Goal: Task Accomplishment & Management: Manage account settings

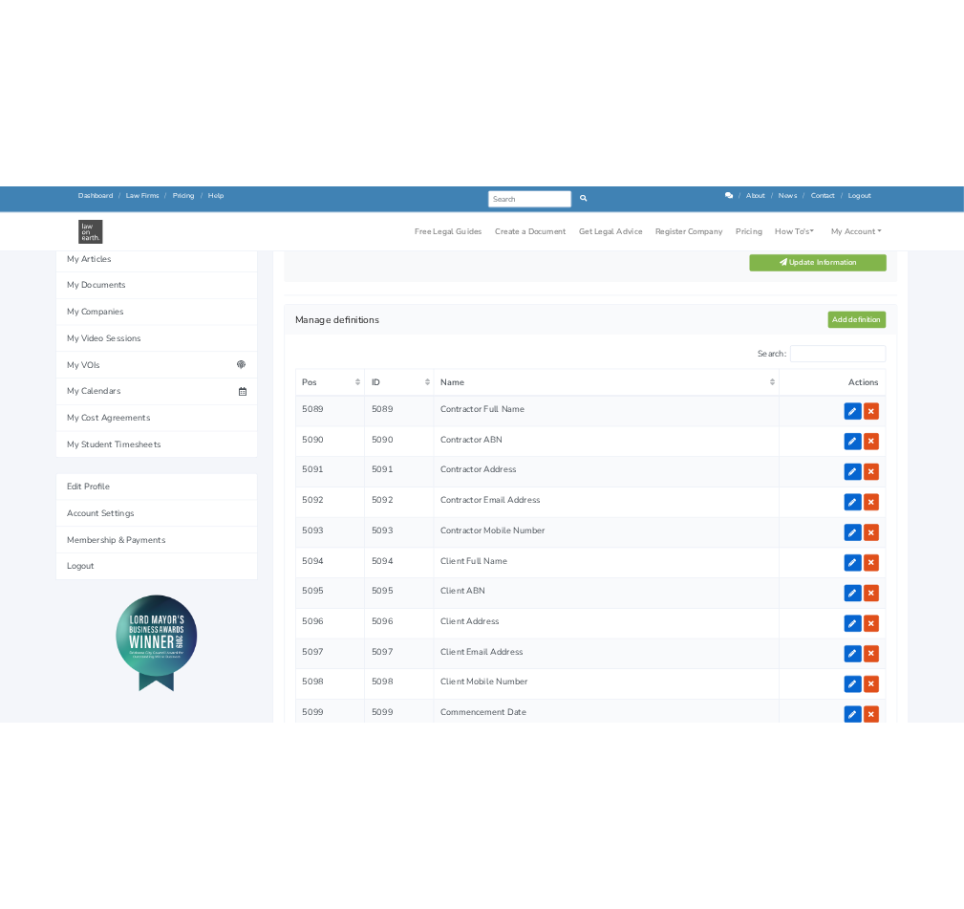
scroll to position [1543, 0]
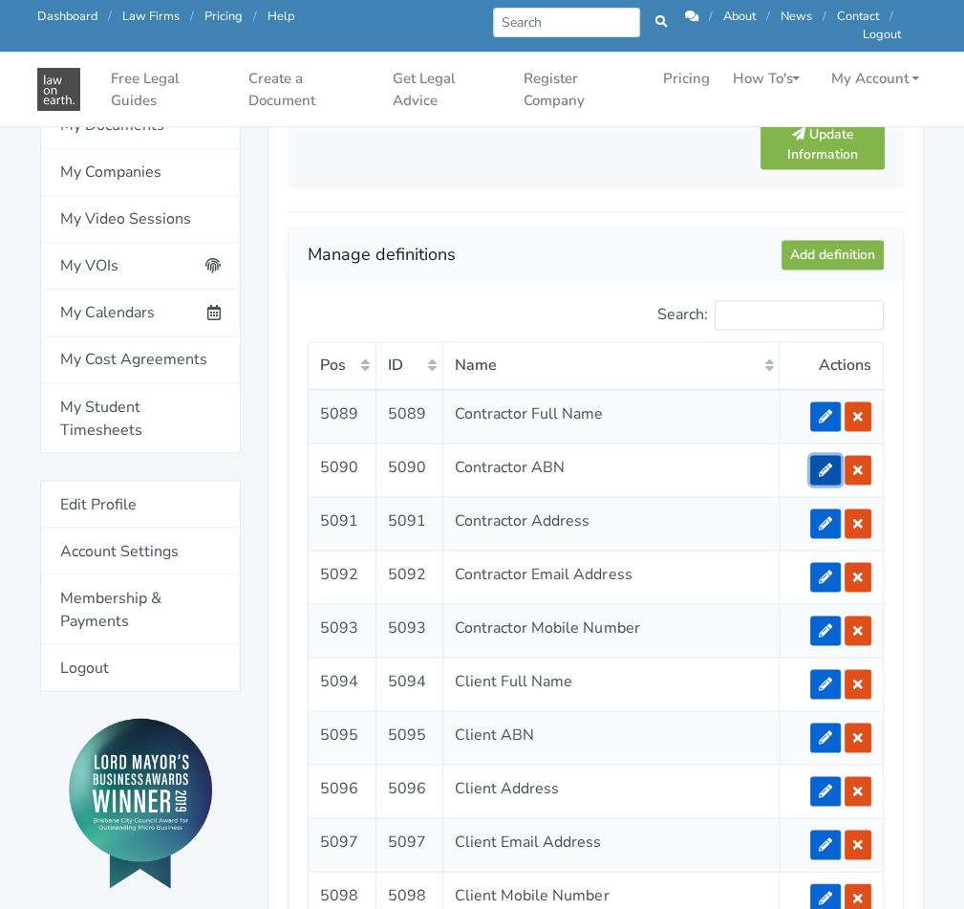
click at [823, 462] on icon at bounding box center [825, 468] width 13 height 13
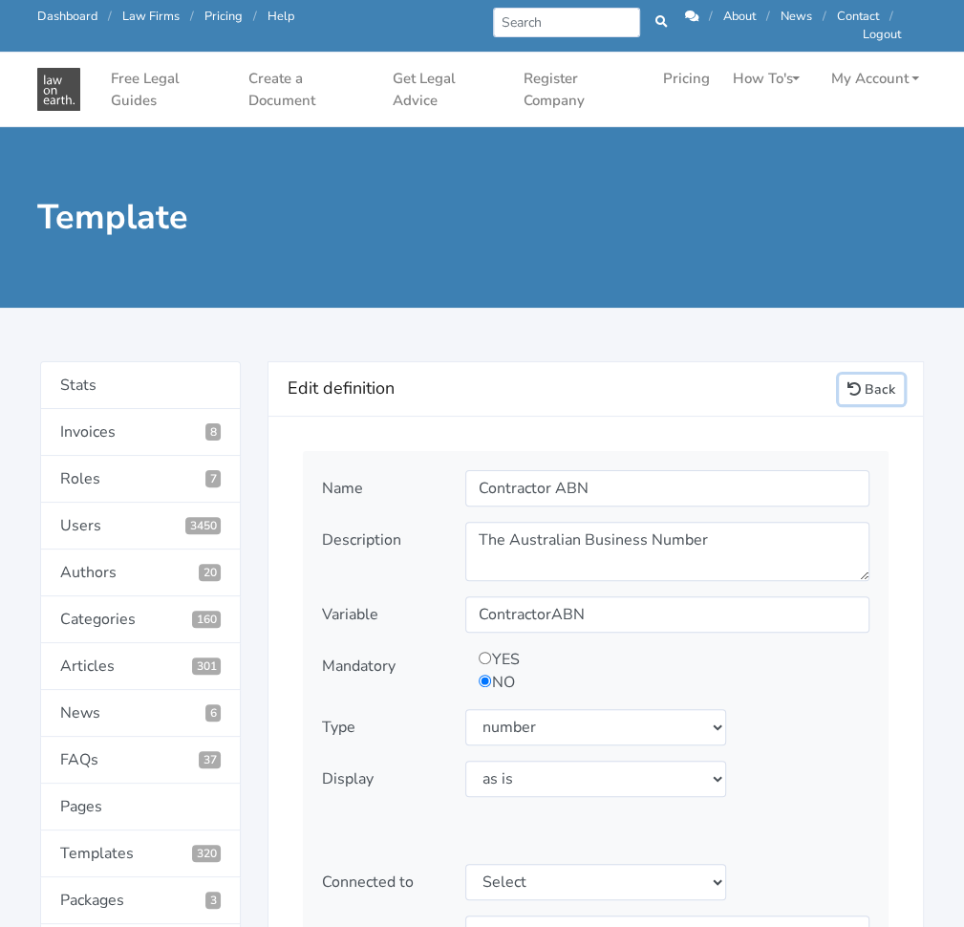
click at [869, 383] on link "Back" at bounding box center [871, 390] width 65 height 30
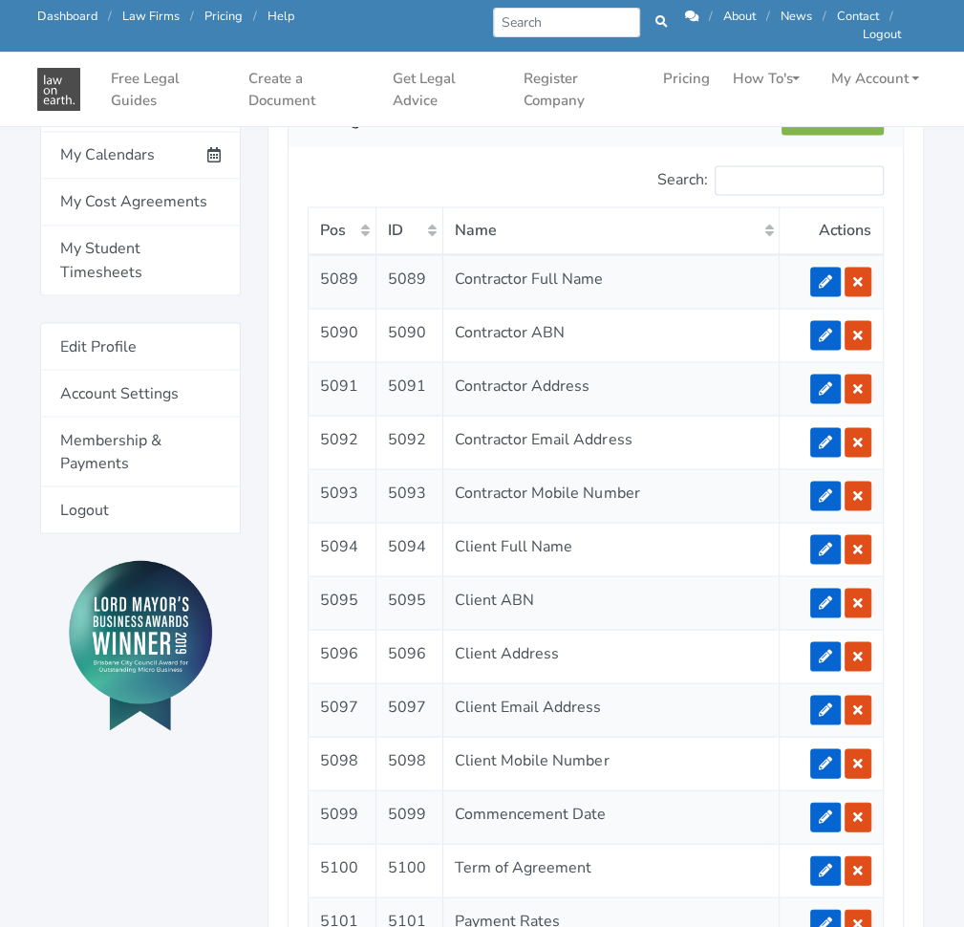
scroll to position [1654, 0]
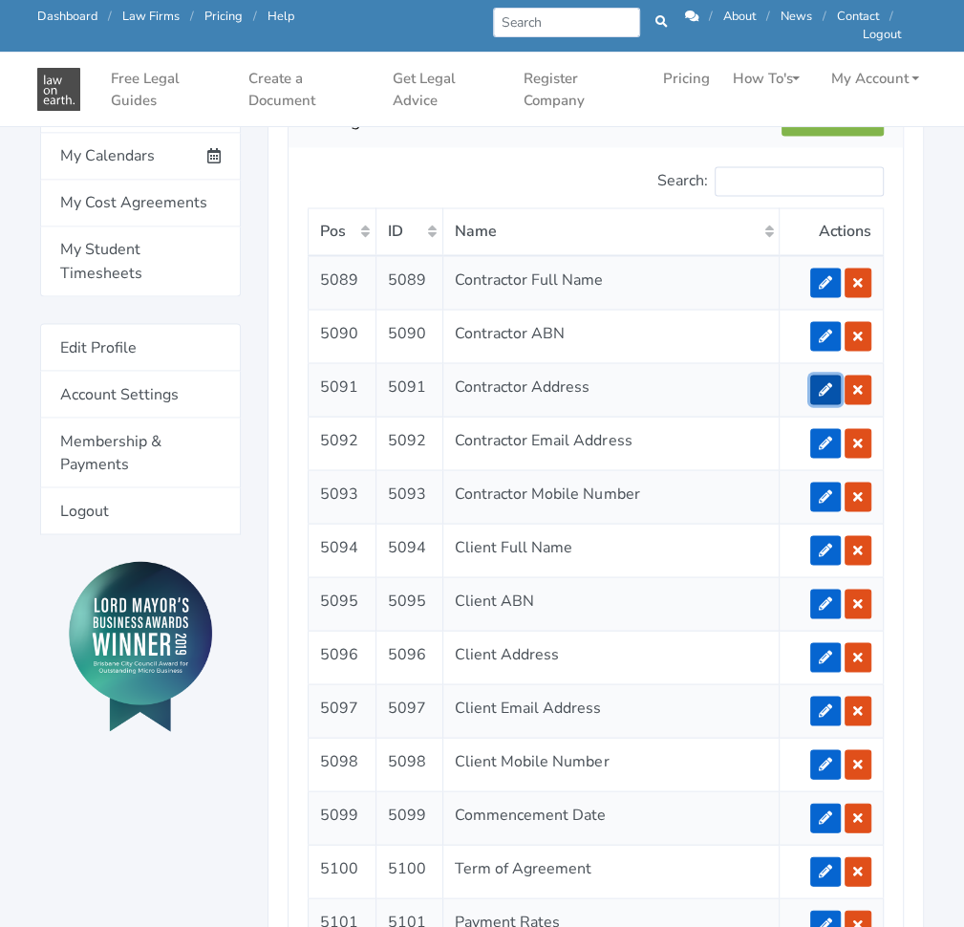
click at [818, 388] on link at bounding box center [825, 390] width 31 height 30
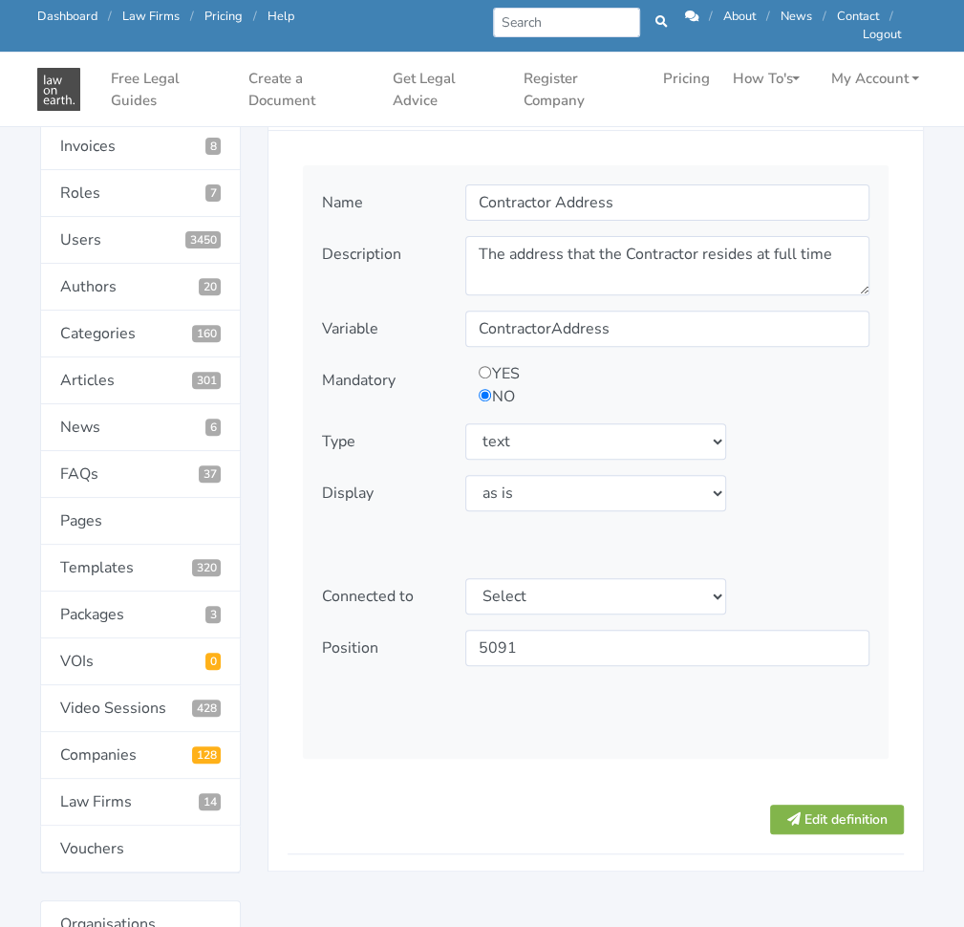
scroll to position [226, 0]
click at [611, 418] on div "Name Contractor Address Description The address that the Contractor resides at …" at bounding box center [596, 460] width 586 height 593
click at [612, 430] on select "Select type text textarea number checkbox compounded date select states" at bounding box center [595, 440] width 260 height 36
select select "textarea"
click at [465, 422] on select "Select type text textarea number checkbox compounded date select states" at bounding box center [595, 440] width 260 height 36
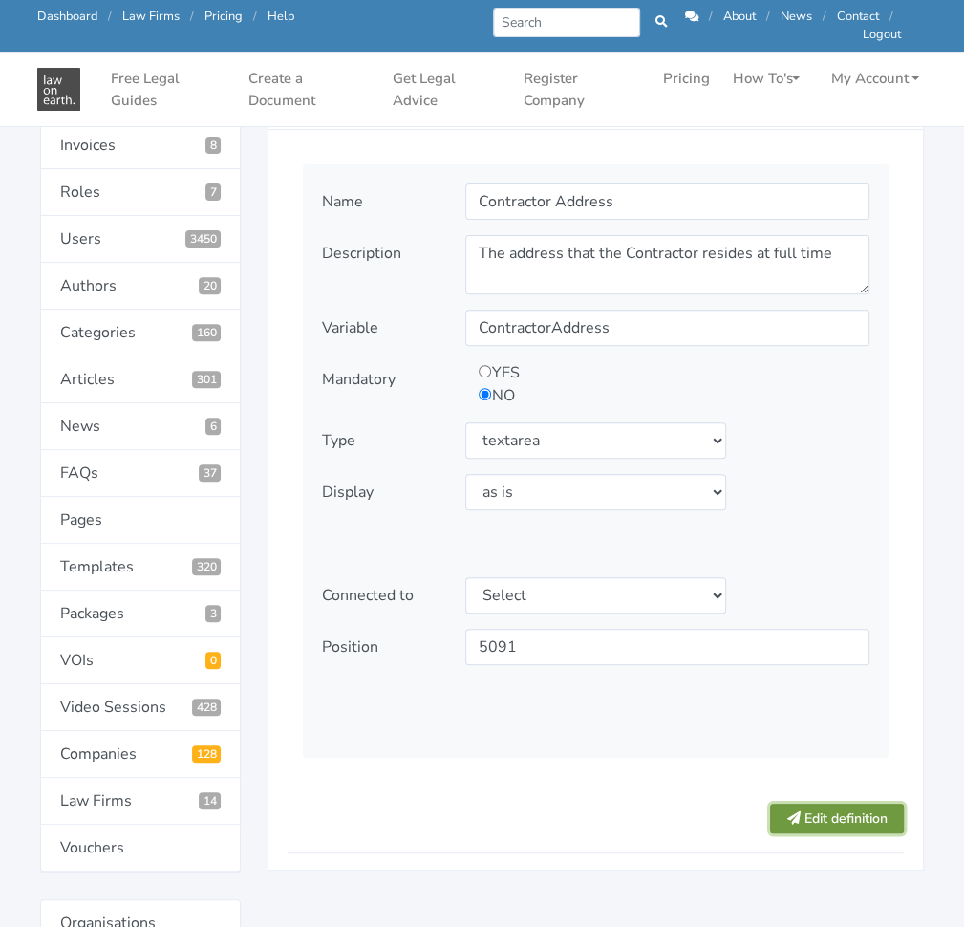
click at [804, 813] on button "Edit definition" at bounding box center [837, 819] width 134 height 30
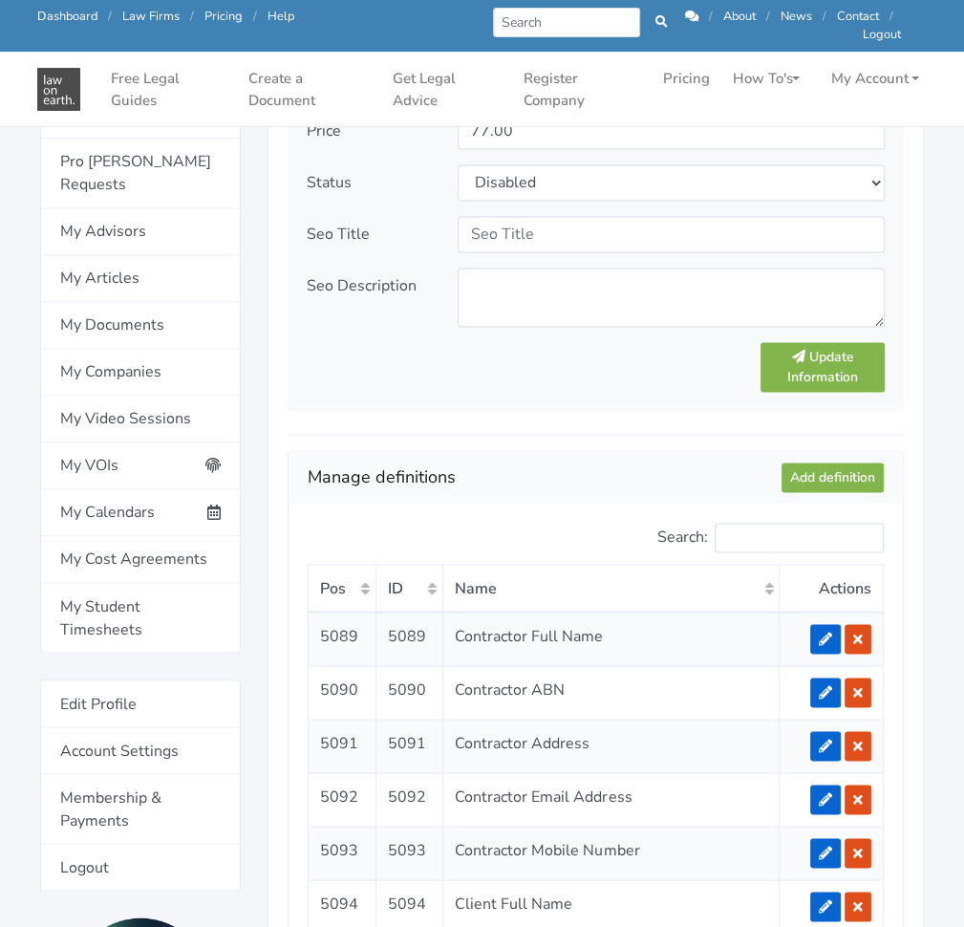
scroll to position [1633, 0]
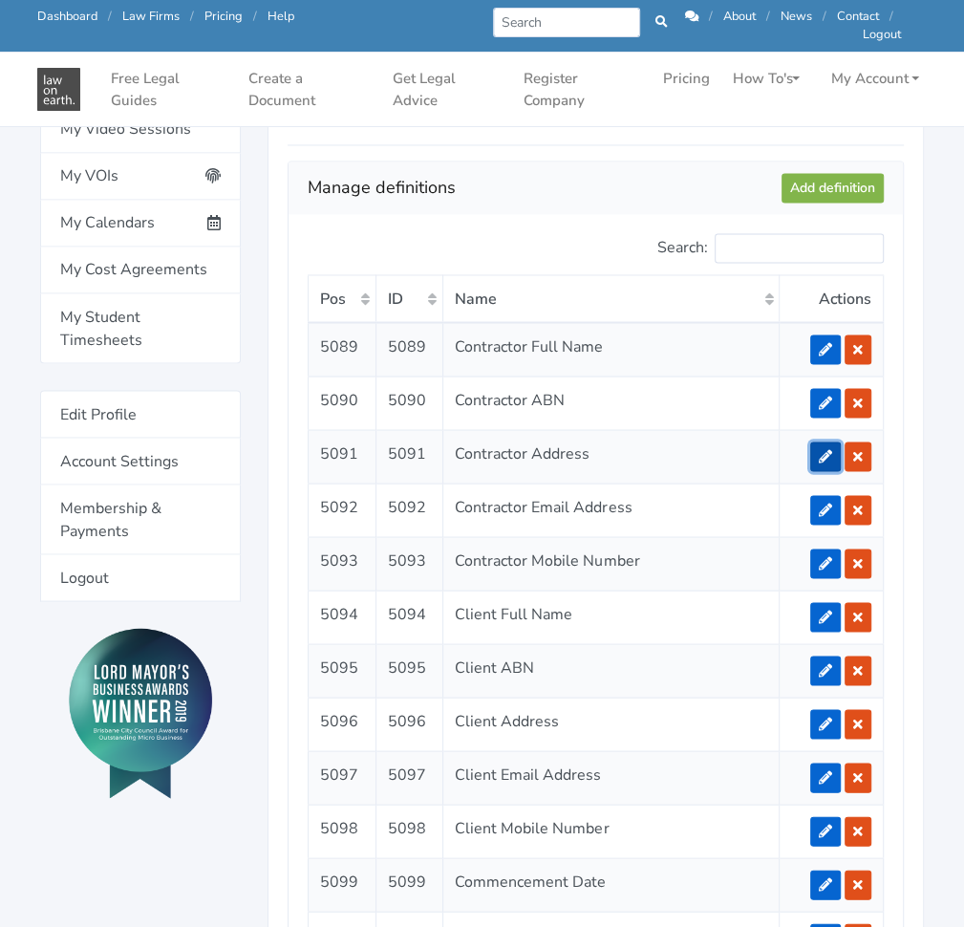
click at [817, 441] on link at bounding box center [825, 456] width 31 height 30
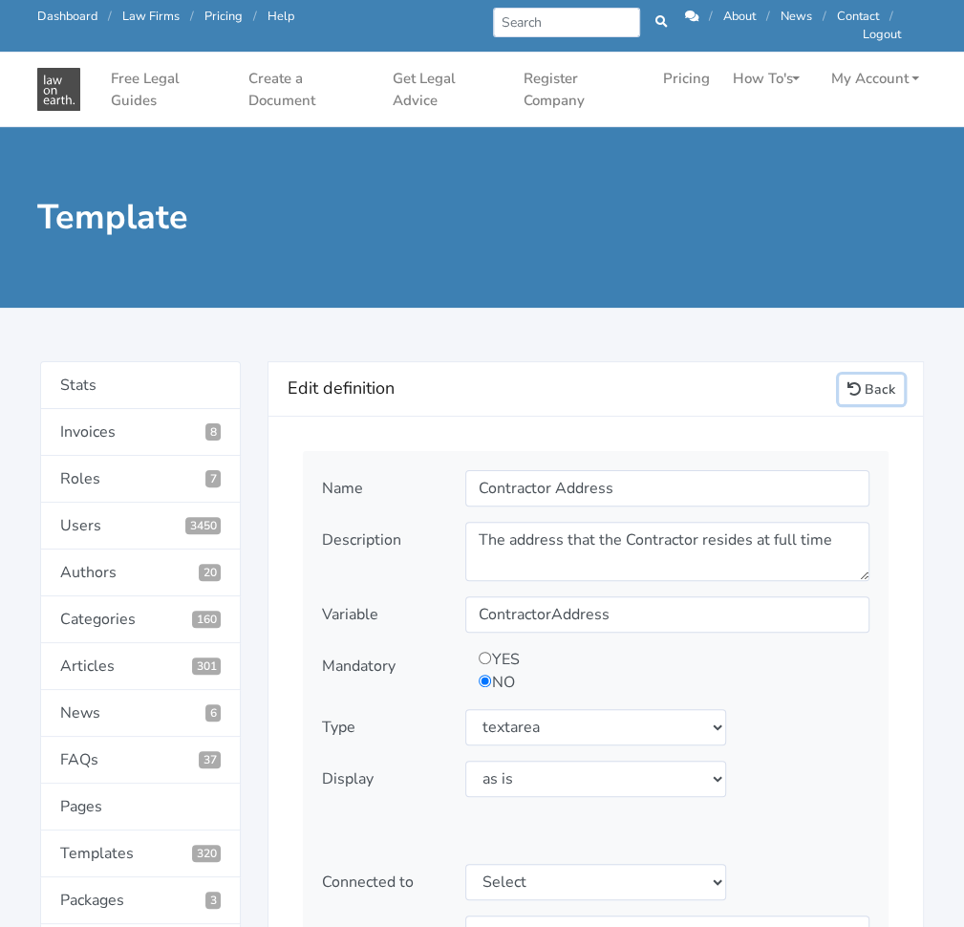
click at [877, 386] on link "Back" at bounding box center [871, 390] width 65 height 30
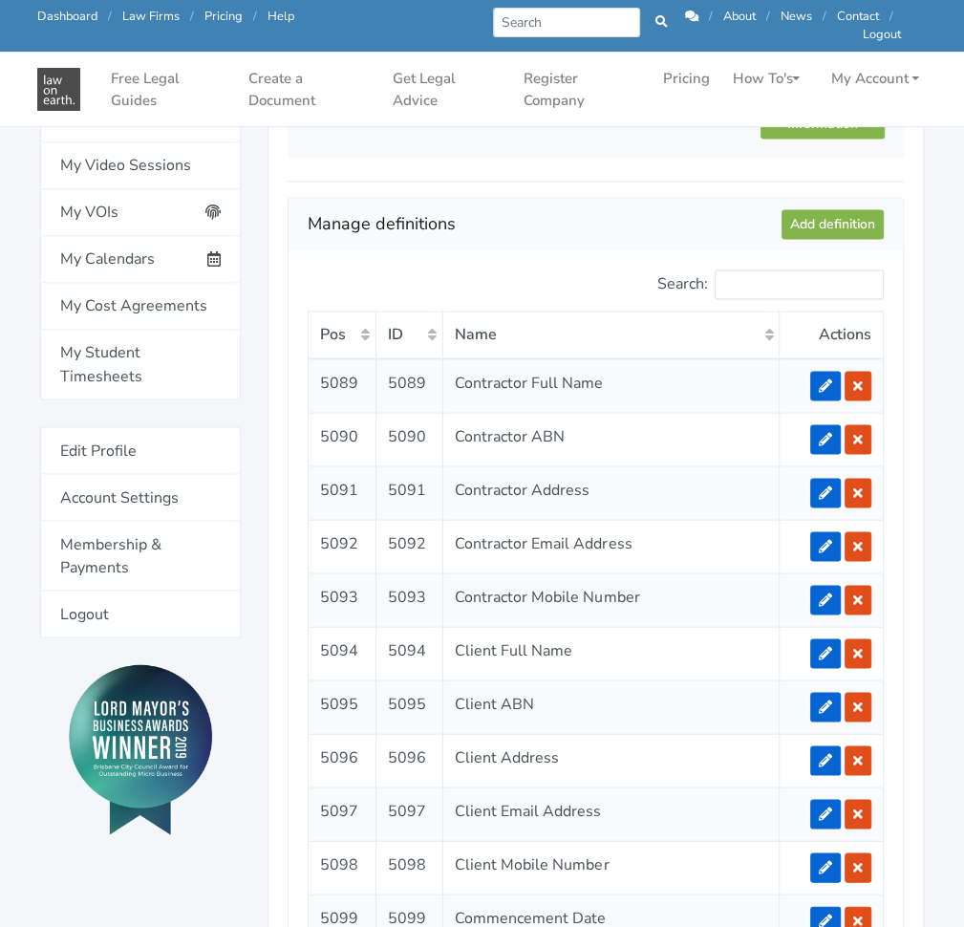
scroll to position [1598, 0]
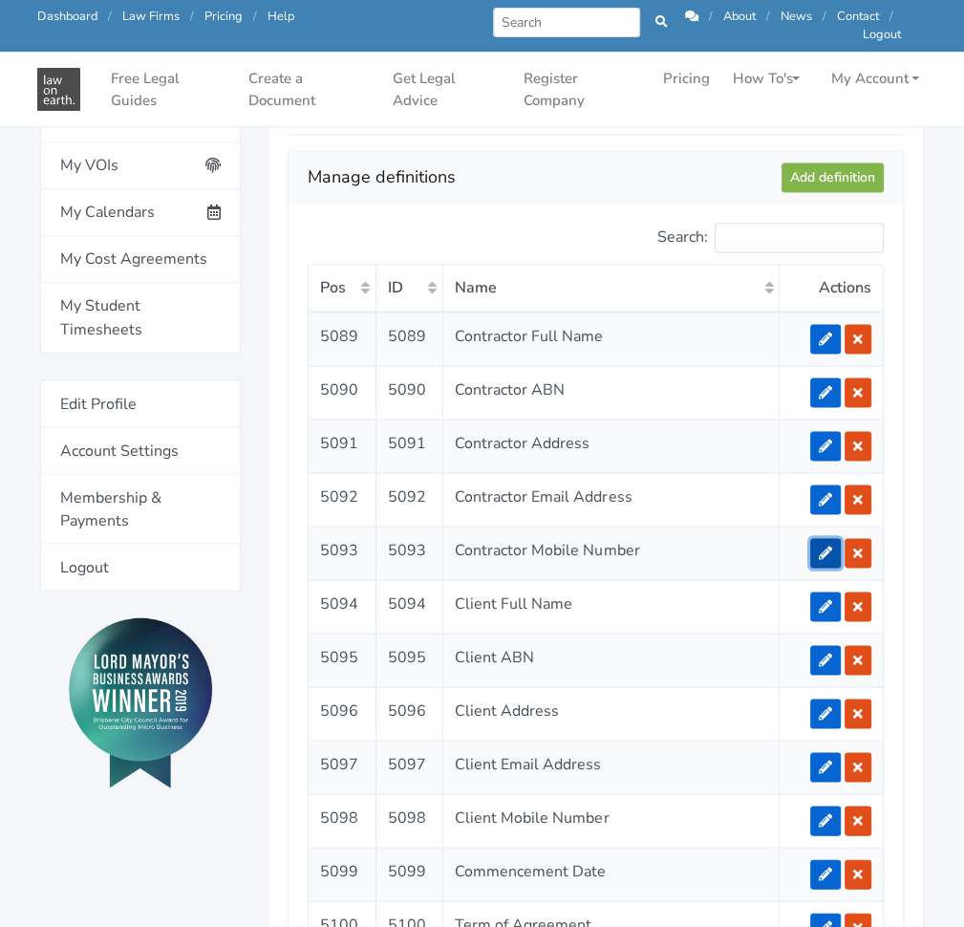
click at [824, 546] on icon at bounding box center [825, 552] width 13 height 13
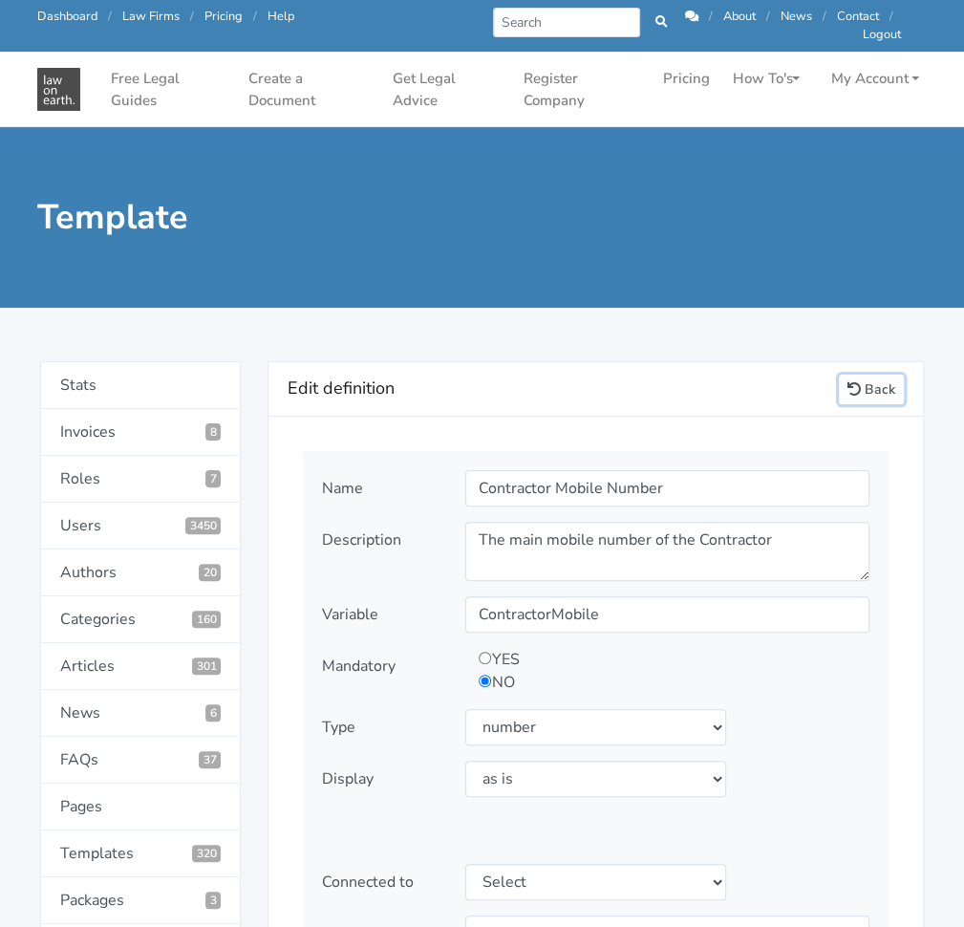
click at [863, 375] on link "Back" at bounding box center [871, 390] width 65 height 30
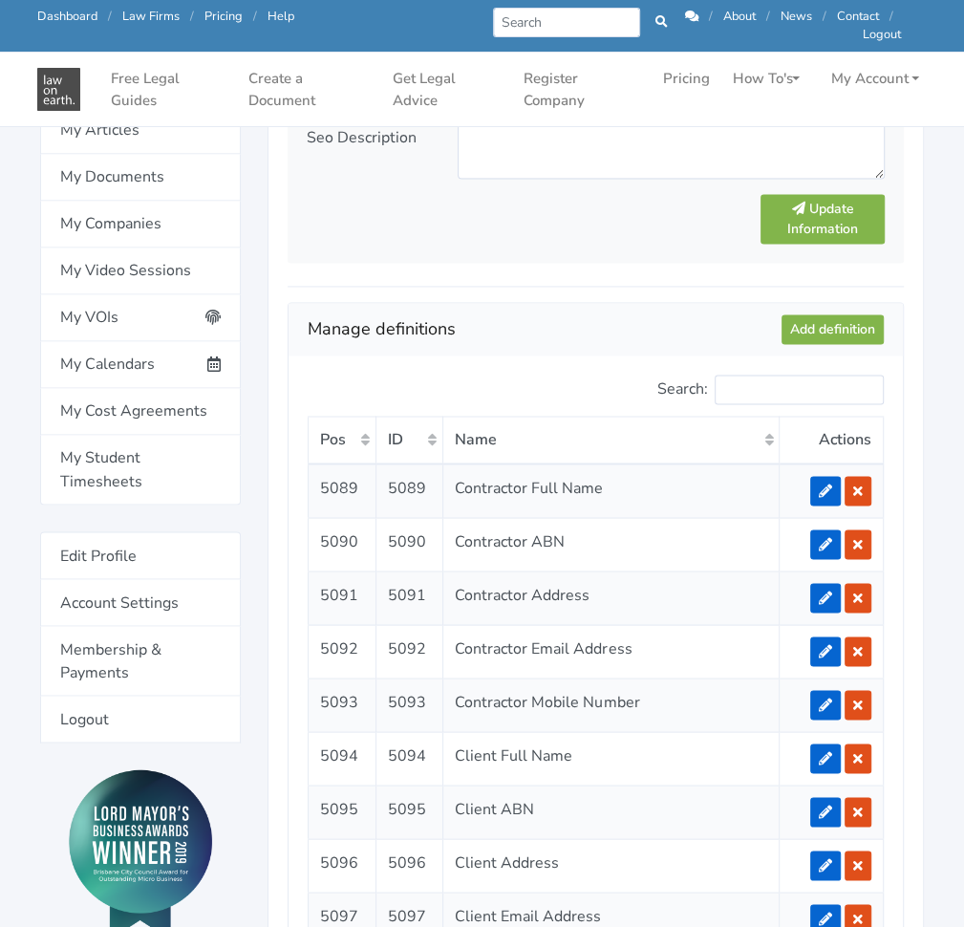
scroll to position [1459, 0]
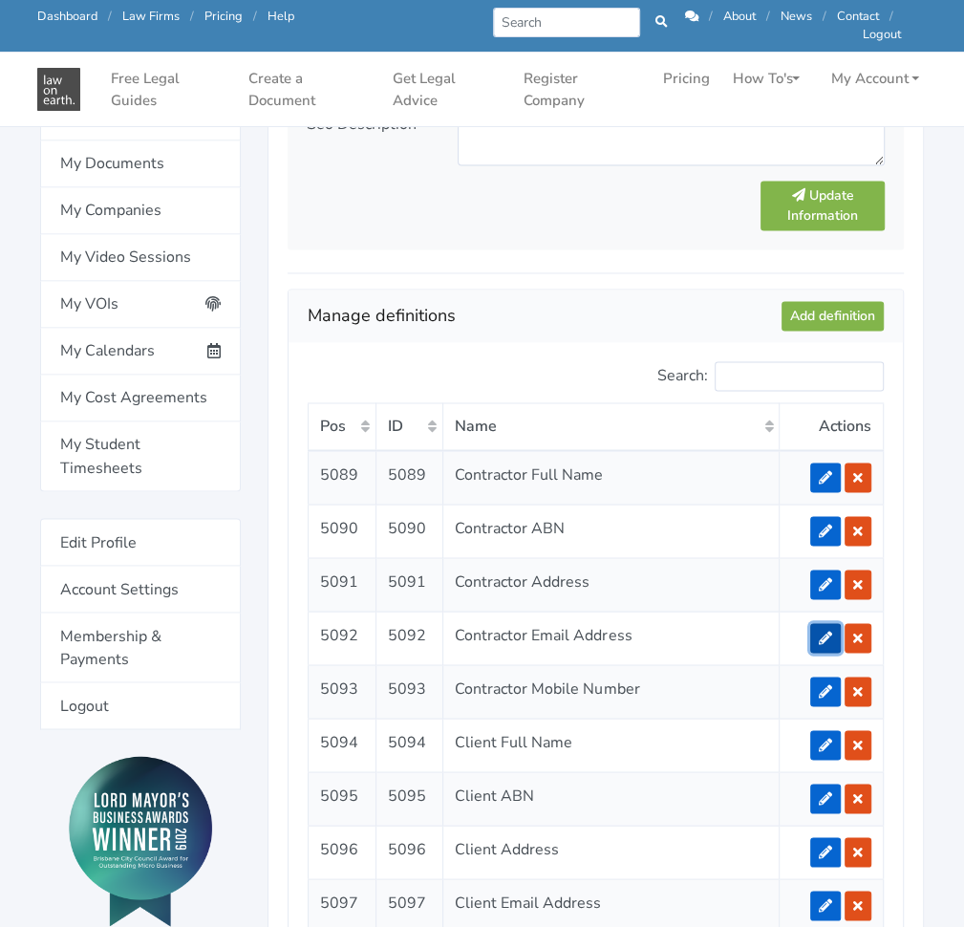
click at [816, 626] on link at bounding box center [825, 638] width 31 height 30
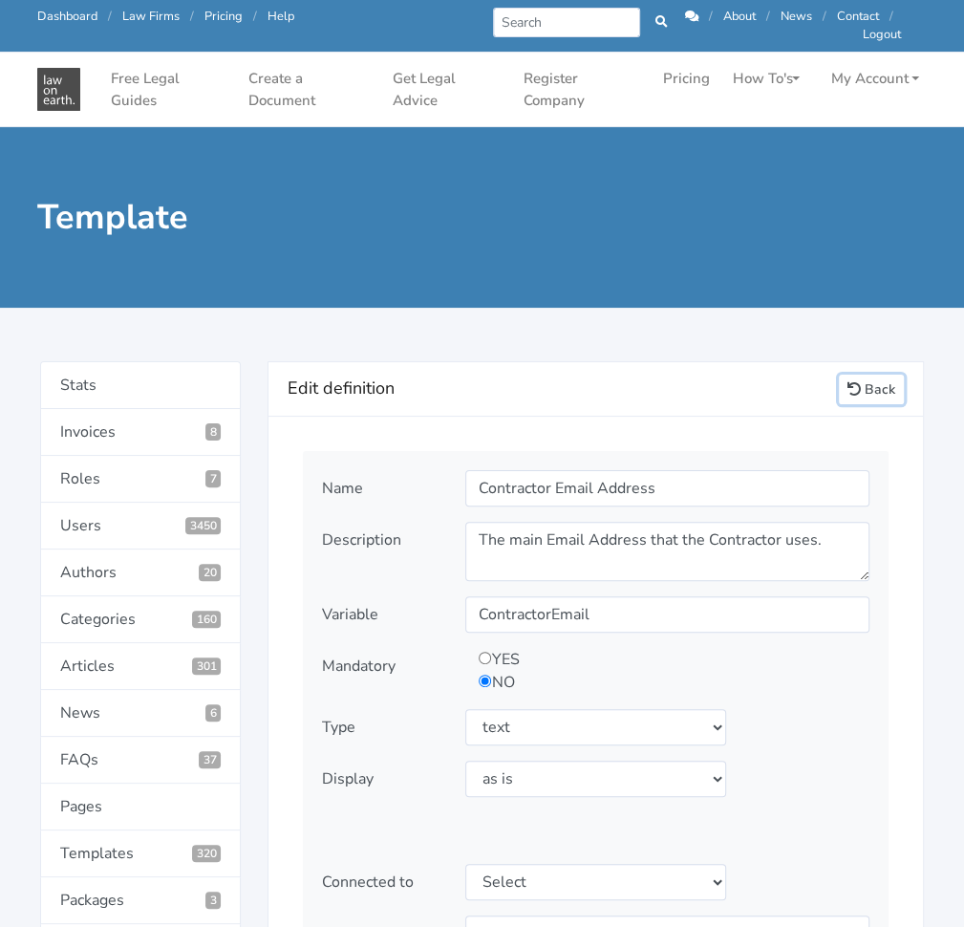
click at [877, 382] on link "Back" at bounding box center [871, 390] width 65 height 30
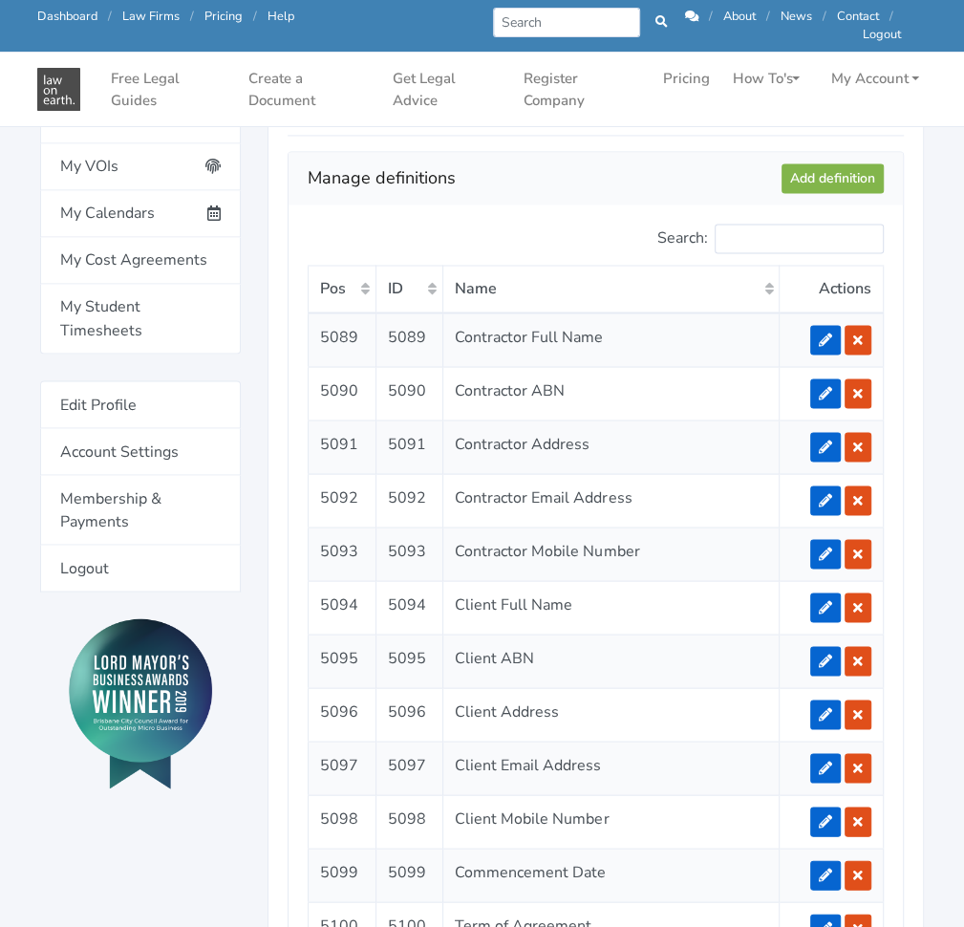
scroll to position [1598, 0]
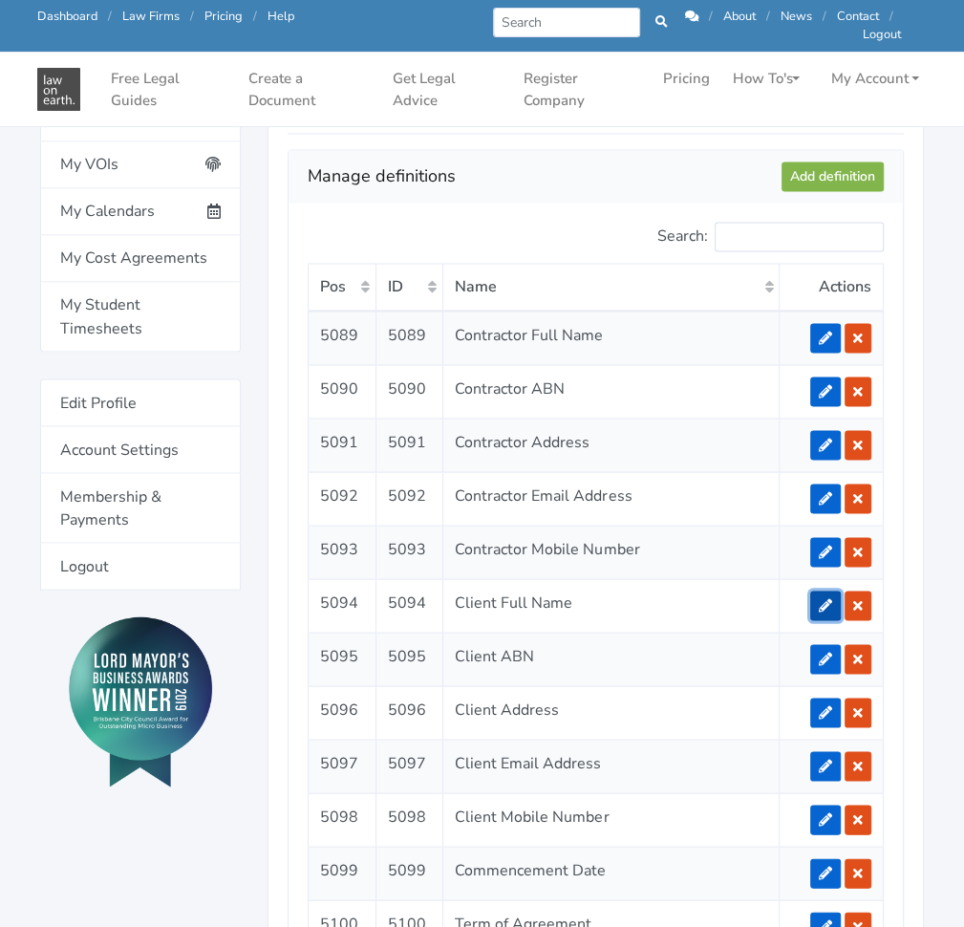
click at [834, 590] on link at bounding box center [825, 605] width 31 height 30
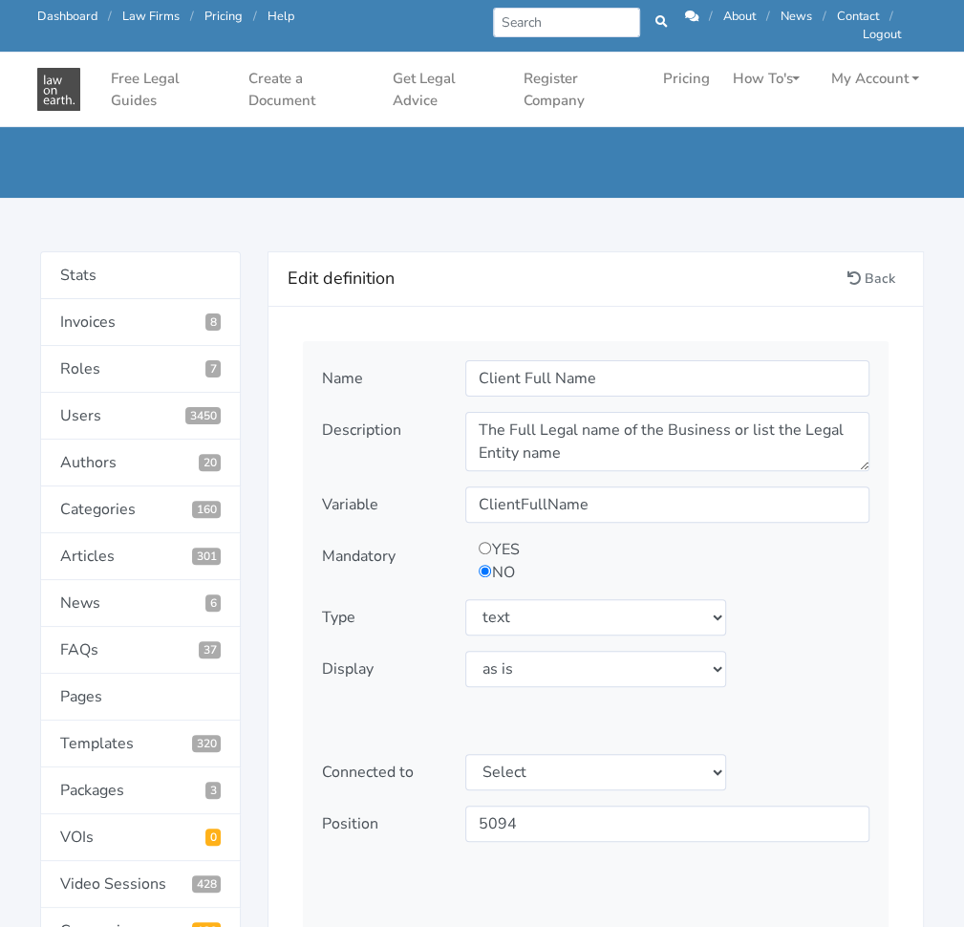
scroll to position [53, 0]
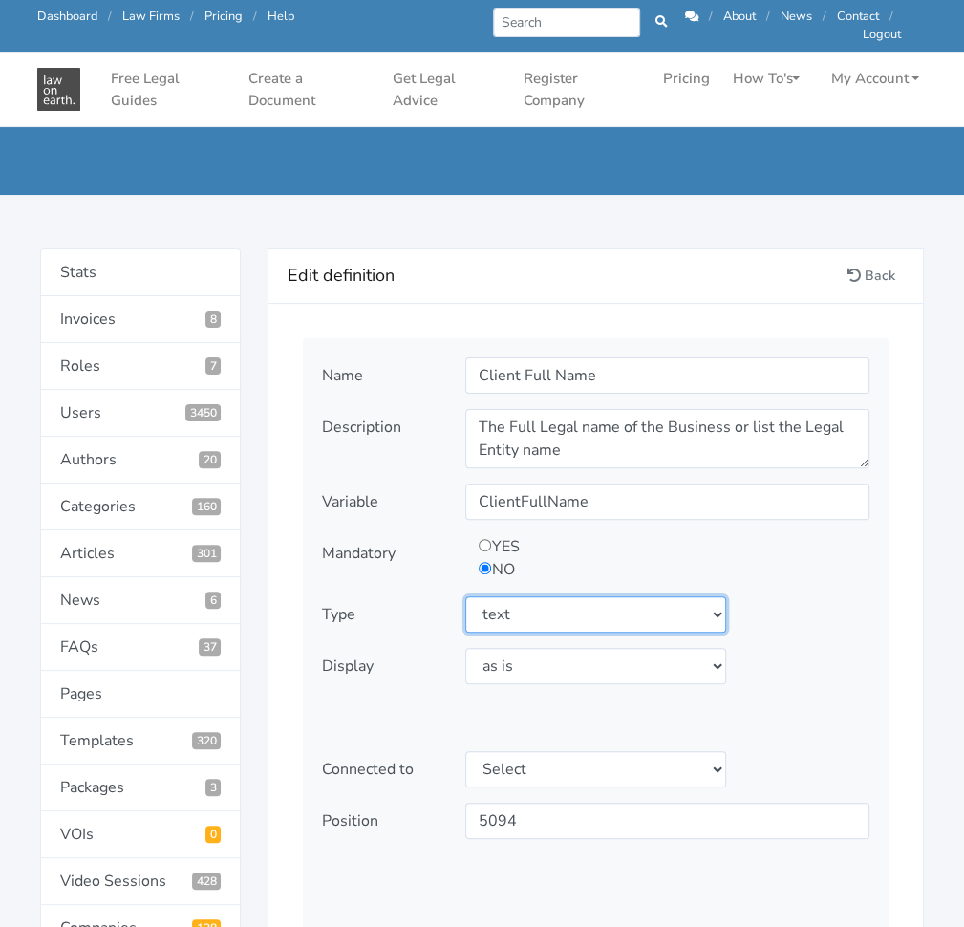
click at [633, 617] on select "Select type text textarea number checkbox compounded date select states" at bounding box center [595, 614] width 260 height 36
select select "textarea"
click at [465, 596] on select "Select type text textarea number checkbox compounded date select states" at bounding box center [595, 614] width 260 height 36
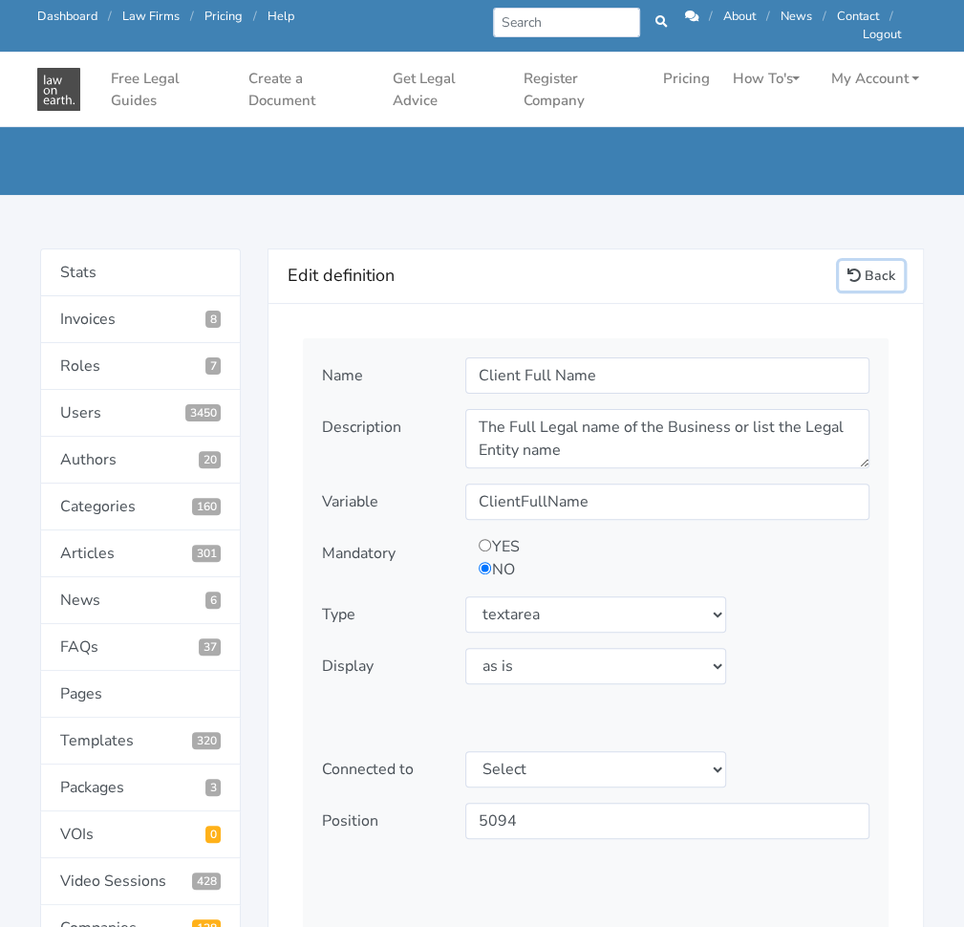
click at [872, 287] on link "Back" at bounding box center [871, 276] width 65 height 30
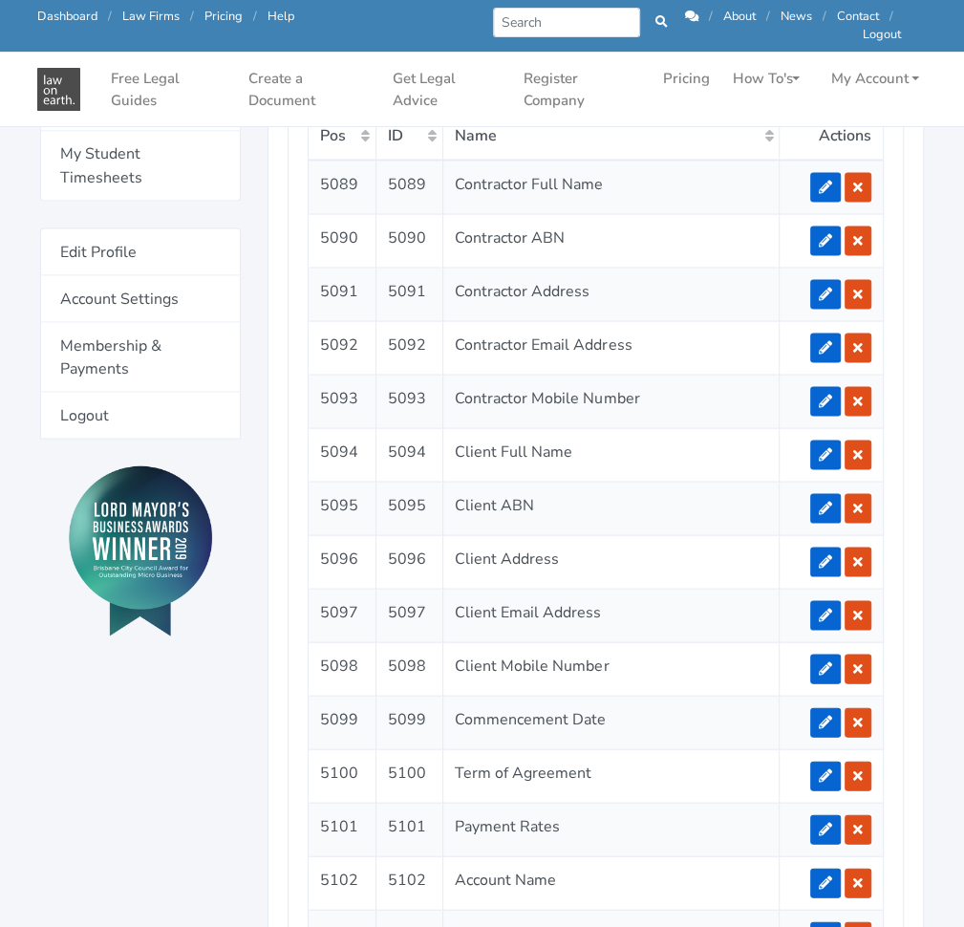
scroll to position [1751, 0]
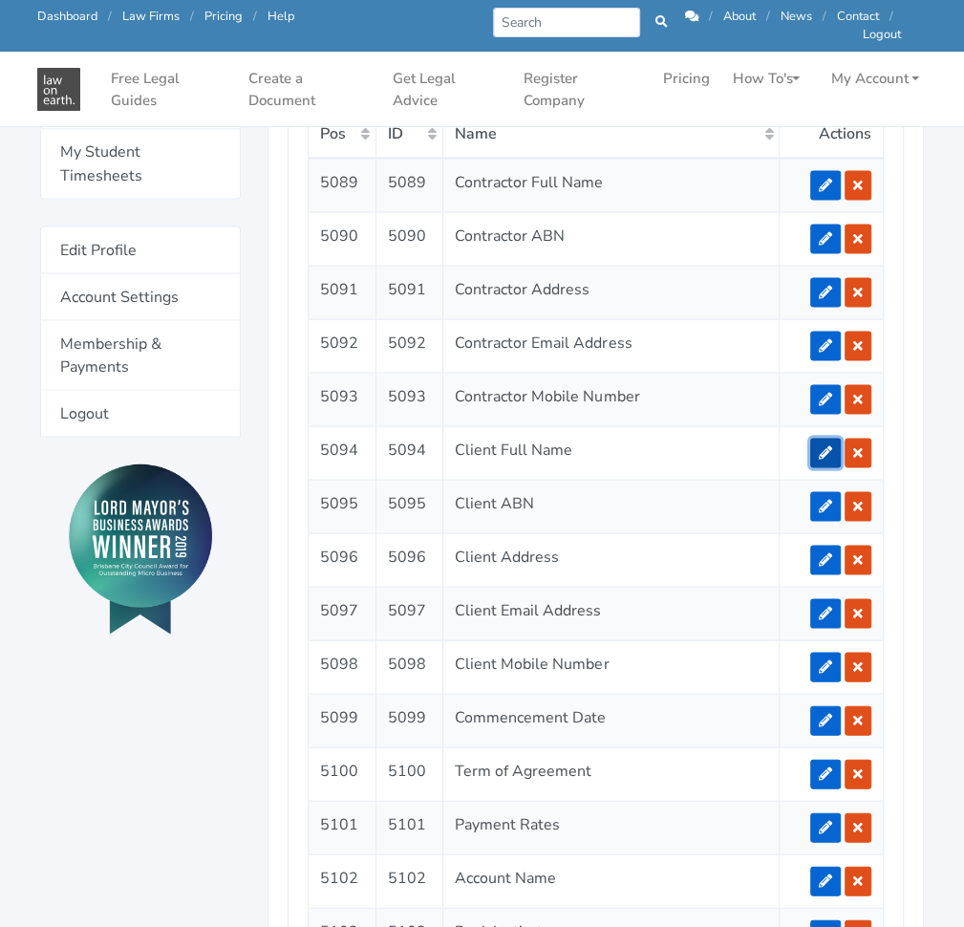
click at [832, 445] on icon at bounding box center [825, 451] width 13 height 13
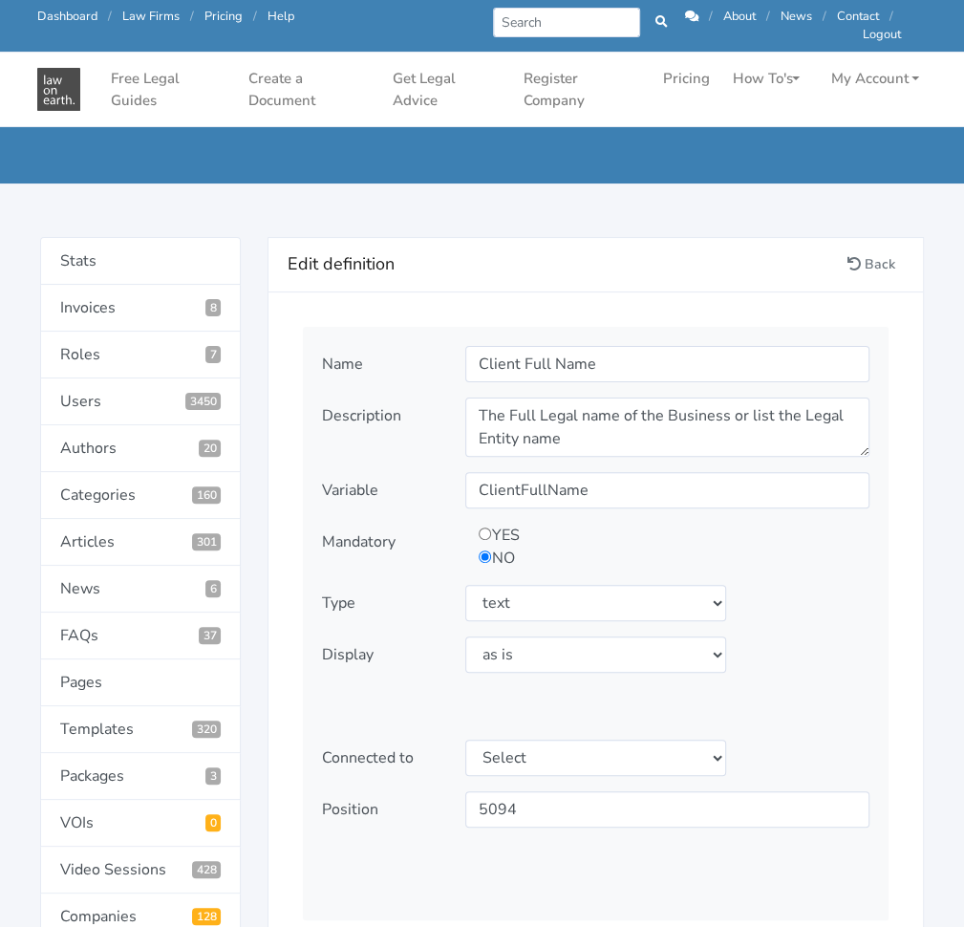
scroll to position [131, 0]
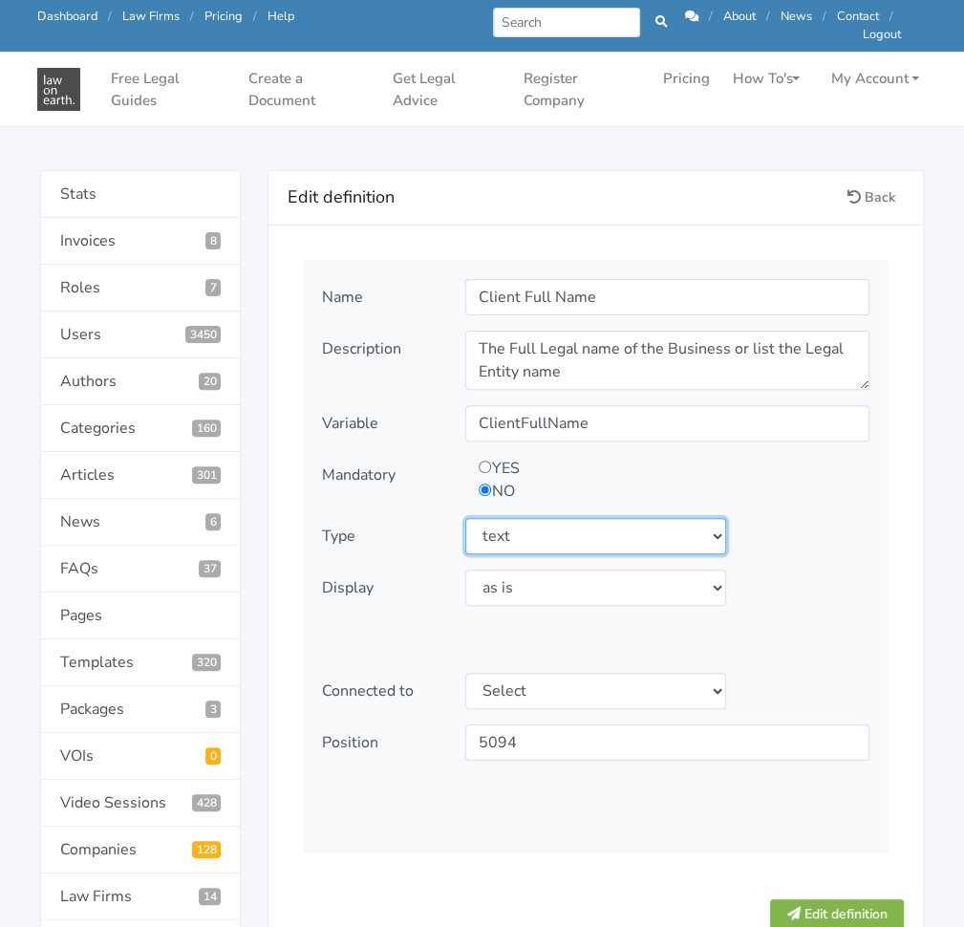
click at [526, 526] on select "Select type text textarea number checkbox compounded date select states" at bounding box center [595, 536] width 260 height 36
select select "textarea"
click at [465, 518] on select "Select type text textarea number checkbox compounded date select states" at bounding box center [595, 536] width 260 height 36
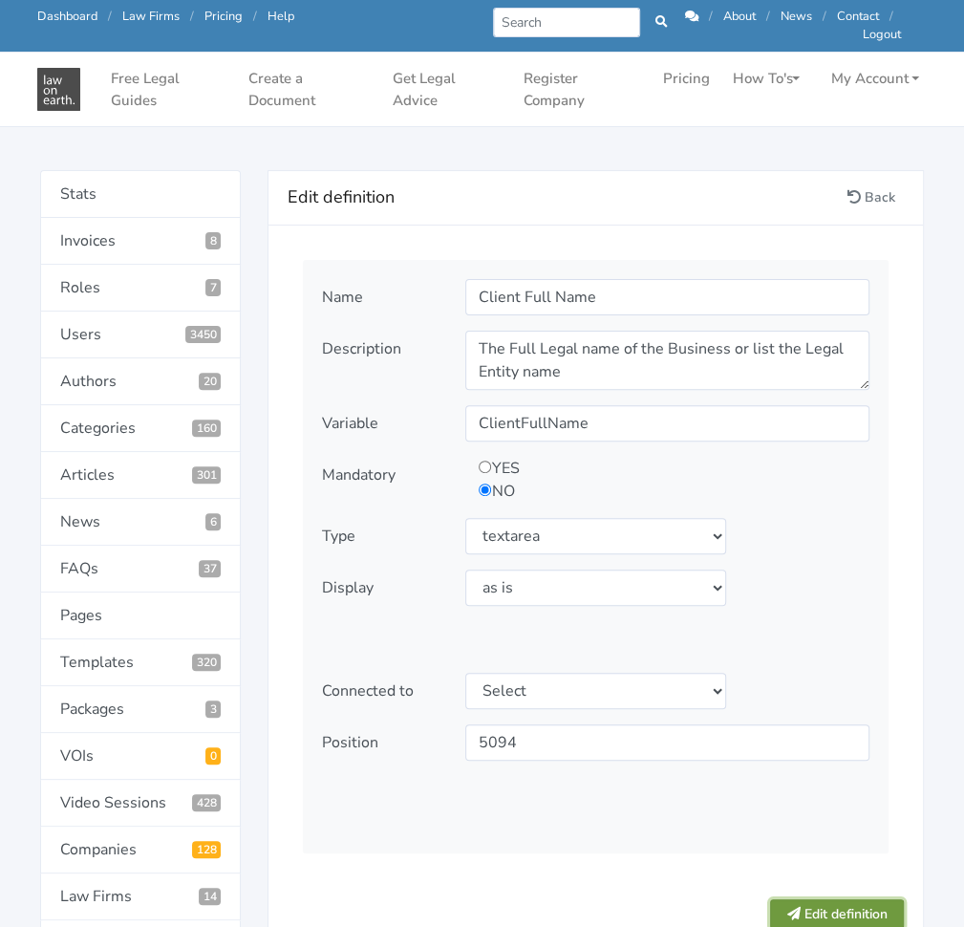
click at [817, 899] on button "Edit definition" at bounding box center [837, 914] width 134 height 30
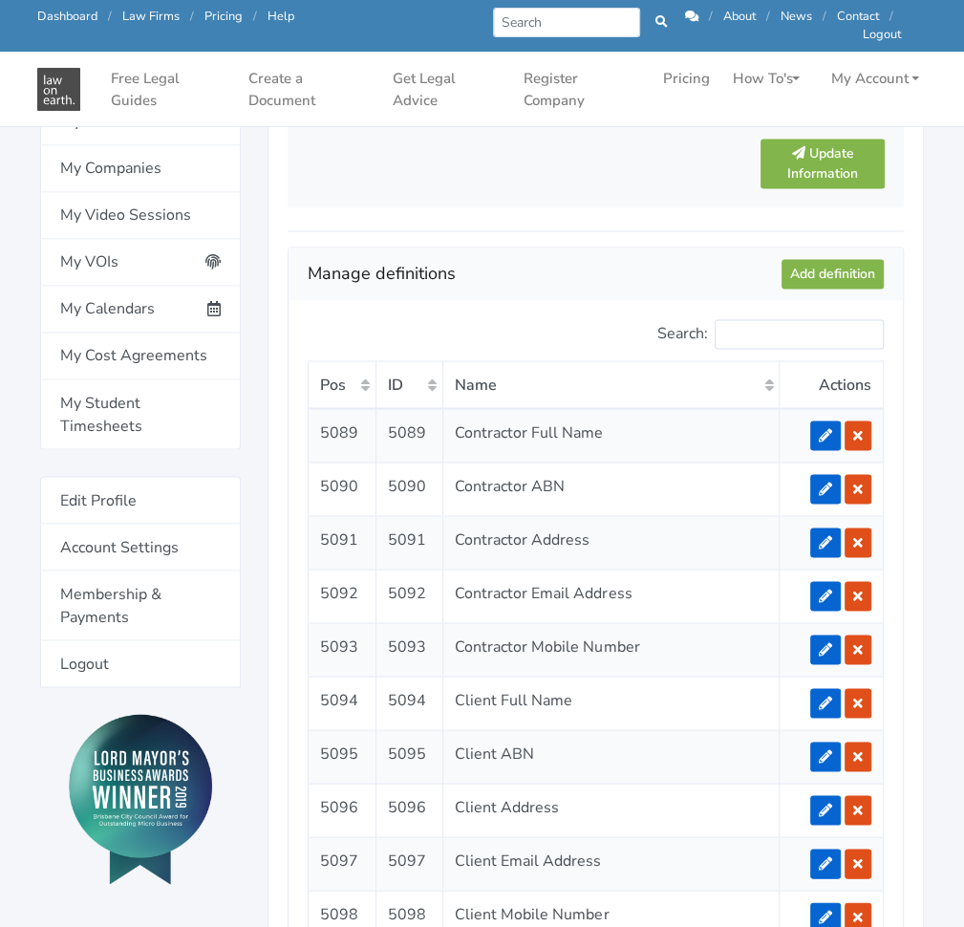
scroll to position [1505, 0]
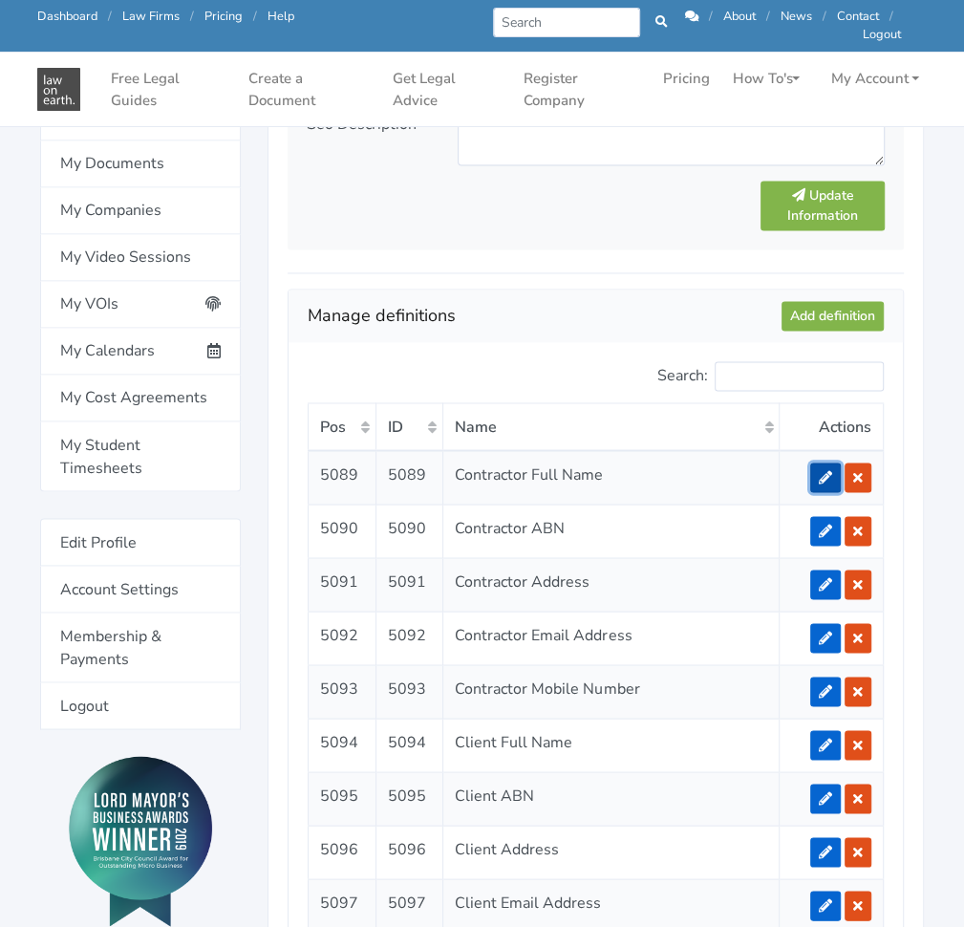
click at [836, 469] on link at bounding box center [825, 477] width 31 height 30
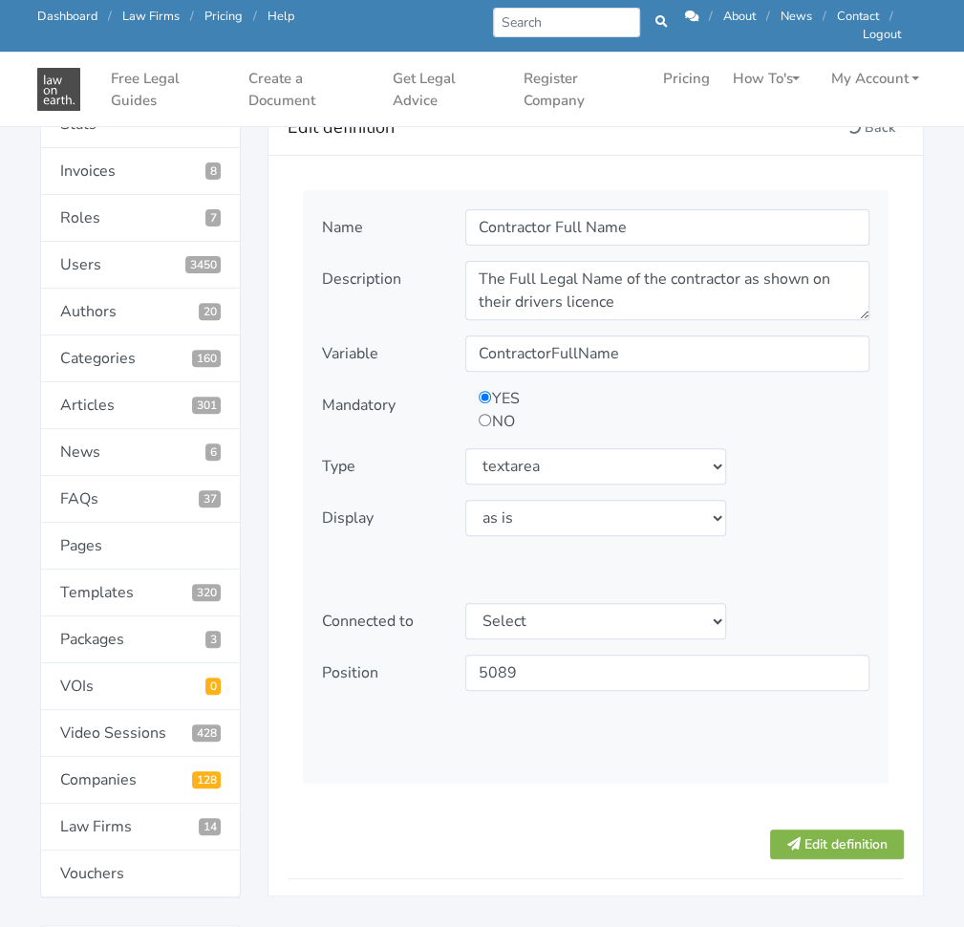
scroll to position [203, 0]
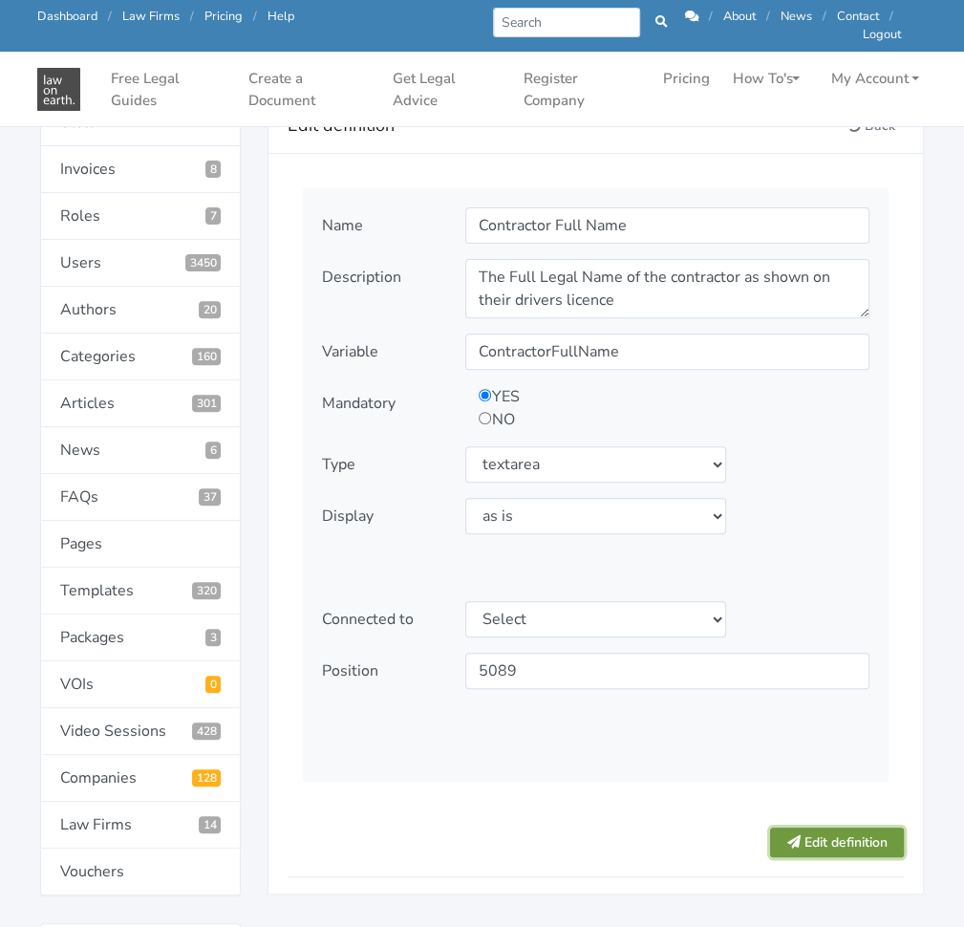
click at [804, 850] on button "Edit definition" at bounding box center [837, 842] width 134 height 30
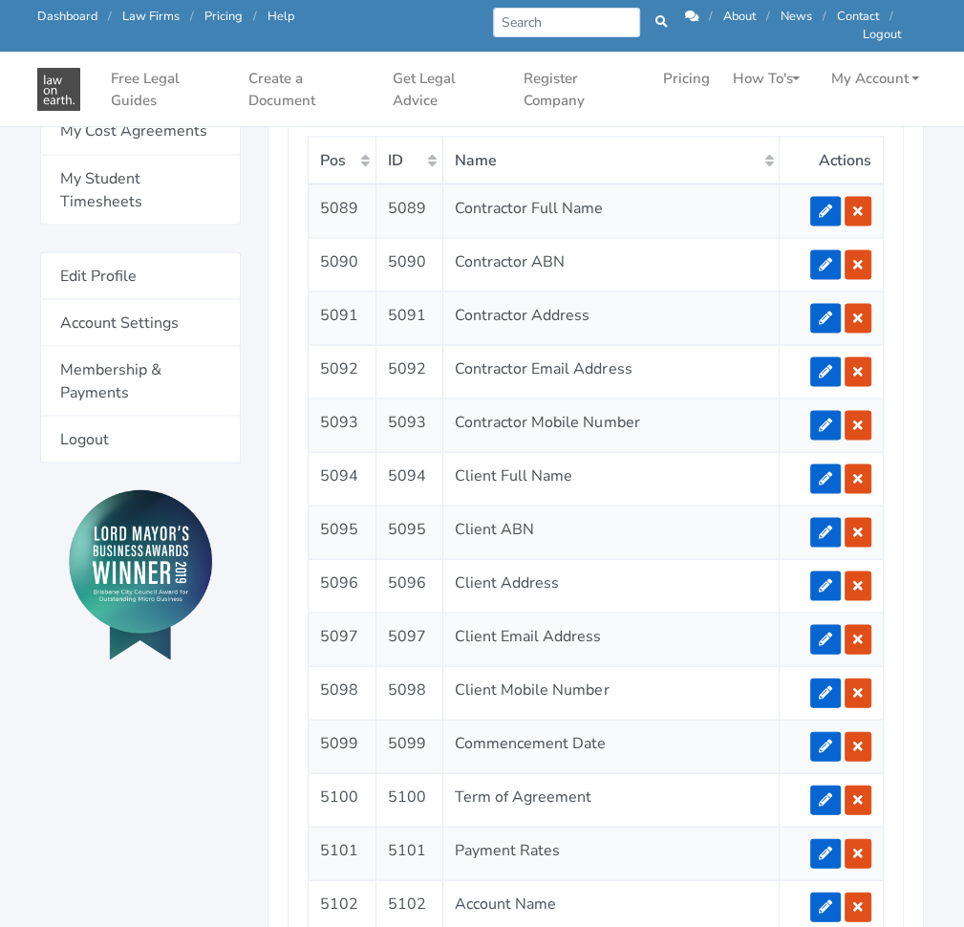
scroll to position [1766, 0]
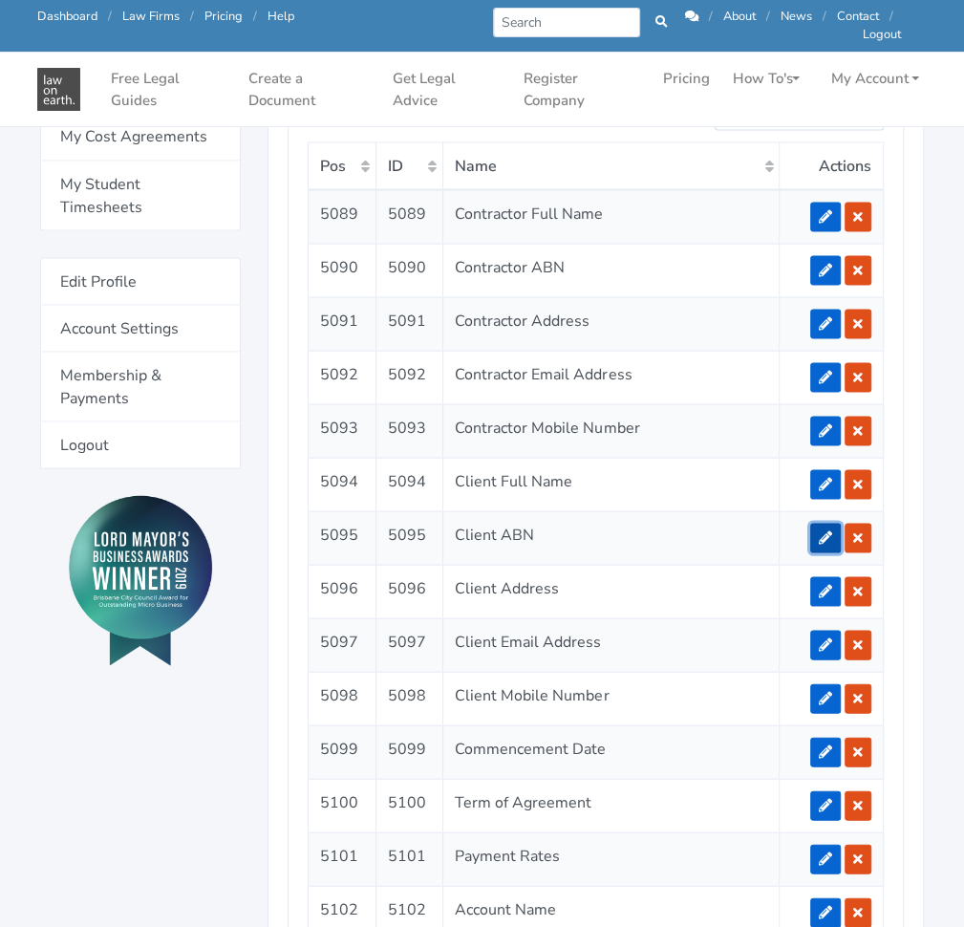
click at [812, 529] on link at bounding box center [825, 538] width 31 height 30
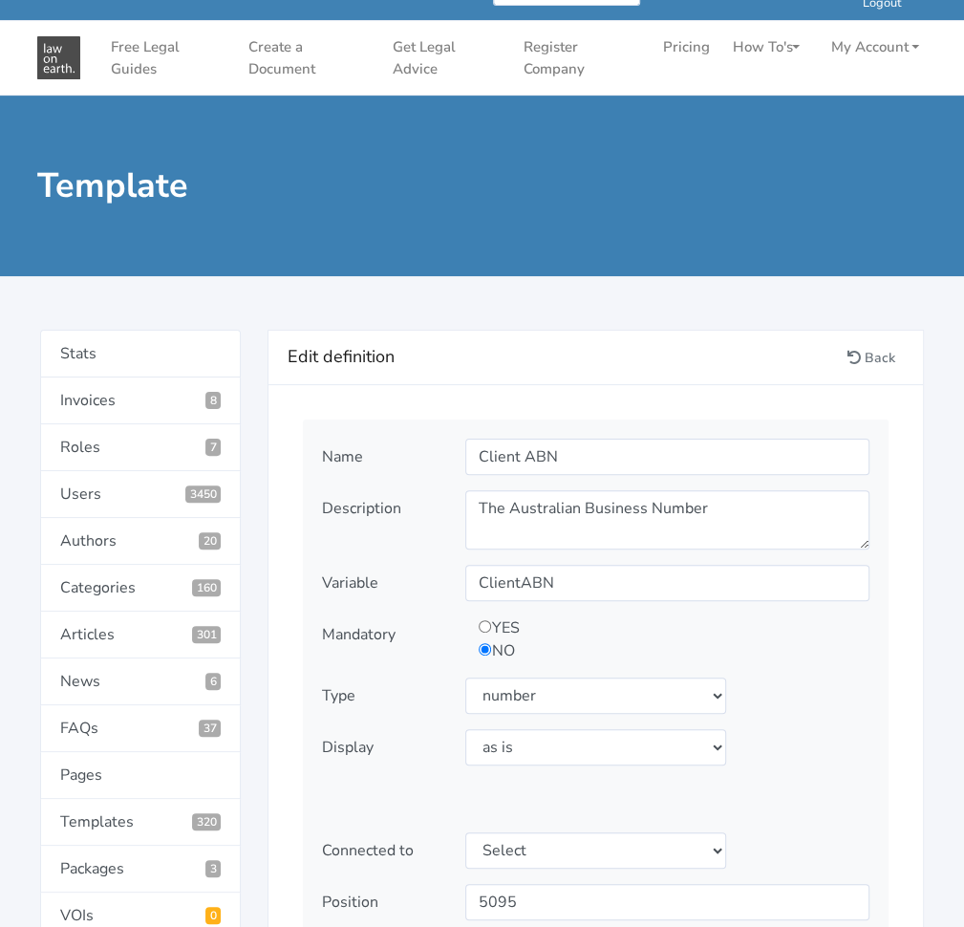
scroll to position [27, 0]
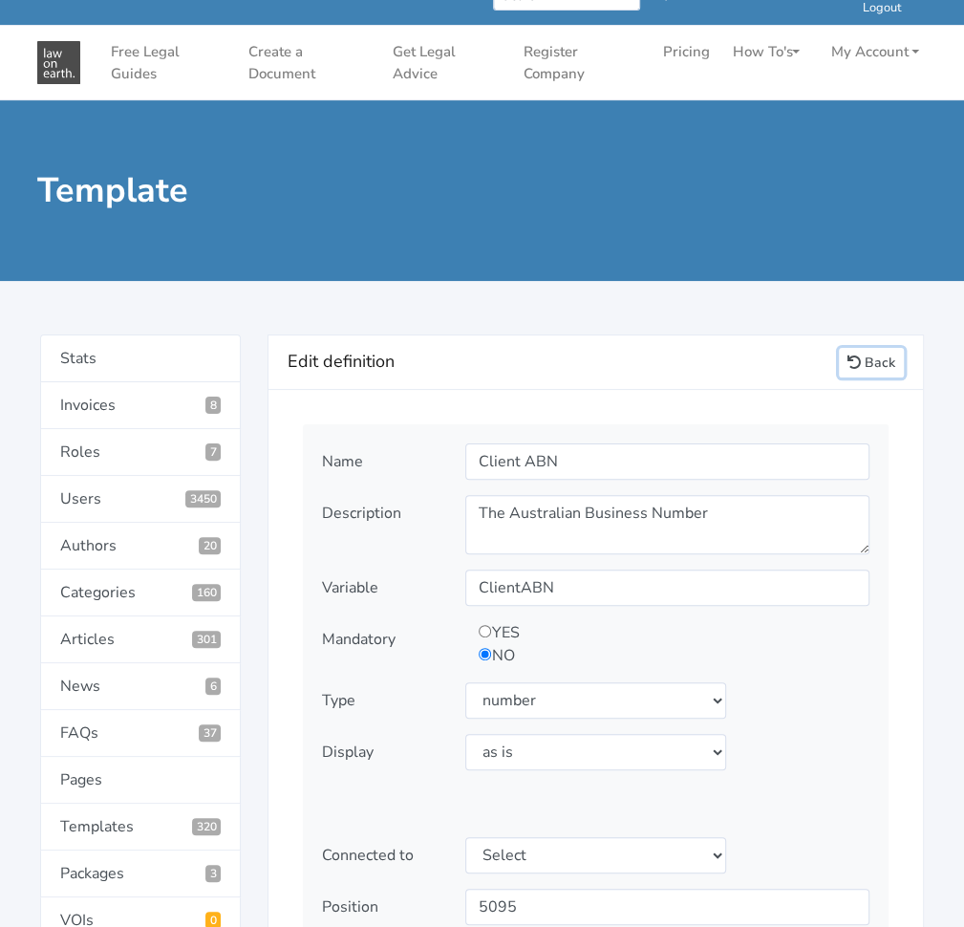
click at [878, 373] on link "Back" at bounding box center [871, 363] width 65 height 30
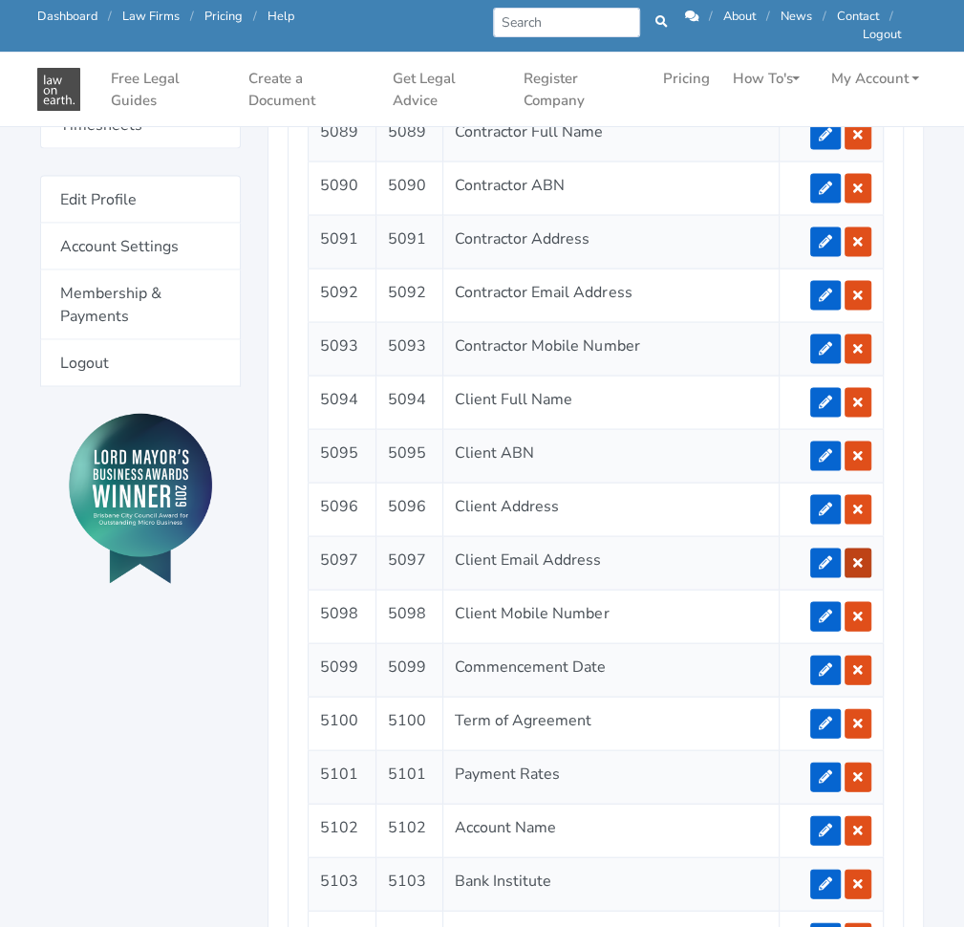
scroll to position [1803, 0]
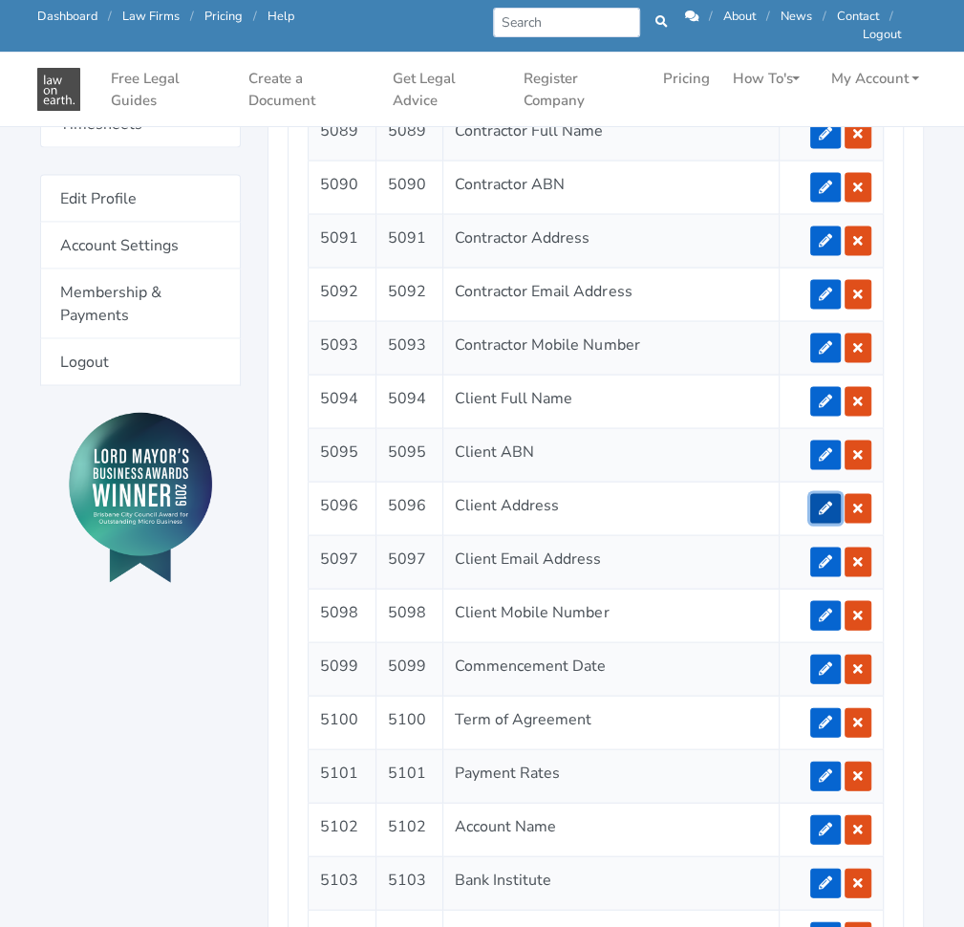
click at [826, 506] on link at bounding box center [825, 508] width 31 height 30
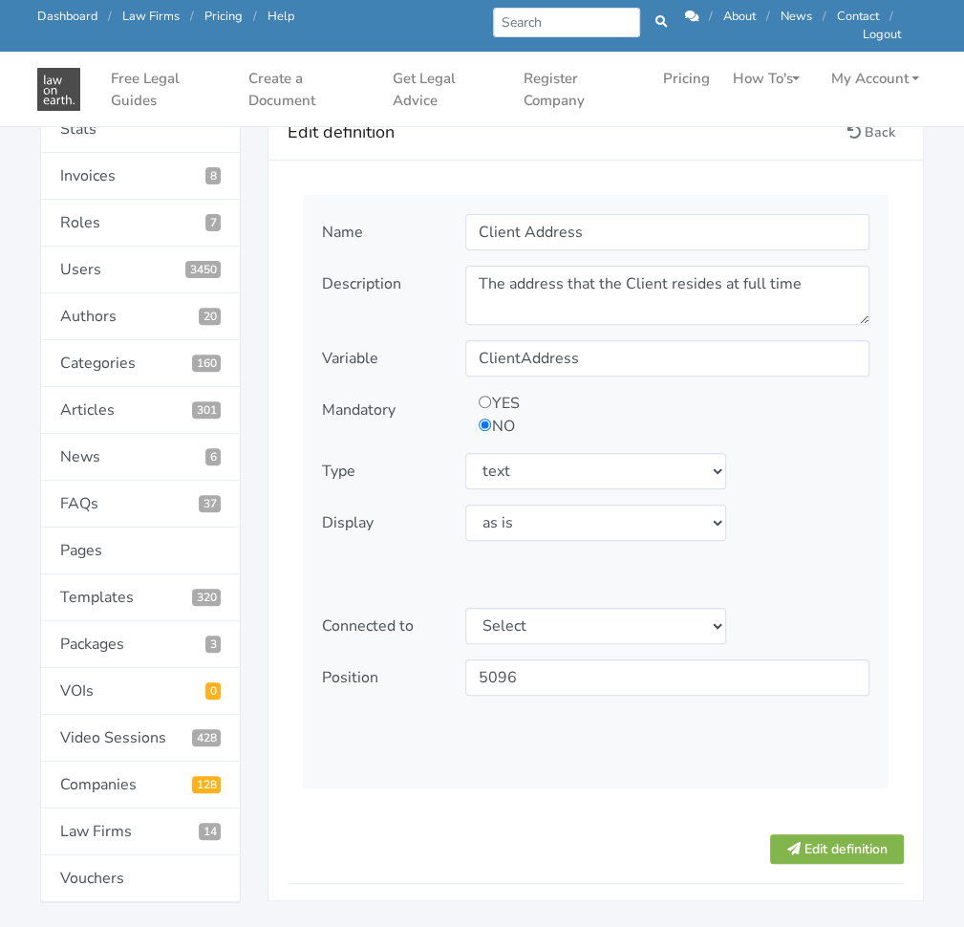
scroll to position [197, 0]
click at [660, 469] on select "Select type text textarea number checkbox compounded date select states" at bounding box center [595, 470] width 260 height 36
select select "textarea"
click at [465, 452] on select "Select type text textarea number checkbox compounded date select states" at bounding box center [595, 470] width 260 height 36
click at [822, 852] on button "Edit definition" at bounding box center [837, 848] width 134 height 30
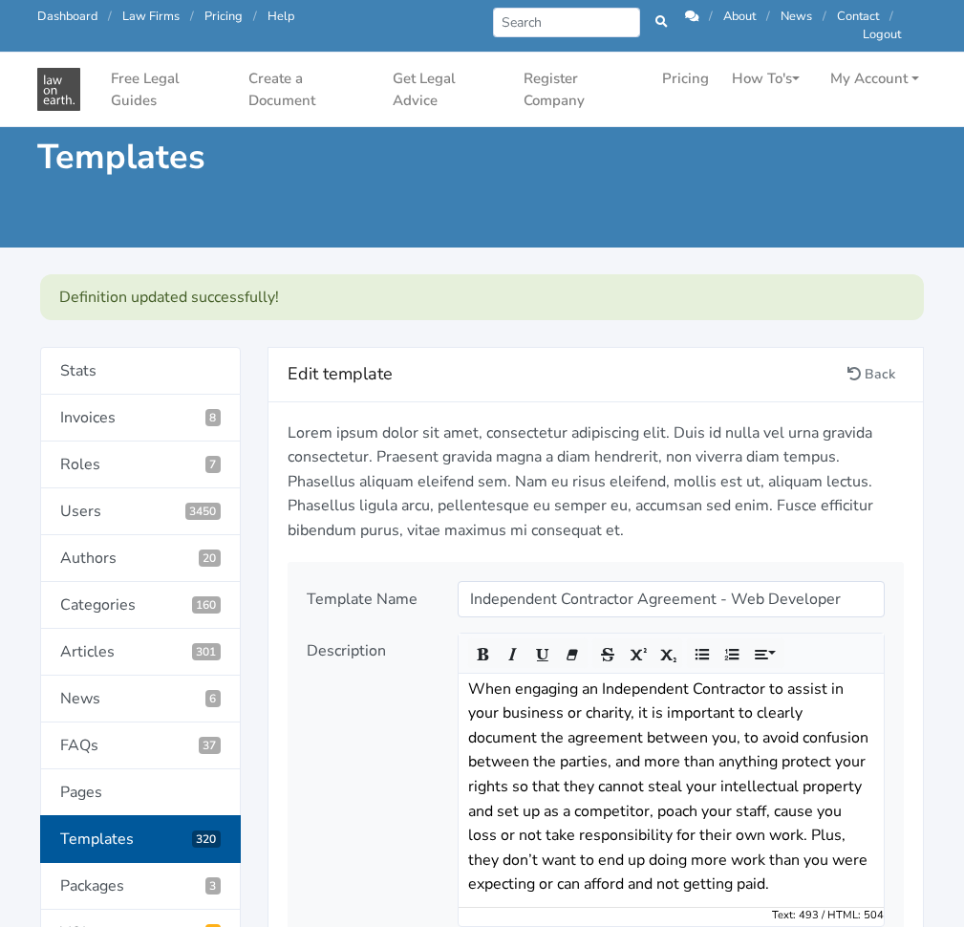
scroll to position [1842, 0]
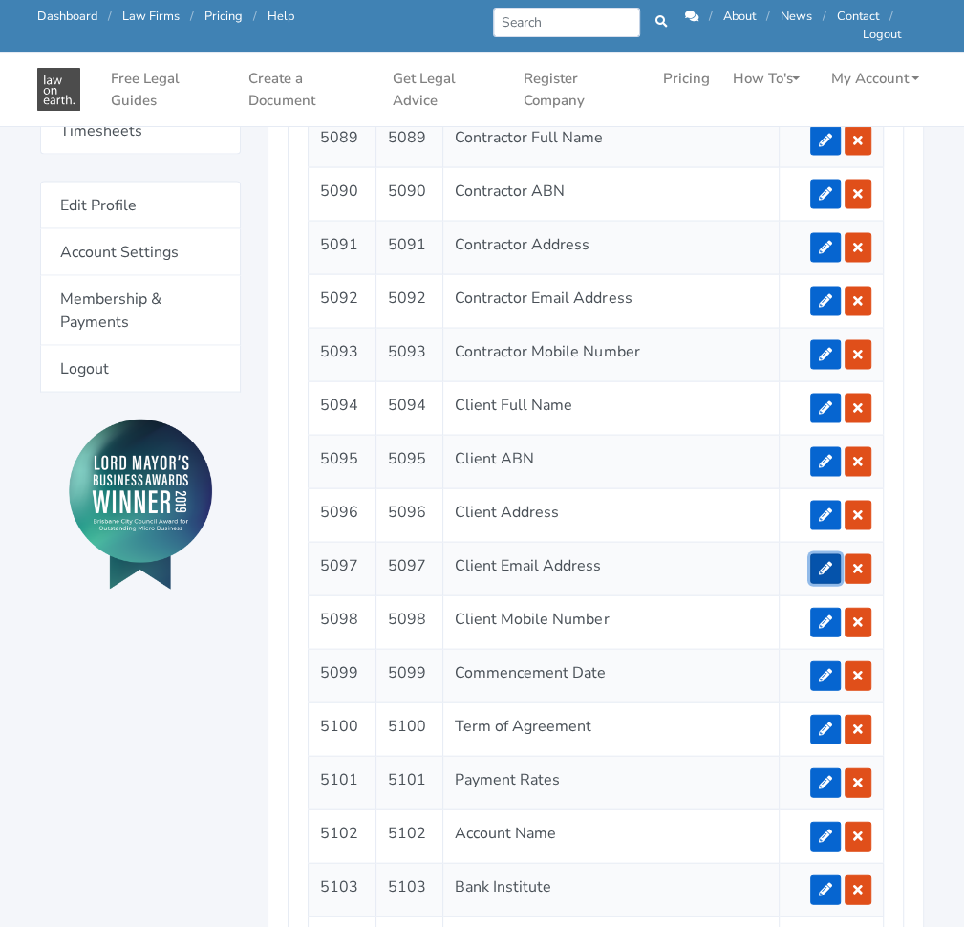
click at [825, 564] on link at bounding box center [825, 568] width 31 height 30
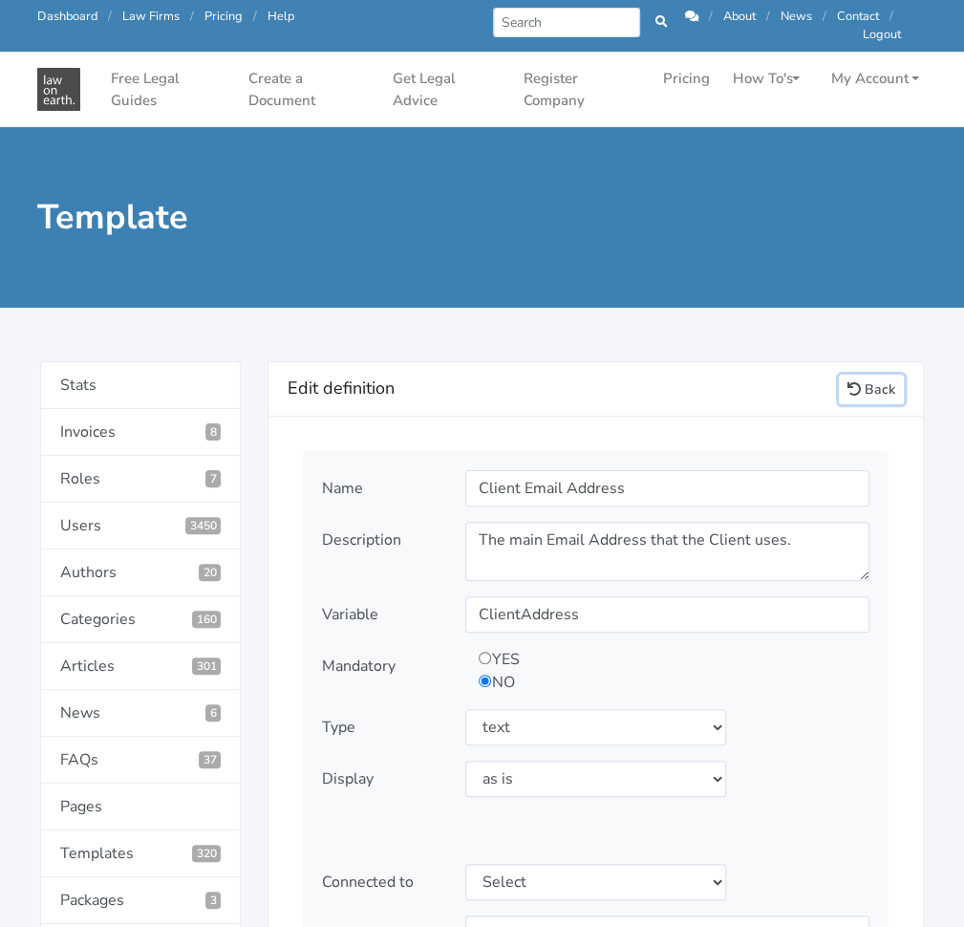
click at [867, 397] on link "Back" at bounding box center [871, 390] width 65 height 30
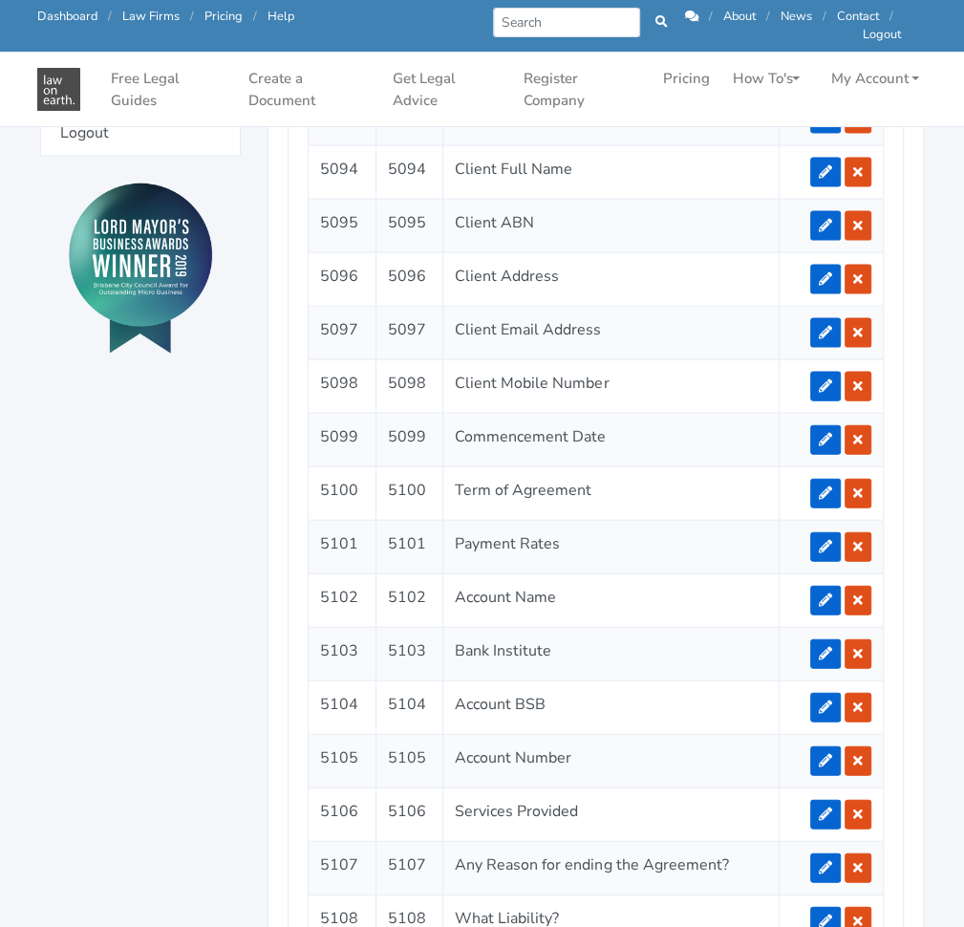
scroll to position [2032, 0]
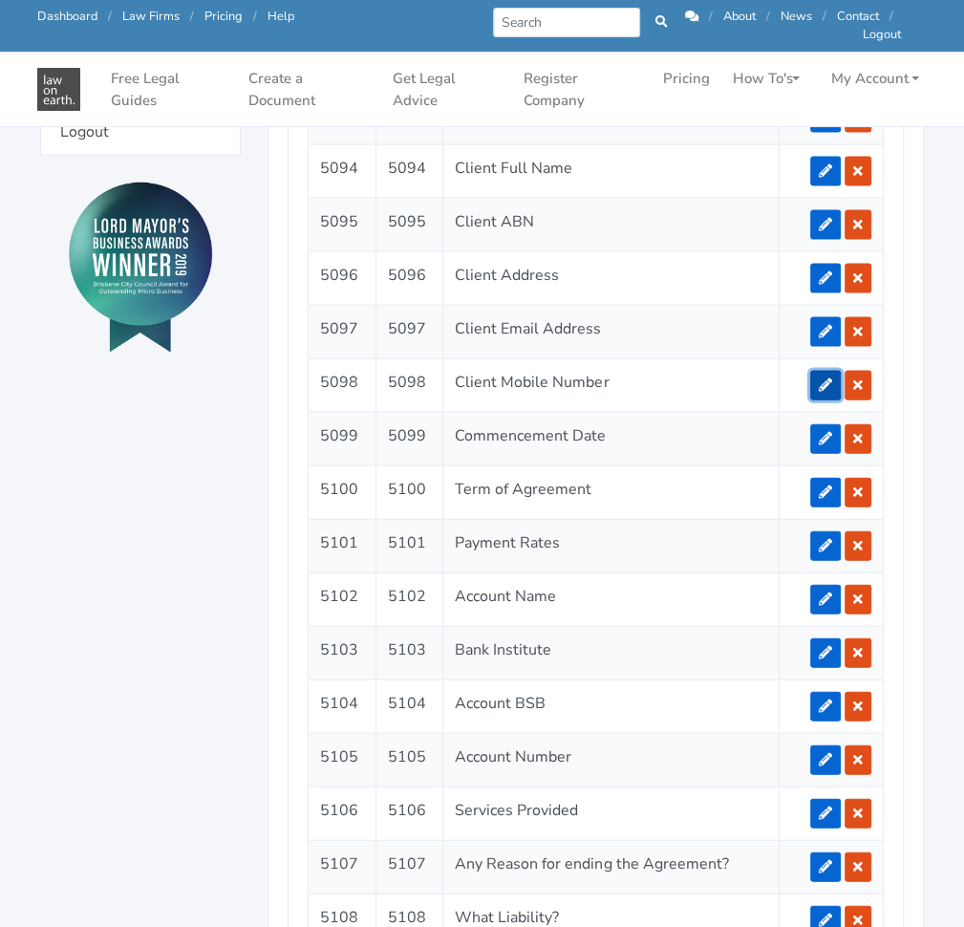
click at [822, 378] on icon at bounding box center [825, 384] width 13 height 13
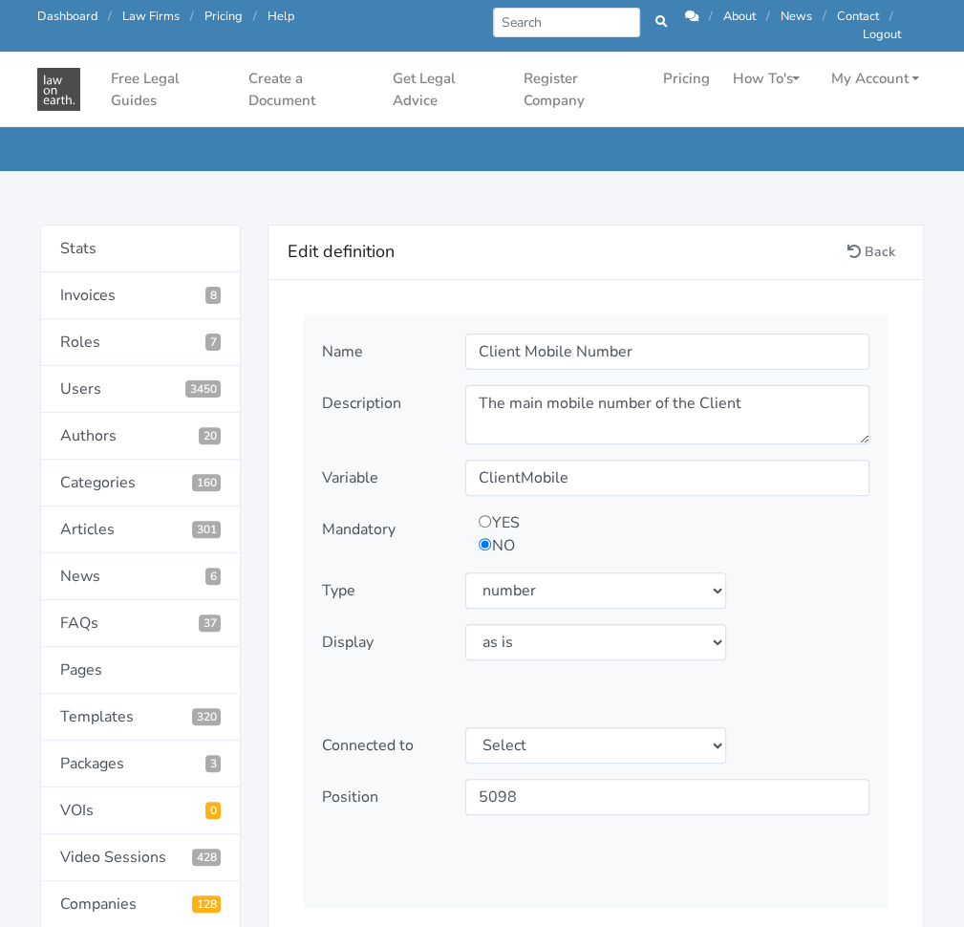
scroll to position [48, 0]
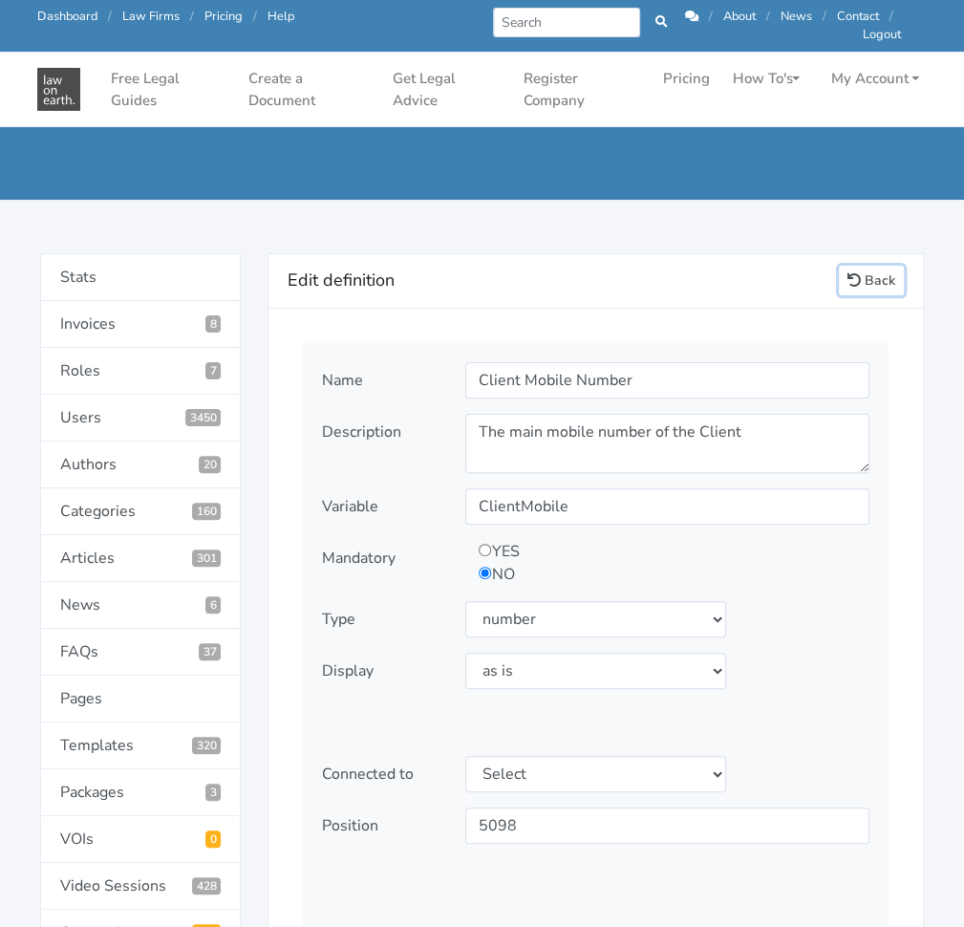
click at [874, 294] on link "Back" at bounding box center [871, 281] width 65 height 30
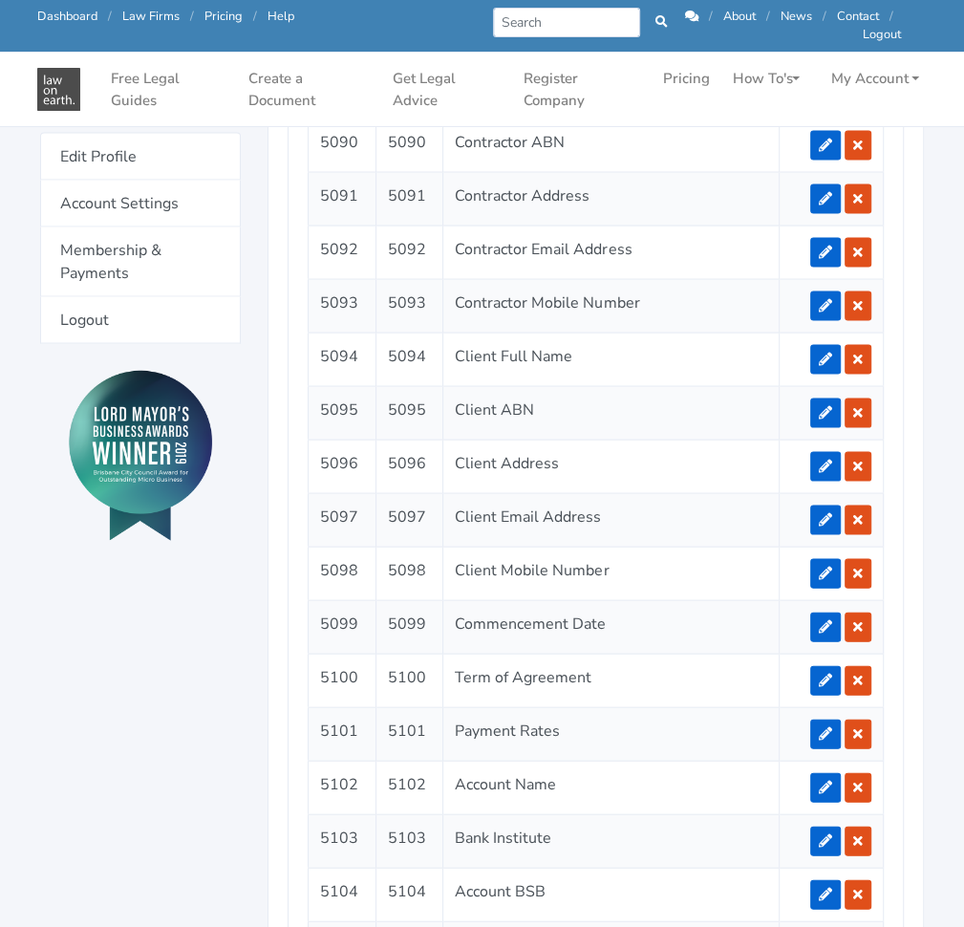
scroll to position [1858, 0]
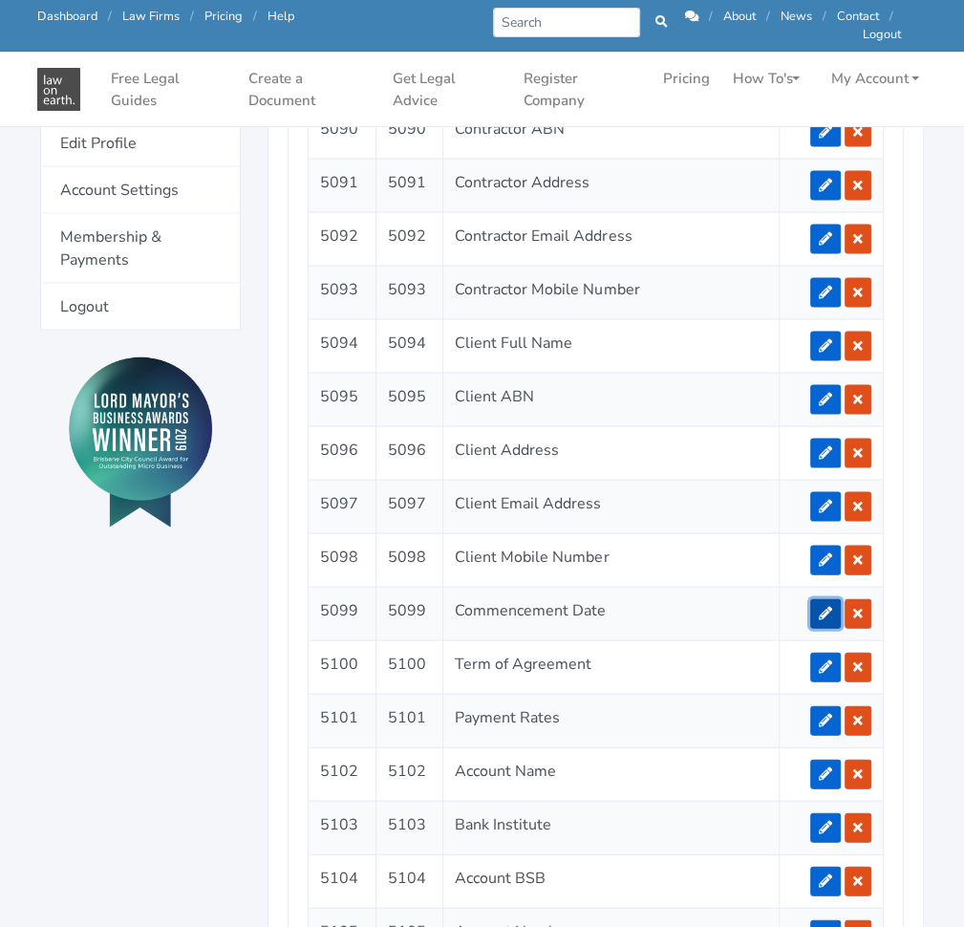
click at [827, 606] on icon at bounding box center [825, 612] width 13 height 13
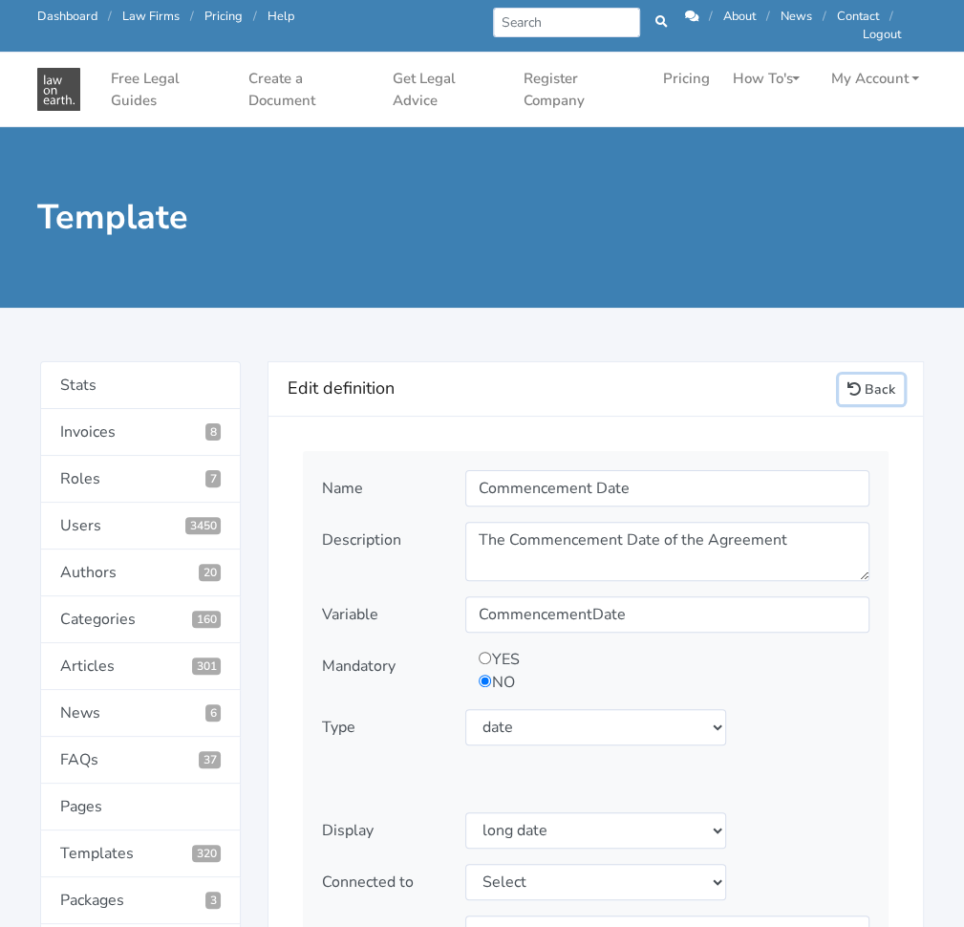
click at [854, 385] on icon at bounding box center [853, 388] width 13 height 13
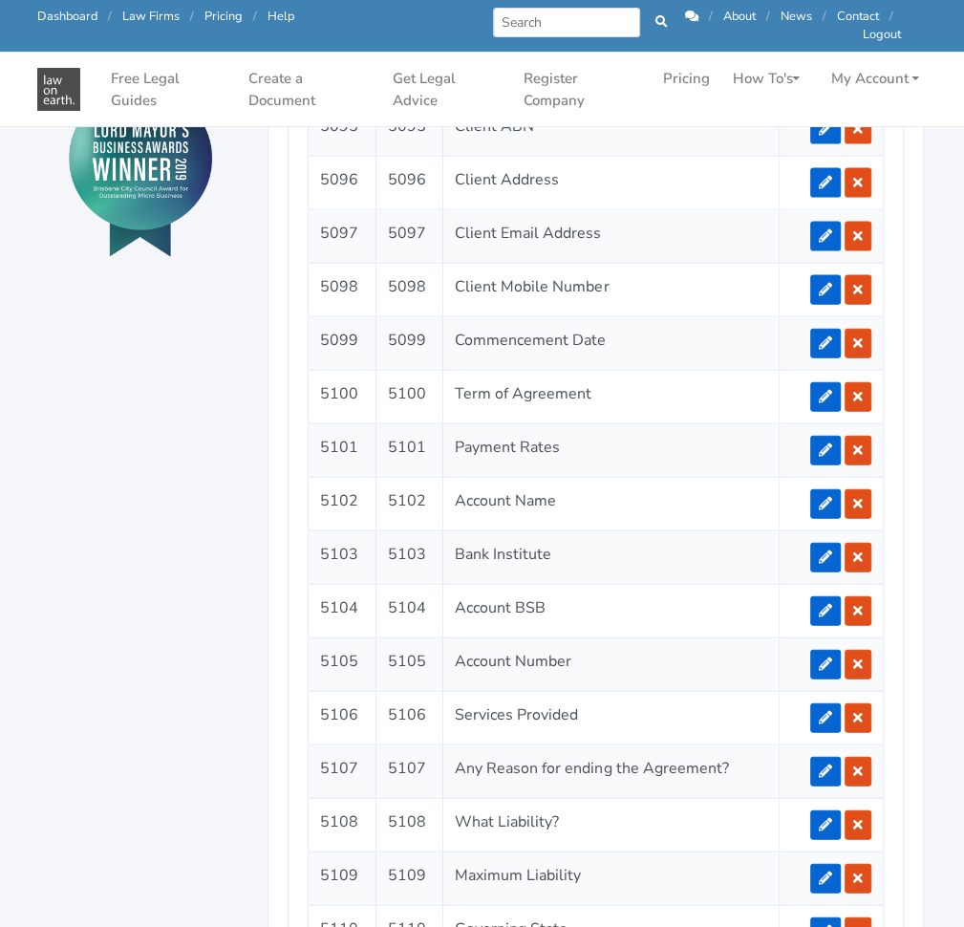
scroll to position [2129, 0]
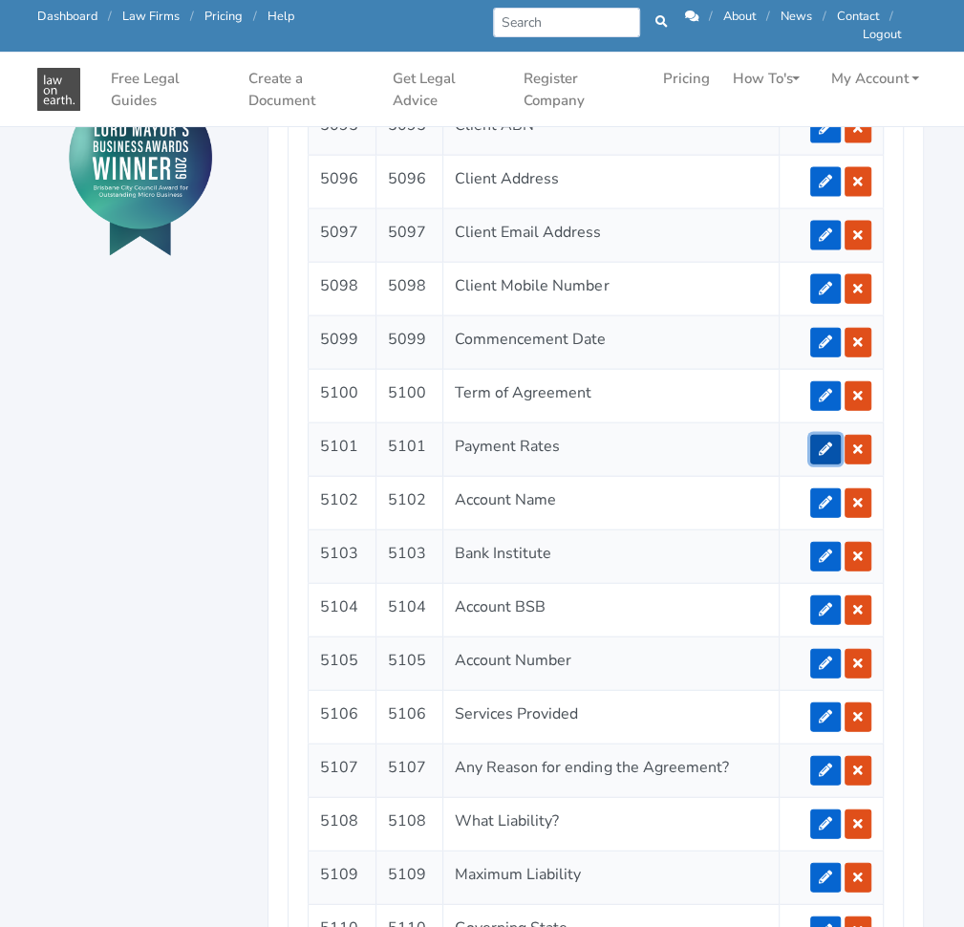
click at [838, 439] on link at bounding box center [825, 450] width 31 height 30
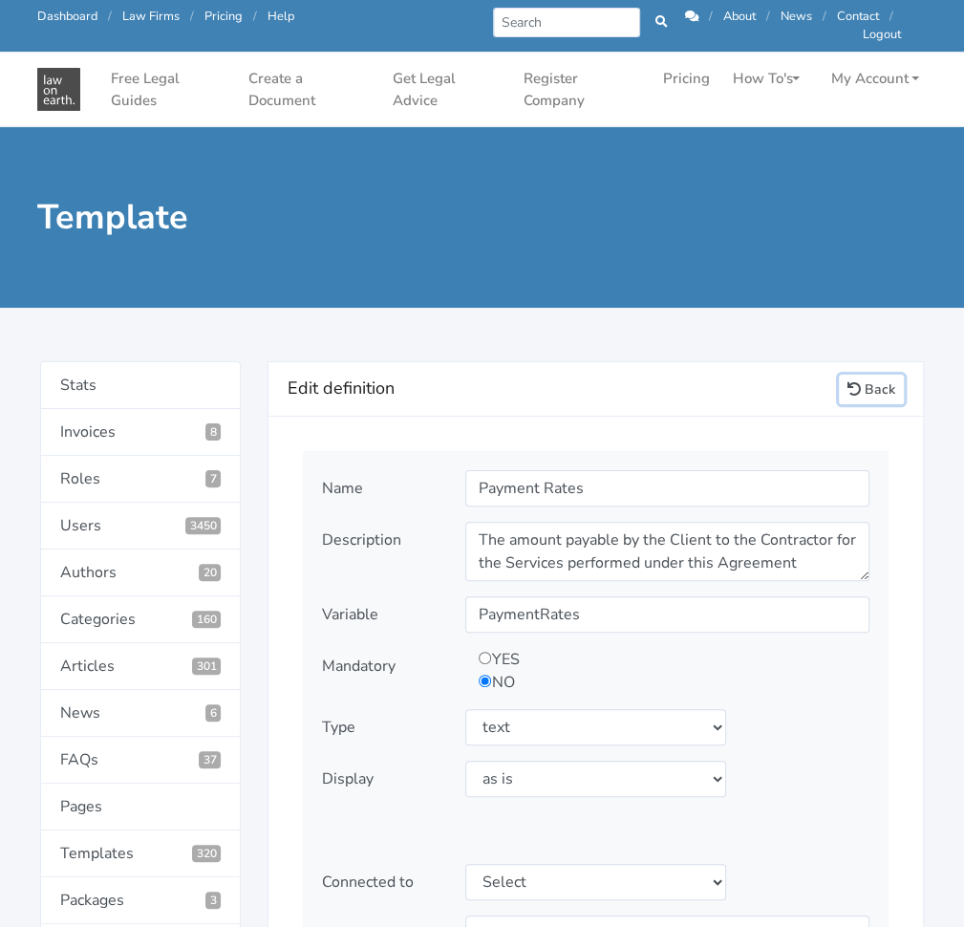
click at [880, 384] on link "Back" at bounding box center [871, 390] width 65 height 30
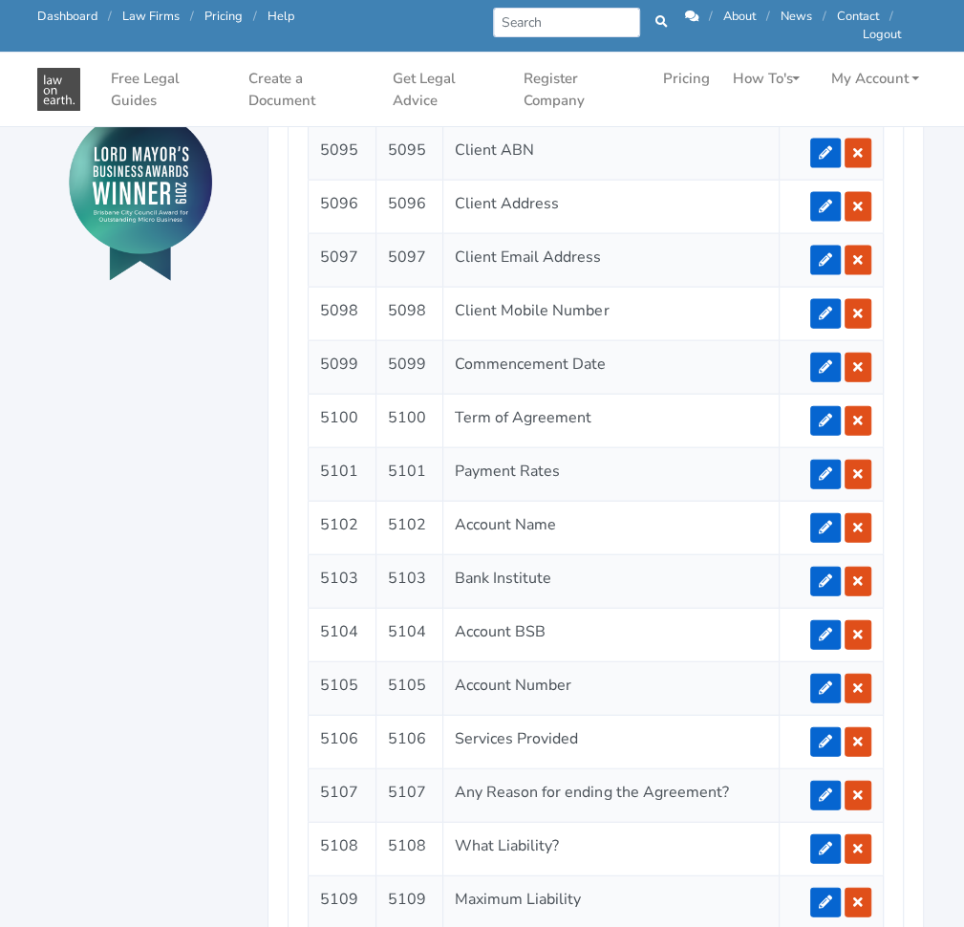
scroll to position [2105, 0]
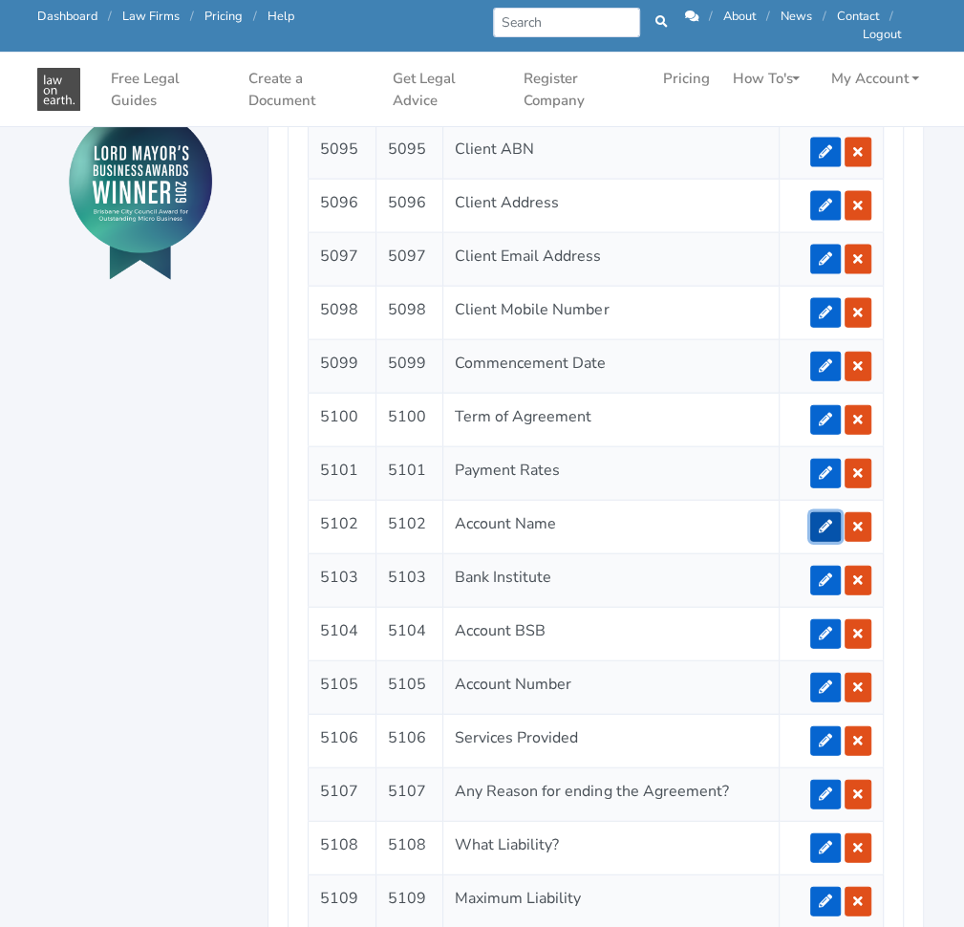
click at [832, 520] on icon at bounding box center [825, 526] width 13 height 13
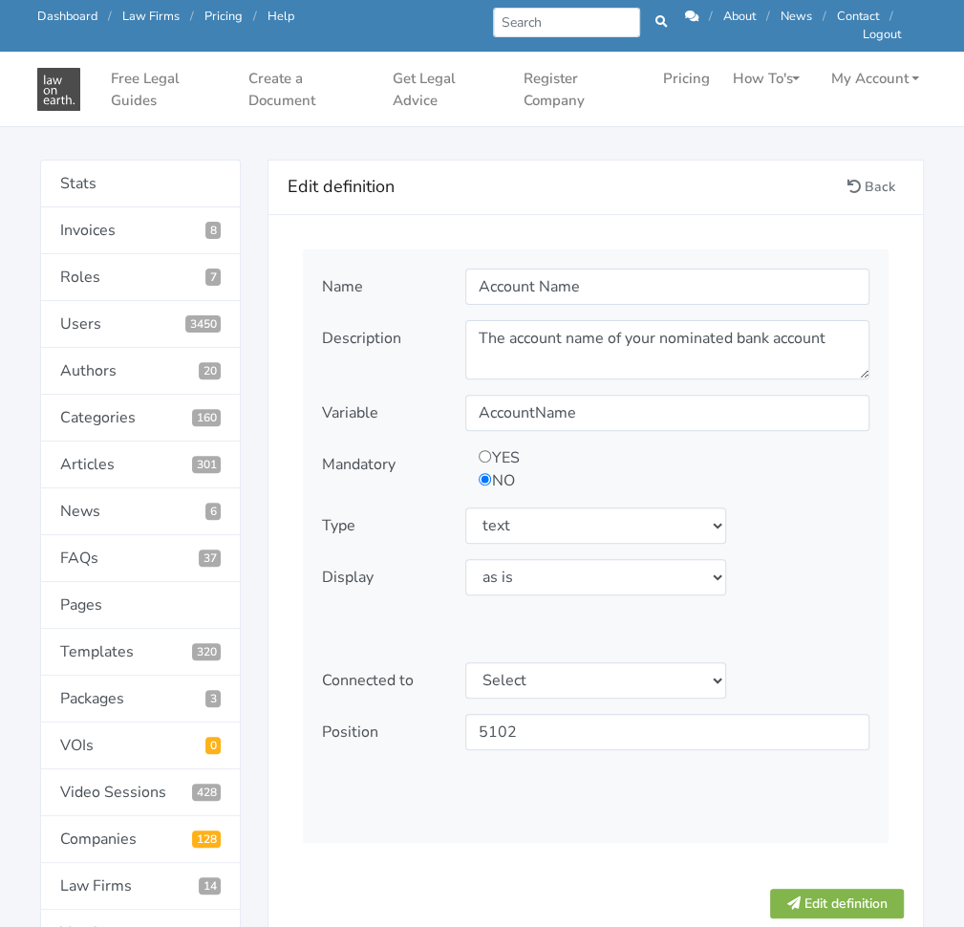
scroll to position [150, 0]
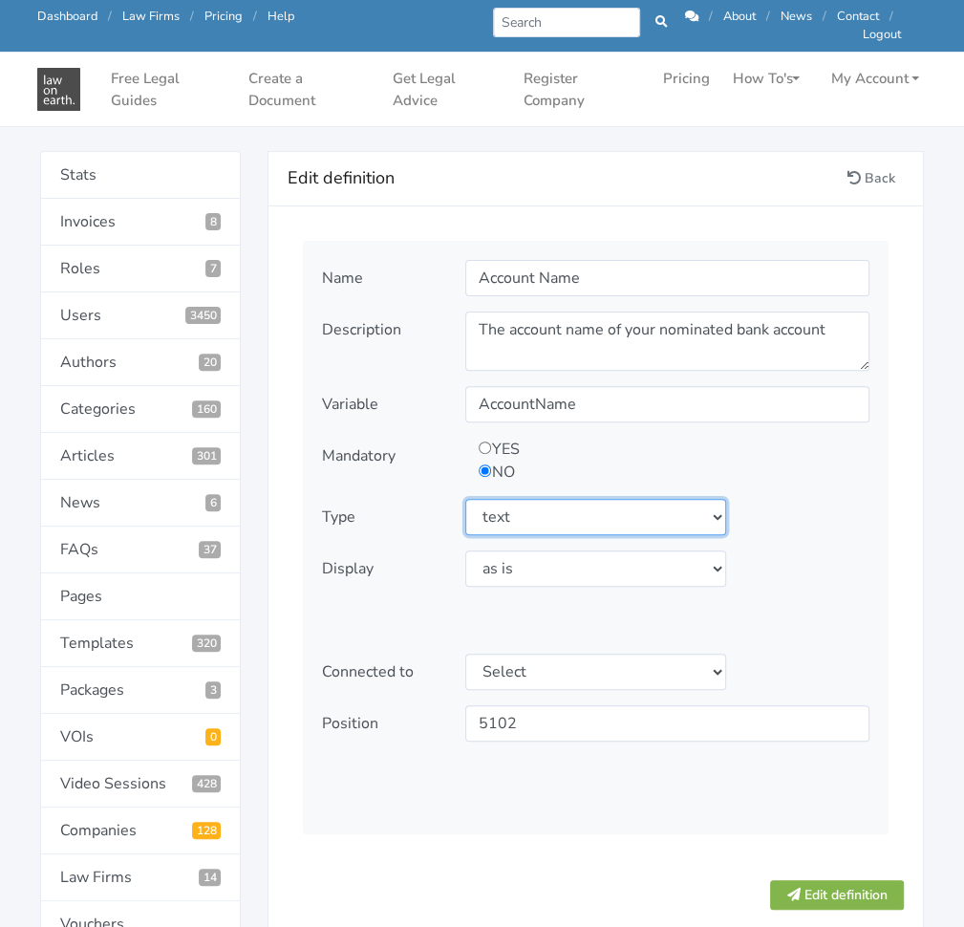
click at [616, 503] on select "Select type text textarea number checkbox compounded date select states" at bounding box center [595, 517] width 260 height 36
select select "textarea"
click at [465, 499] on select "Select type text textarea number checkbox compounded date select states" at bounding box center [595, 517] width 260 height 36
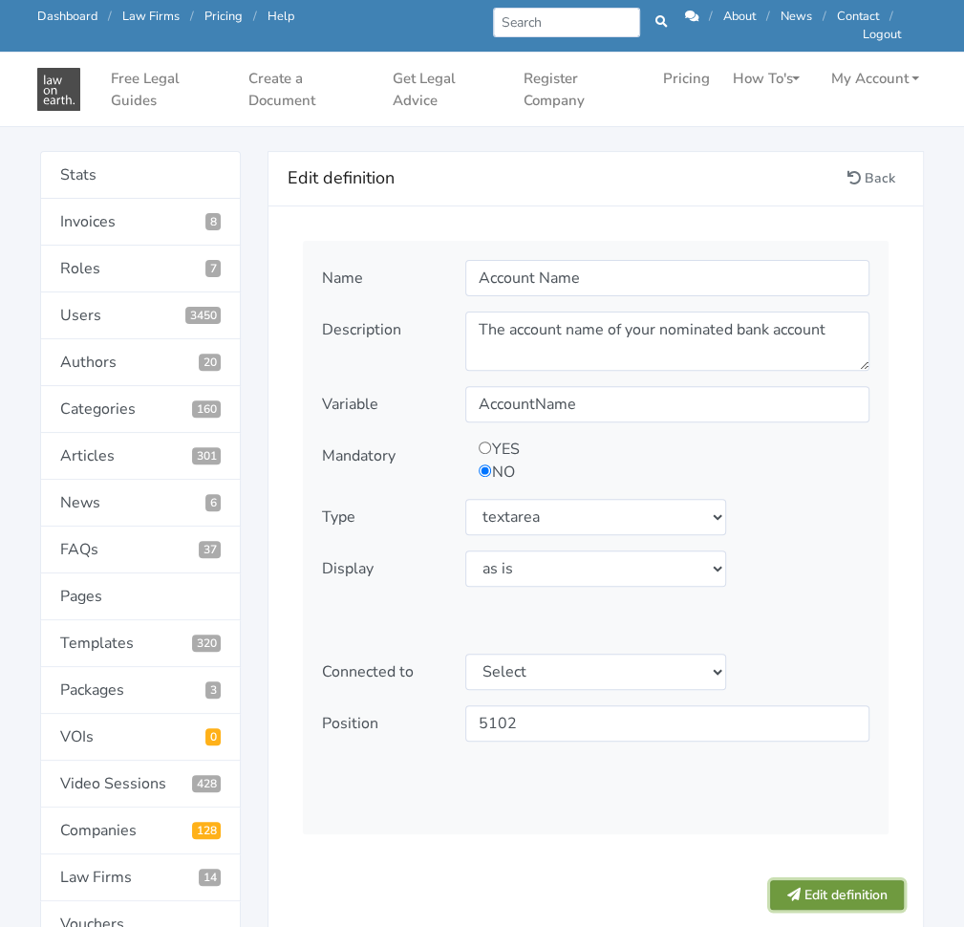
click at [846, 882] on button "Edit definition" at bounding box center [837, 895] width 134 height 30
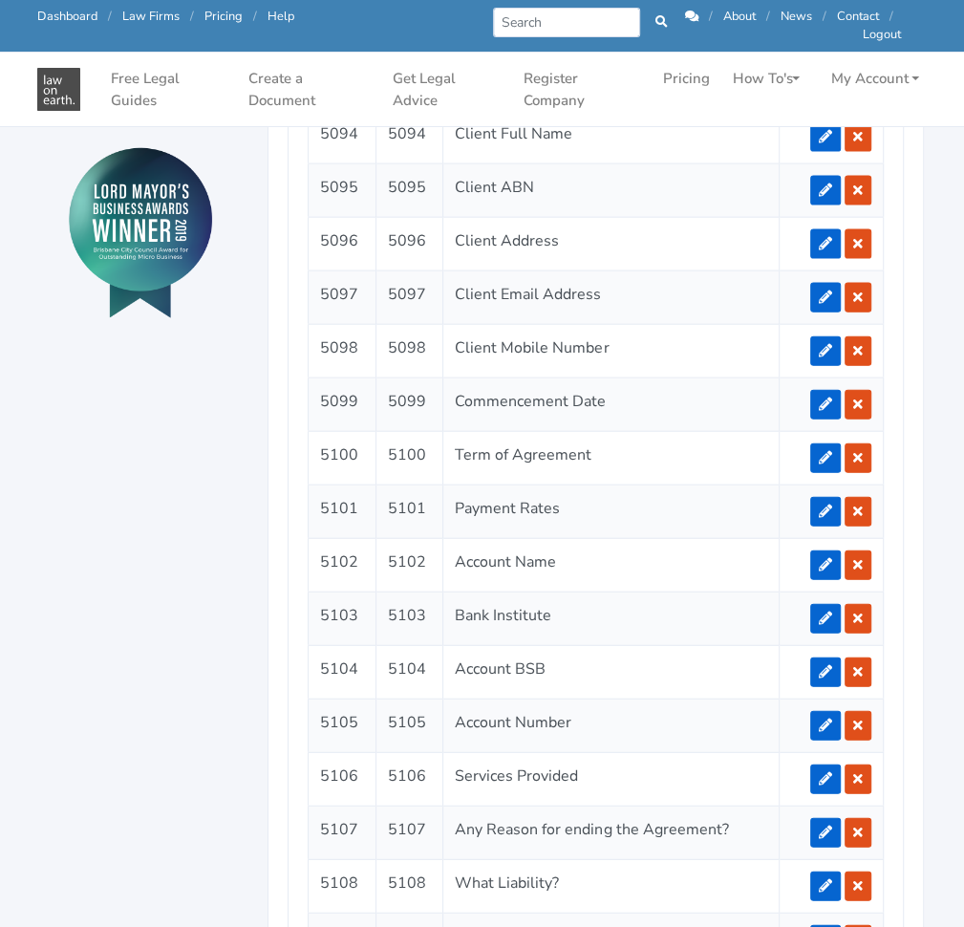
scroll to position [2141, 0]
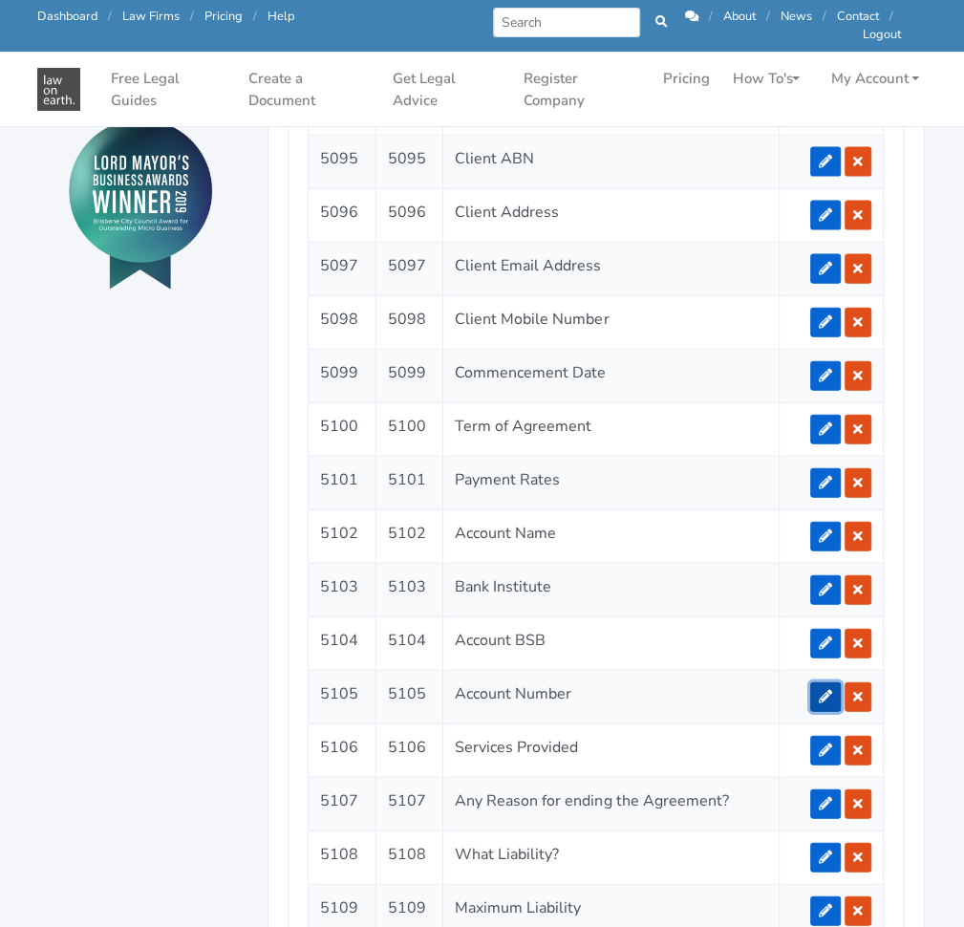
click at [826, 682] on link at bounding box center [825, 697] width 31 height 30
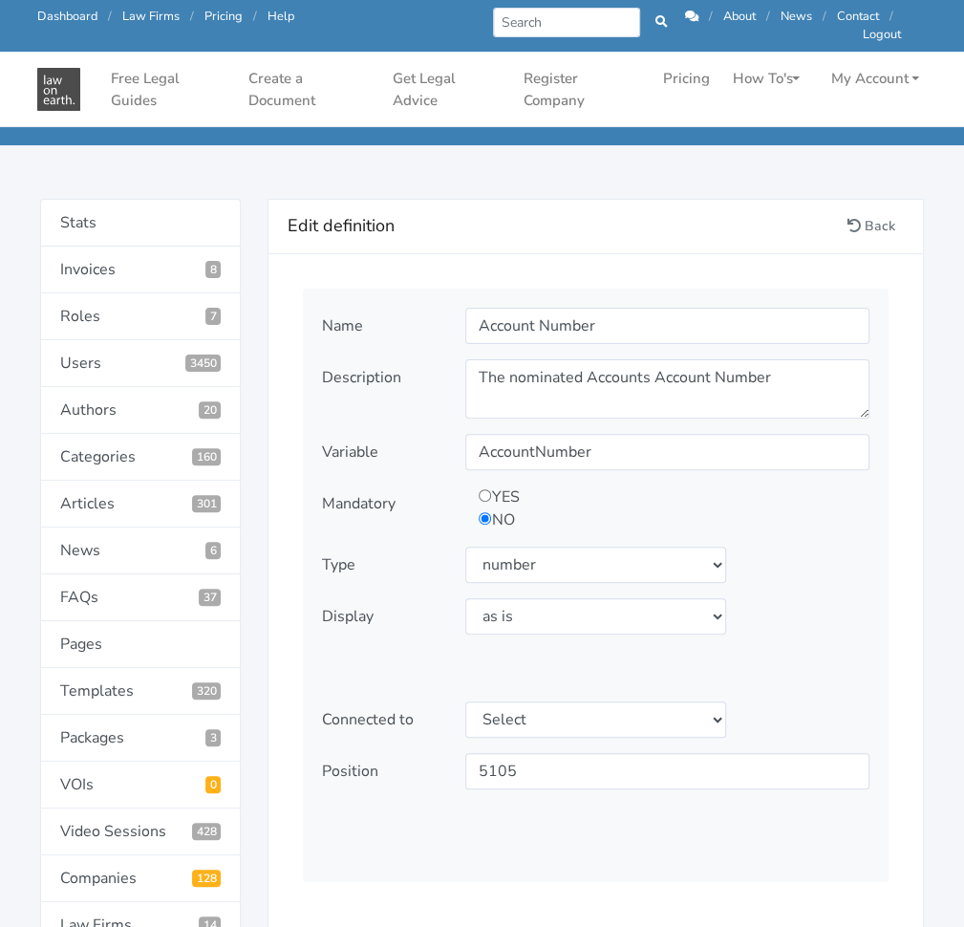
scroll to position [92, 0]
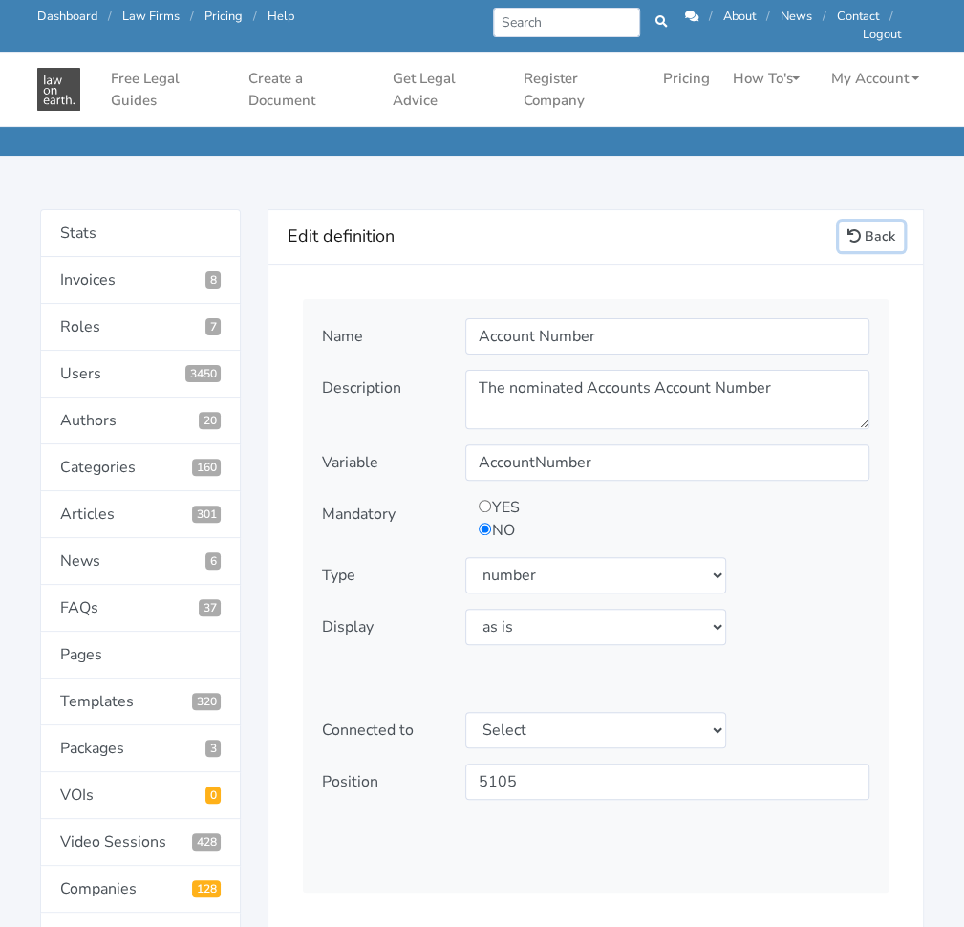
click at [868, 232] on link "Back" at bounding box center [871, 237] width 65 height 30
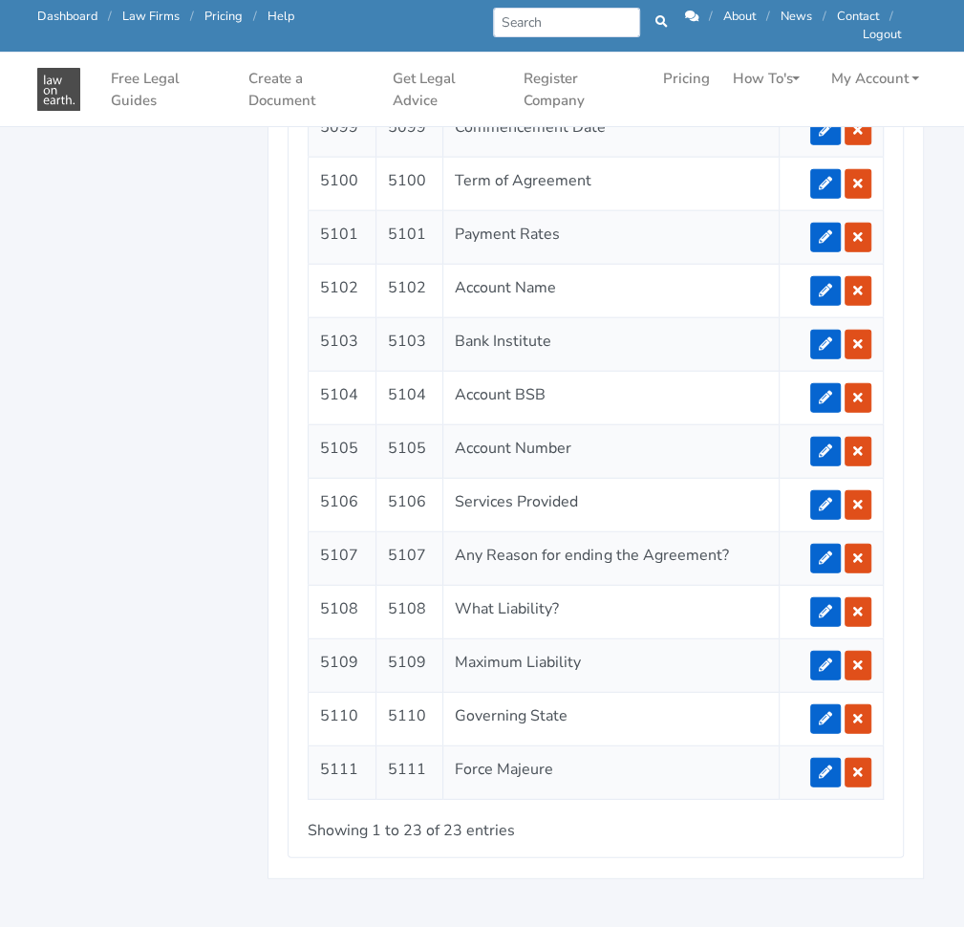
scroll to position [2343, 0]
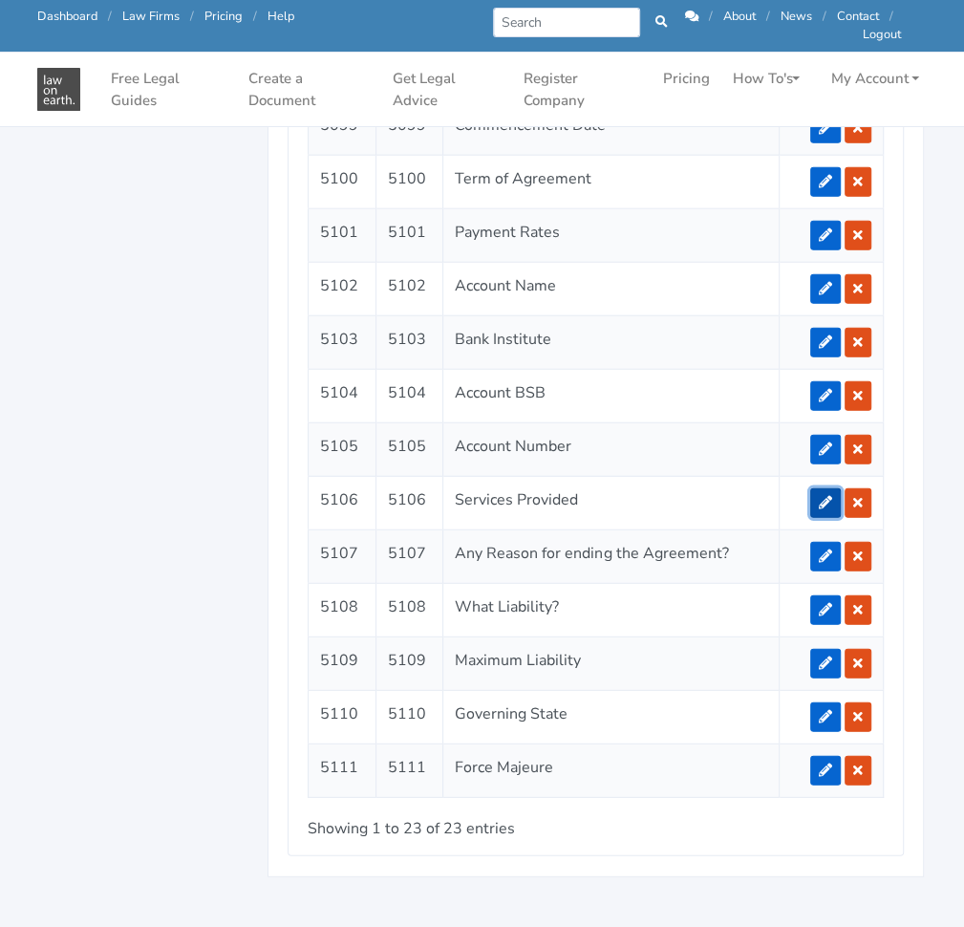
click at [831, 488] on link at bounding box center [825, 503] width 31 height 30
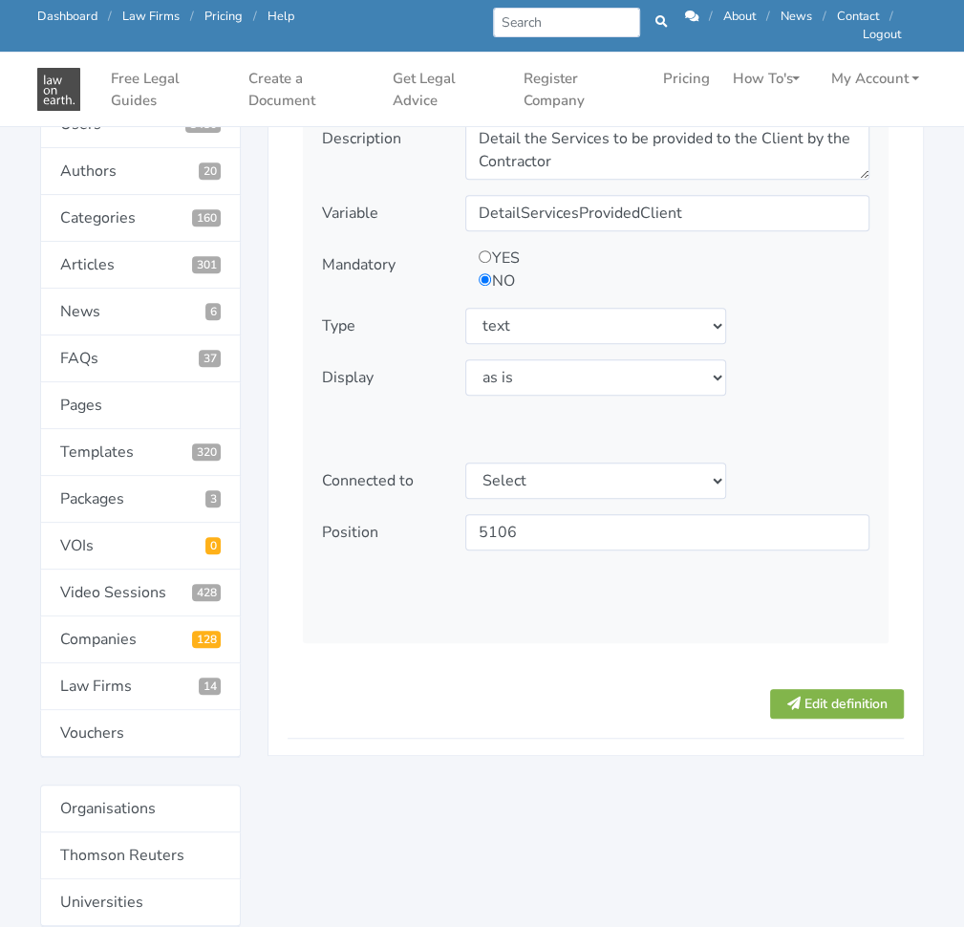
scroll to position [342, 0]
click at [632, 318] on select "Select type text textarea number checkbox compounded date select states" at bounding box center [595, 325] width 260 height 36
select select "textarea"
click at [465, 307] on select "Select type text textarea number checkbox compounded date select states" at bounding box center [595, 325] width 260 height 36
click at [814, 692] on button "Edit definition" at bounding box center [837, 703] width 134 height 30
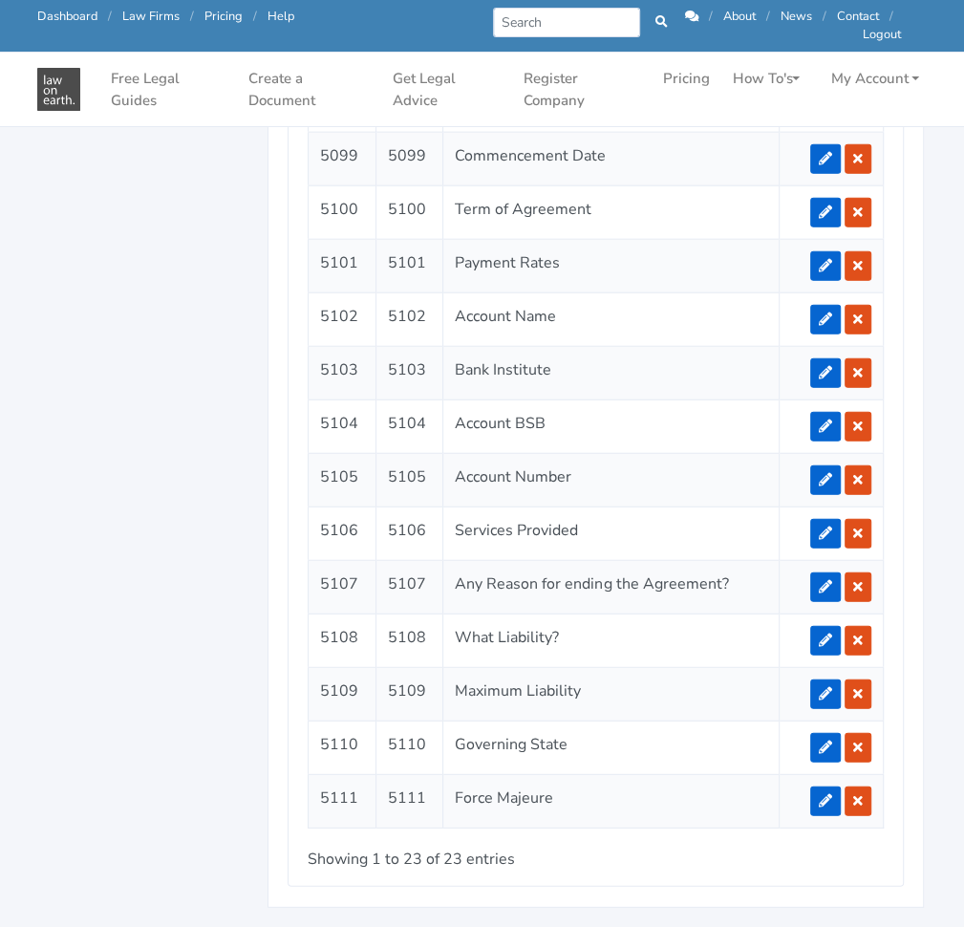
scroll to position [2312, 0]
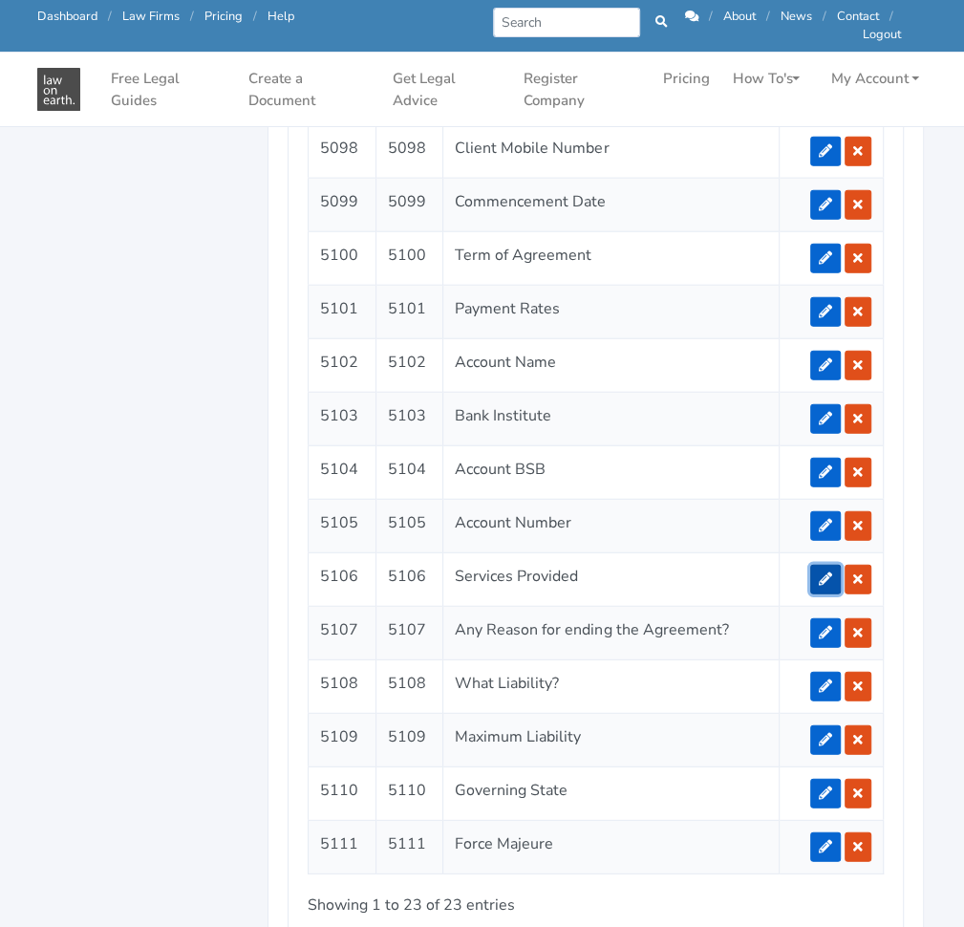
click at [812, 565] on link at bounding box center [825, 580] width 31 height 30
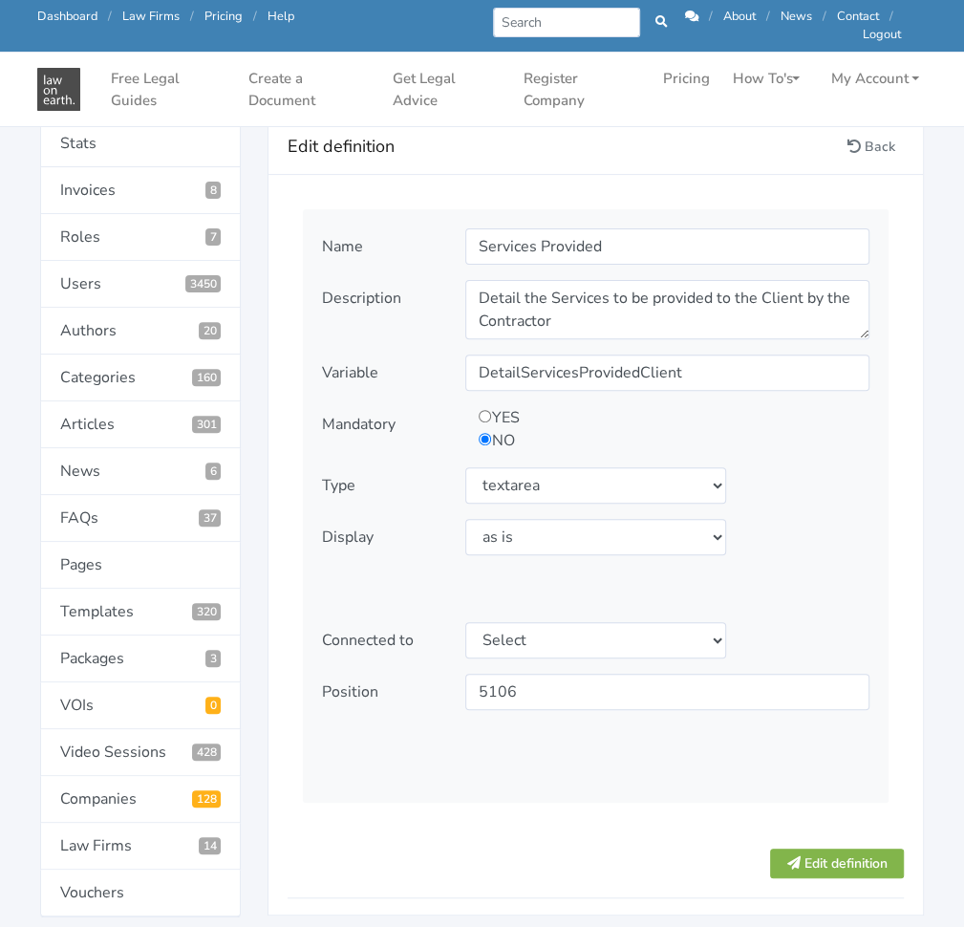
scroll to position [213, 0]
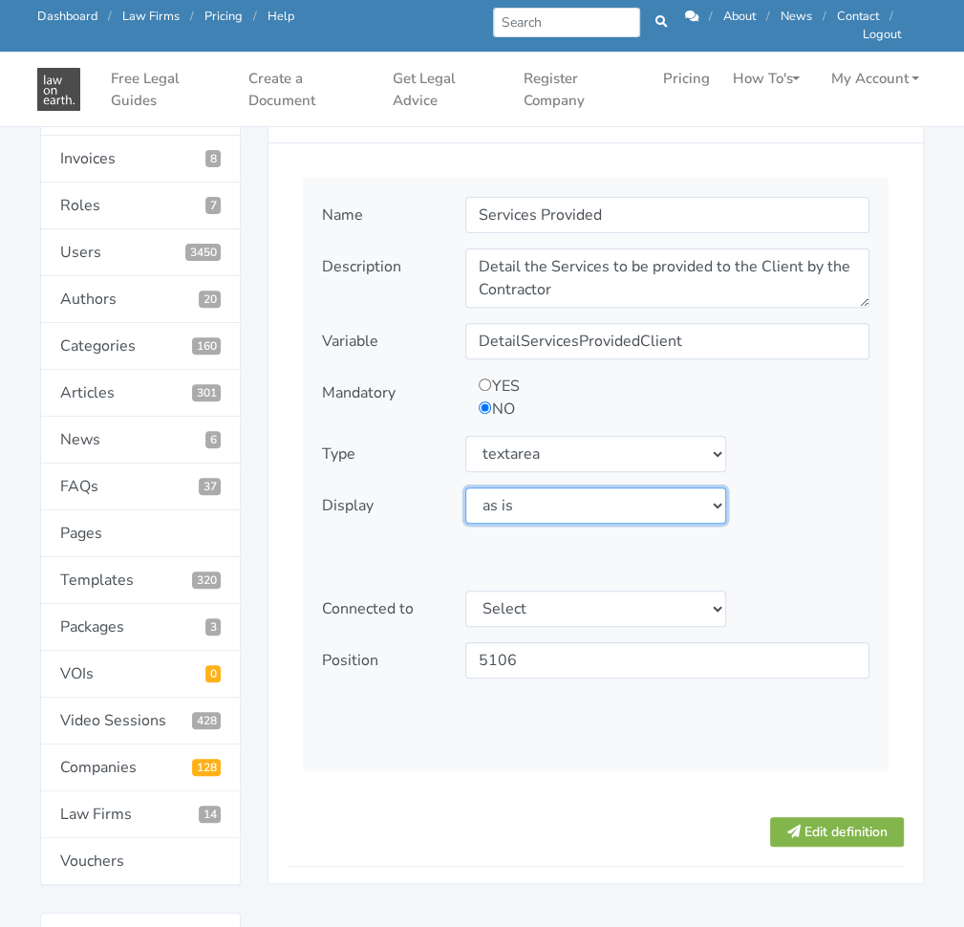
click at [543, 490] on select "Select display as is uppercase lowercase first letter uppercase first letter lo…" at bounding box center [595, 505] width 260 height 36
select select "first letter uppercase"
click at [465, 487] on select "Select display as is uppercase lowercase first letter uppercase first letter lo…" at bounding box center [595, 505] width 260 height 36
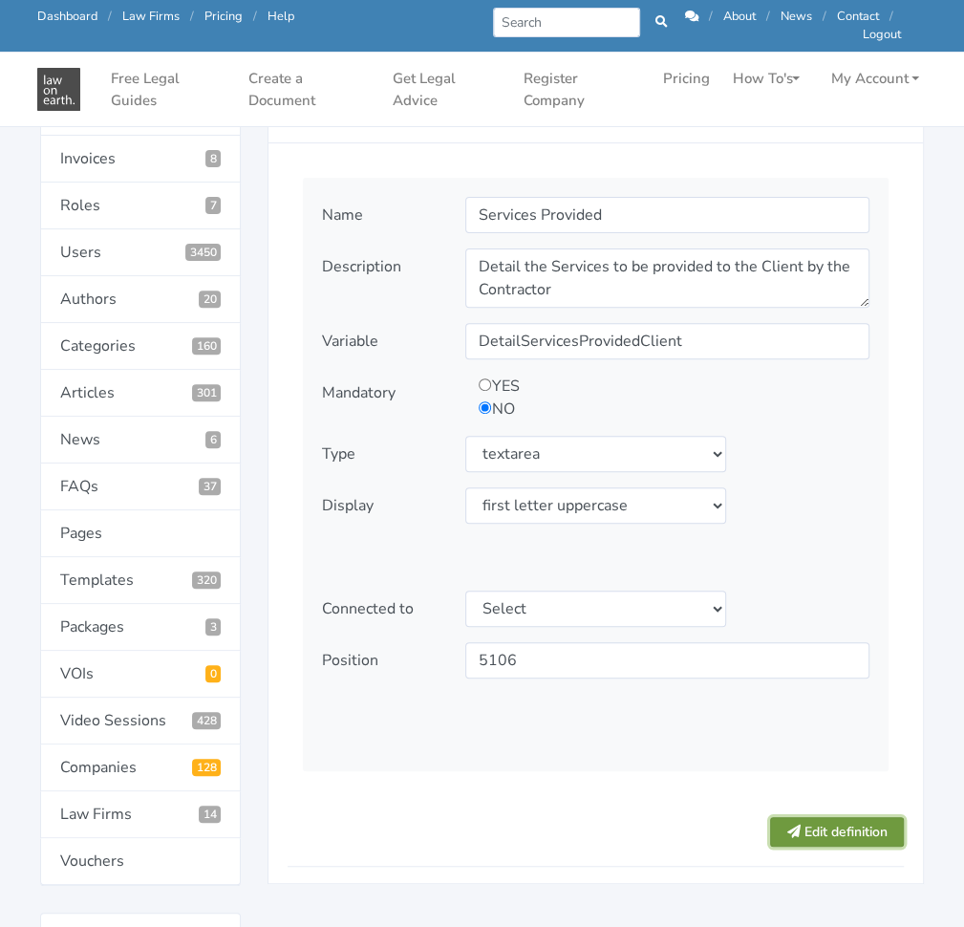
click at [817, 827] on button "Edit definition" at bounding box center [837, 832] width 134 height 30
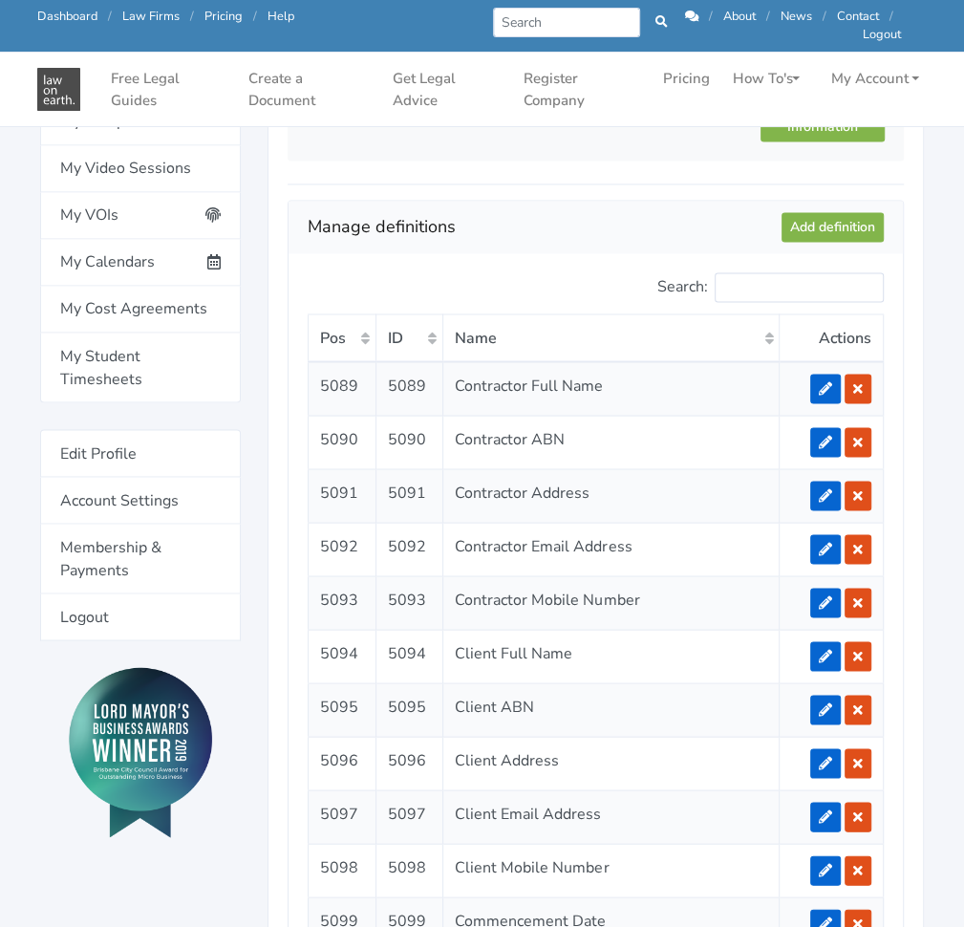
scroll to position [1582, 0]
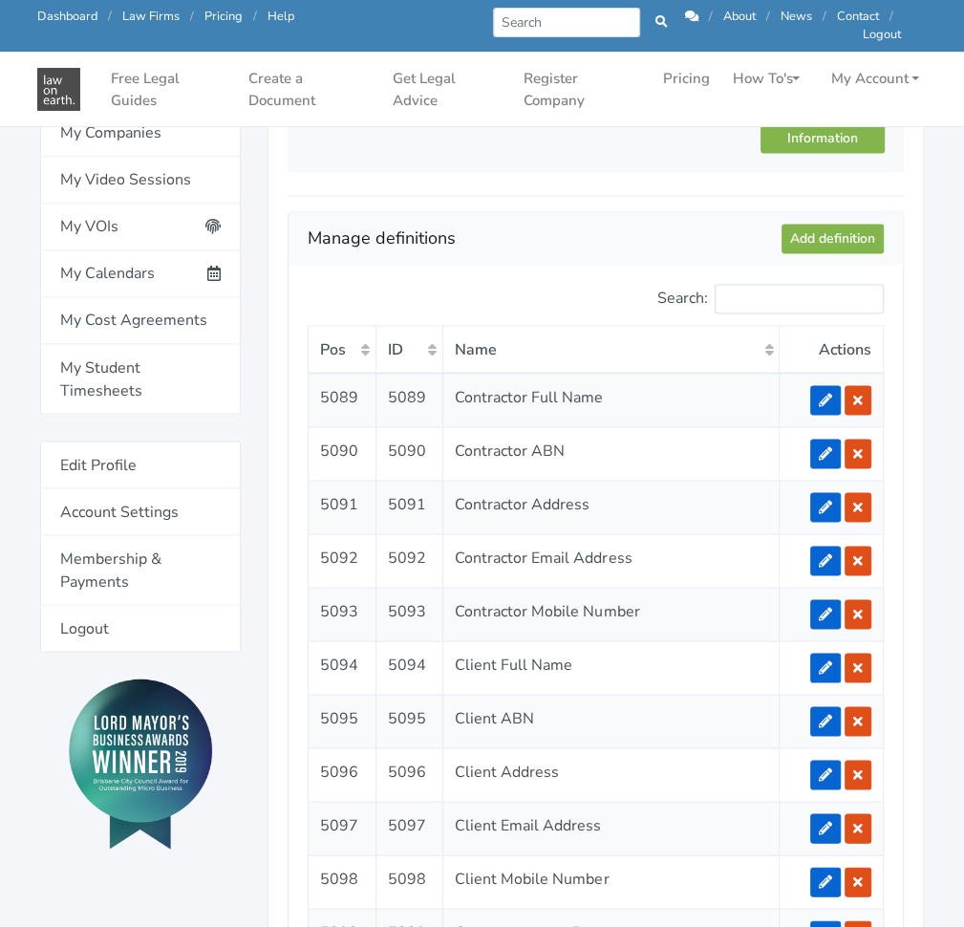
click at [807, 212] on div "Manage definitions Add definition" at bounding box center [596, 239] width 614 height 54
click at [804, 229] on link "Add definition" at bounding box center [833, 239] width 102 height 30
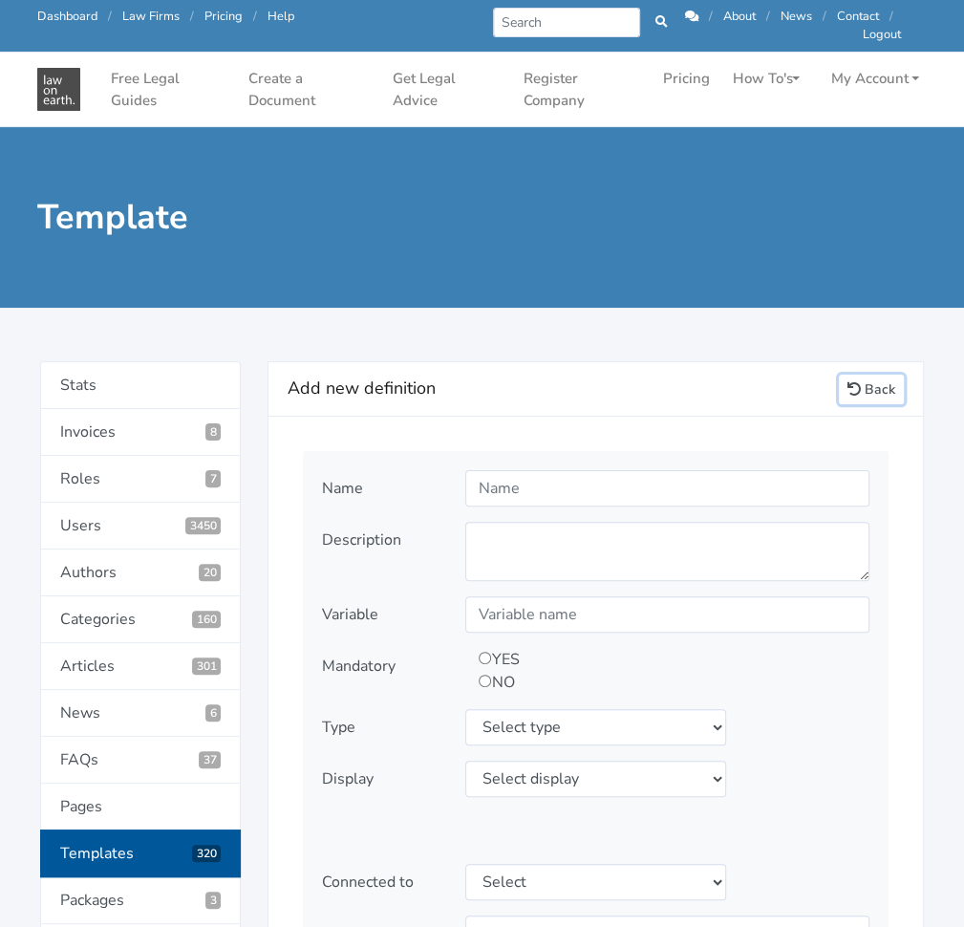
click at [856, 384] on icon at bounding box center [853, 388] width 13 height 13
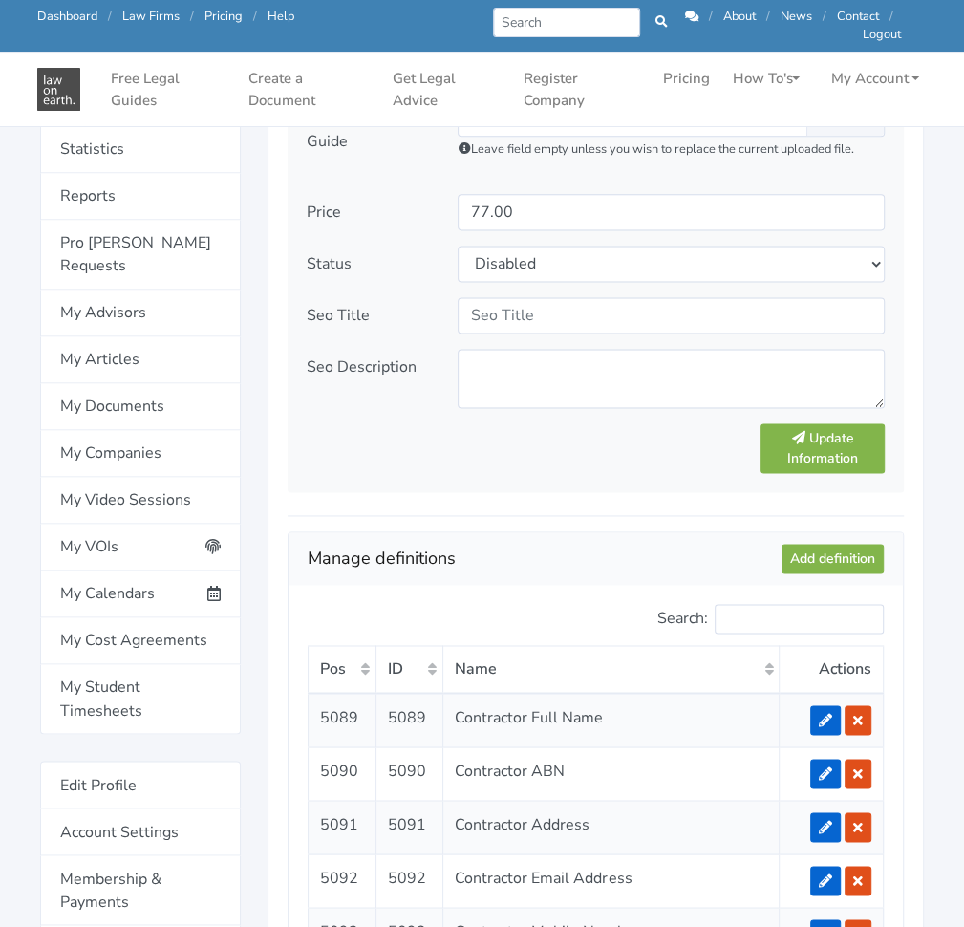
scroll to position [1186, 0]
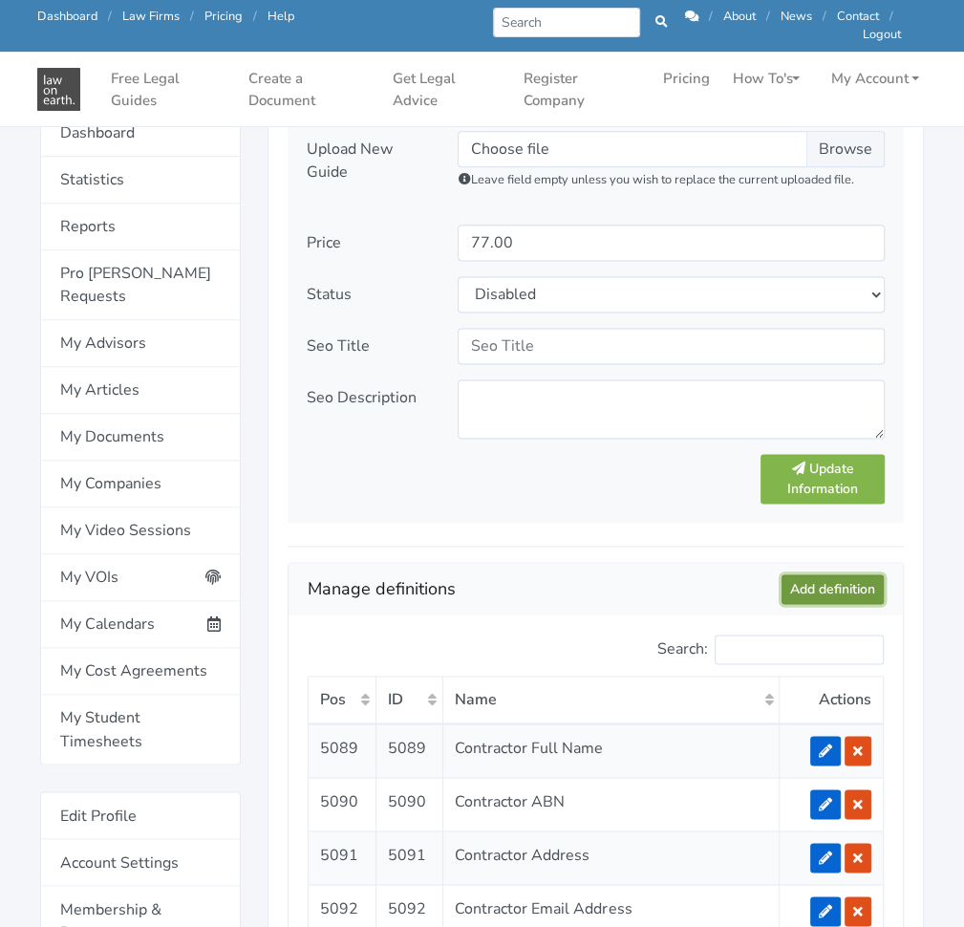
click at [822, 576] on link "Add definition" at bounding box center [833, 589] width 102 height 30
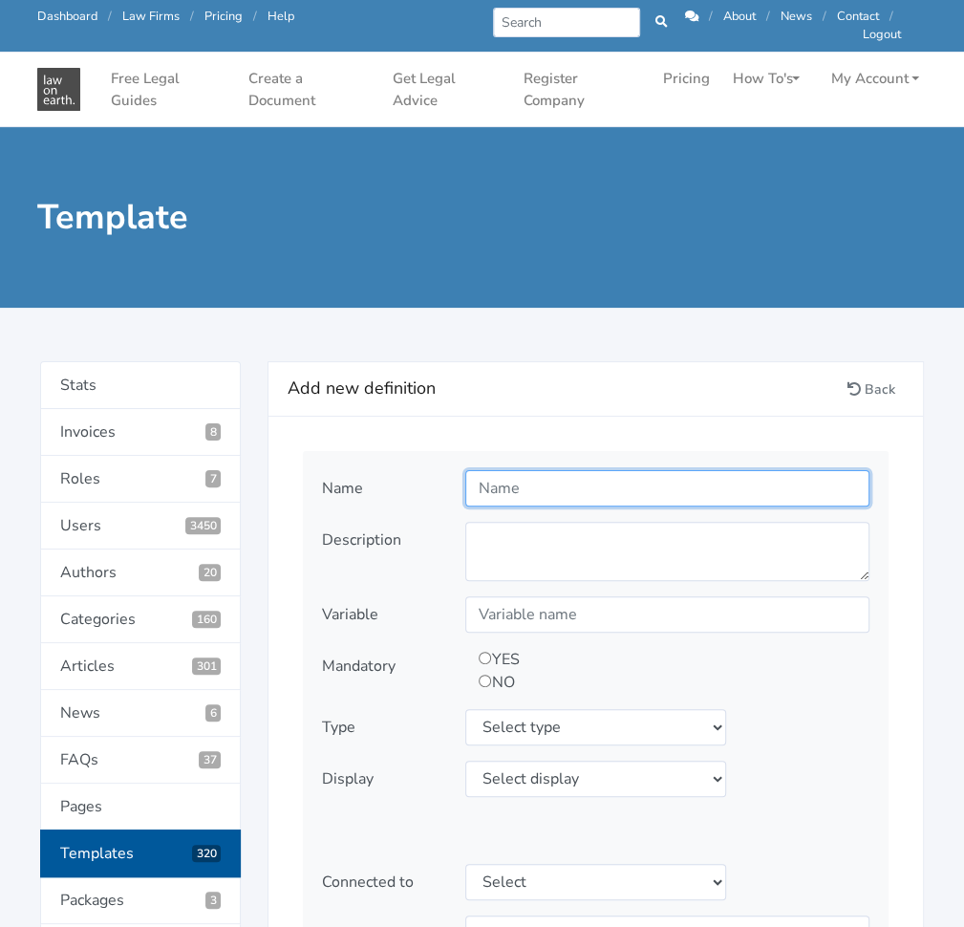
click at [507, 500] on input "text" at bounding box center [667, 488] width 404 height 36
paste input "Special Conditions"
type input "Special Conditions"
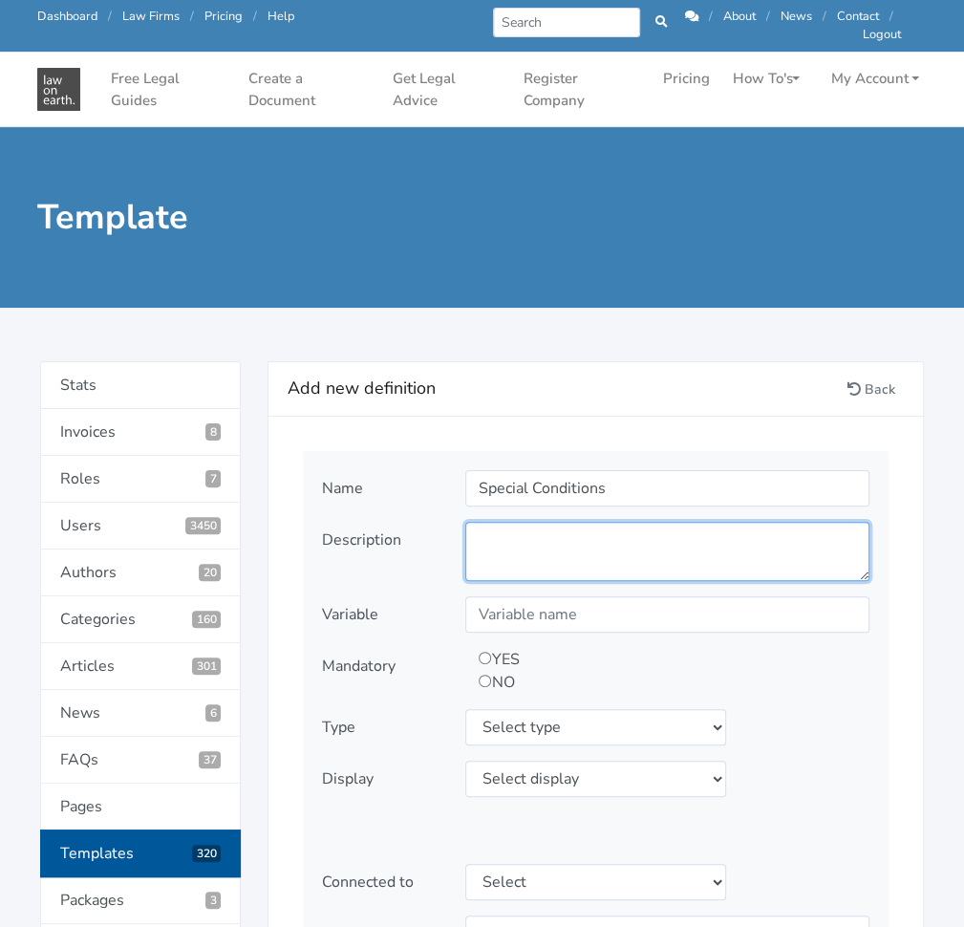
click at [513, 526] on textarea at bounding box center [667, 551] width 404 height 59
paste textarea "Are there any Special Conditions that apply to this Agreement?"
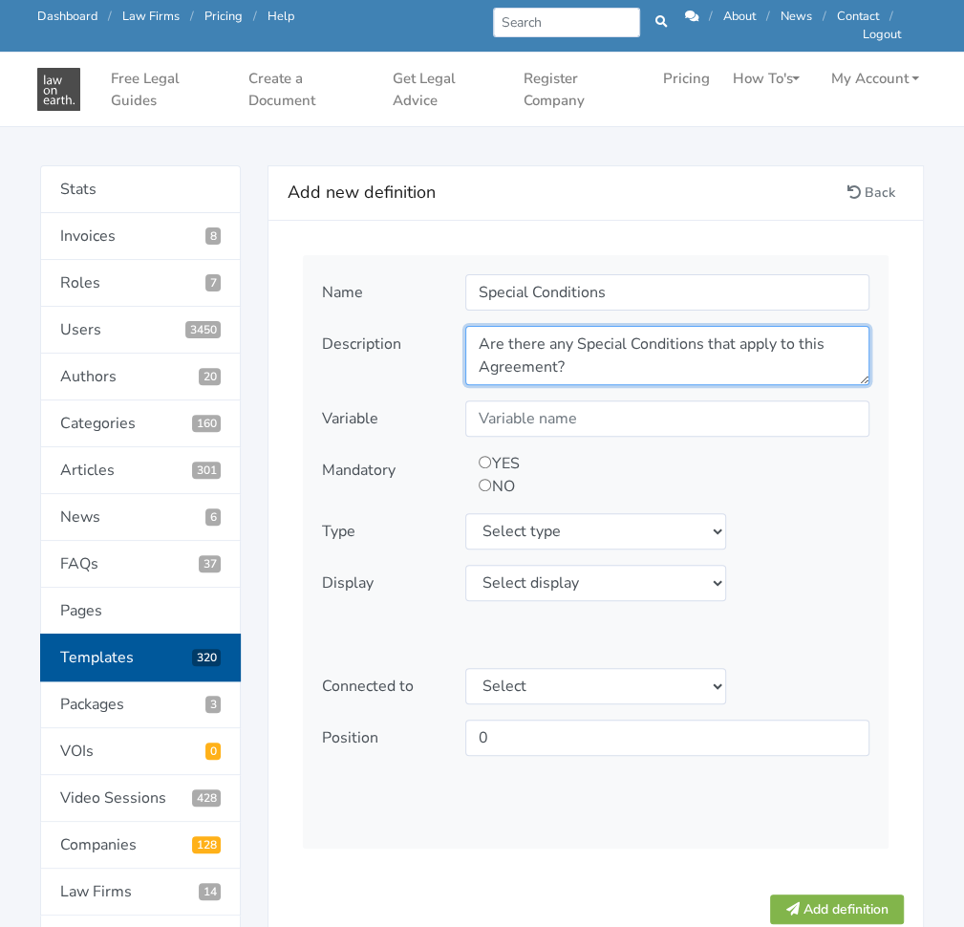
scroll to position [151, 0]
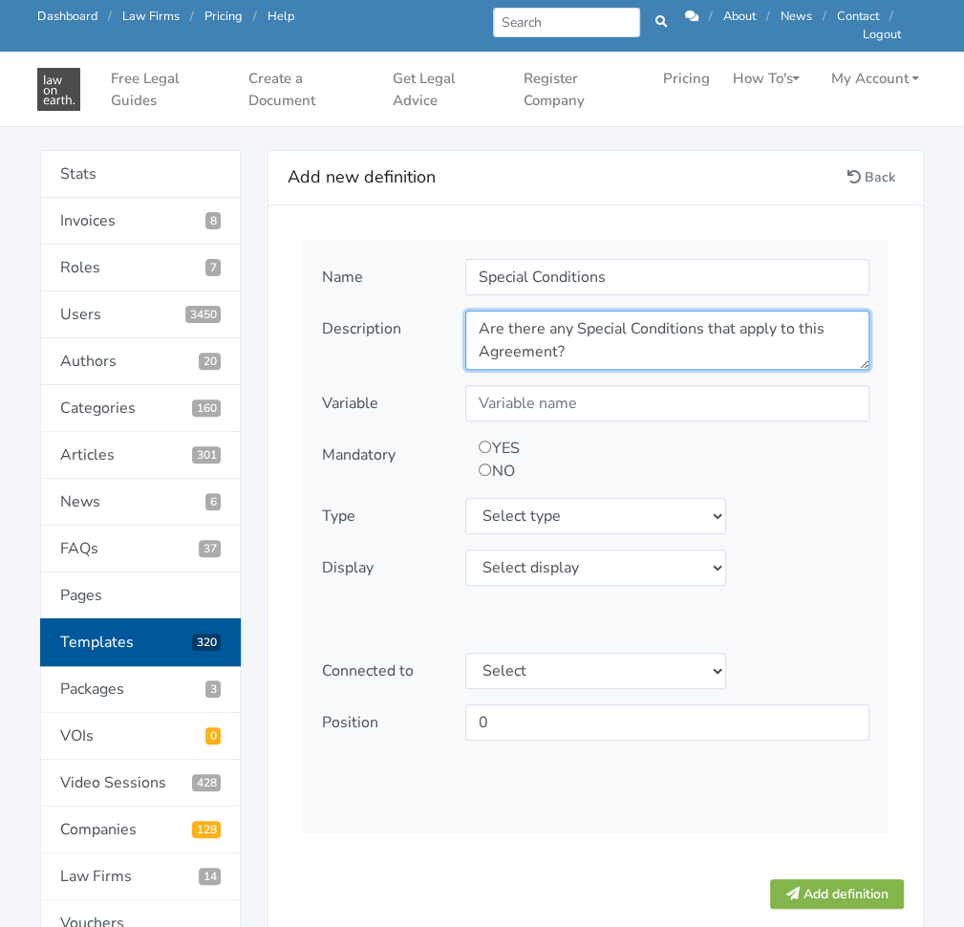
type textarea "Are there any Special Conditions that apply to this Agreement?"
click at [487, 446] on input "radio" at bounding box center [485, 446] width 12 height 12
radio input "true"
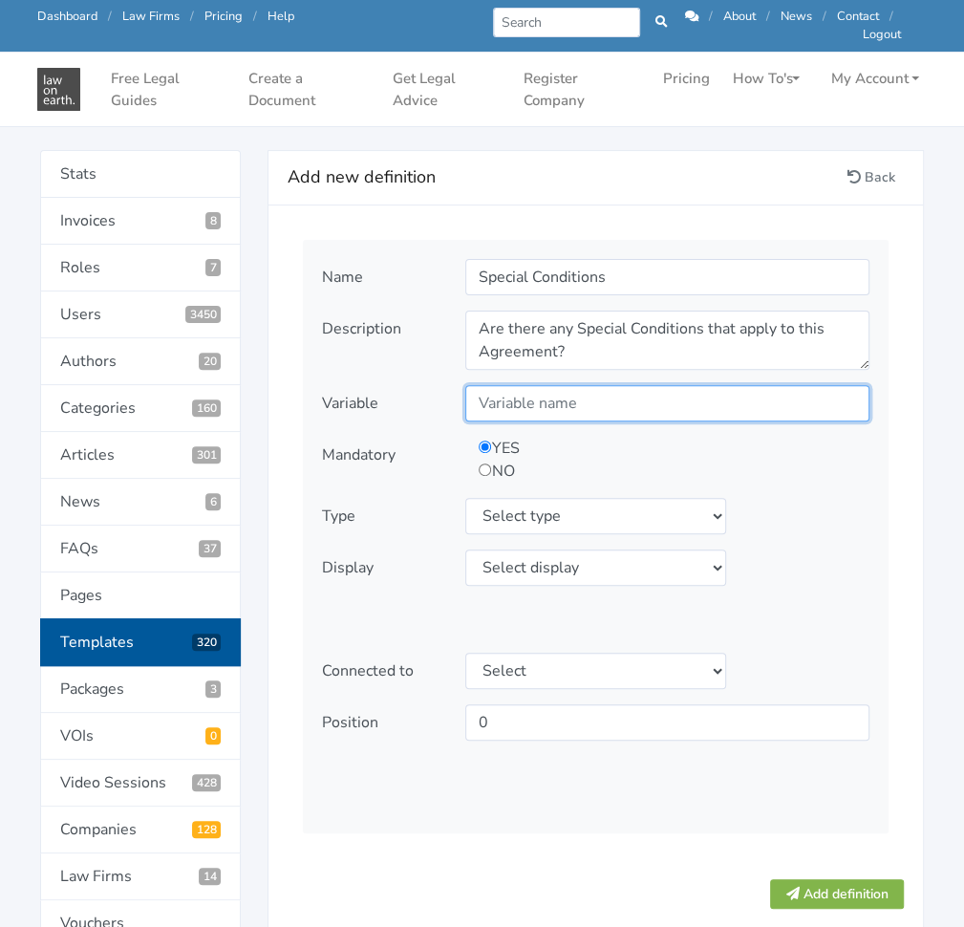
click at [557, 417] on input "text" at bounding box center [667, 403] width 404 height 36
paste input "SpecialConditions"
type input "SpecialConditions"
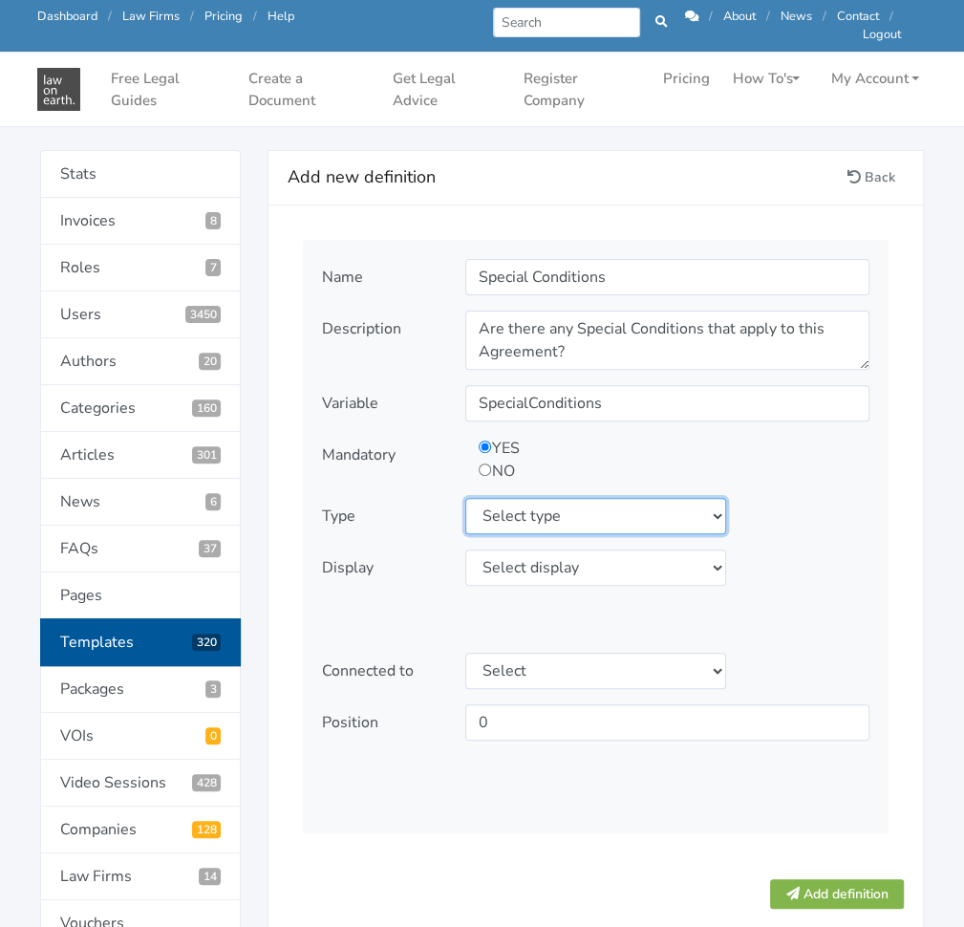
click at [561, 506] on select "Select type text textarea number checkbox compounded date select states" at bounding box center [595, 516] width 260 height 36
select select "textarea"
click at [465, 498] on select "Select type text textarea number checkbox compounded date select states" at bounding box center [595, 516] width 260 height 36
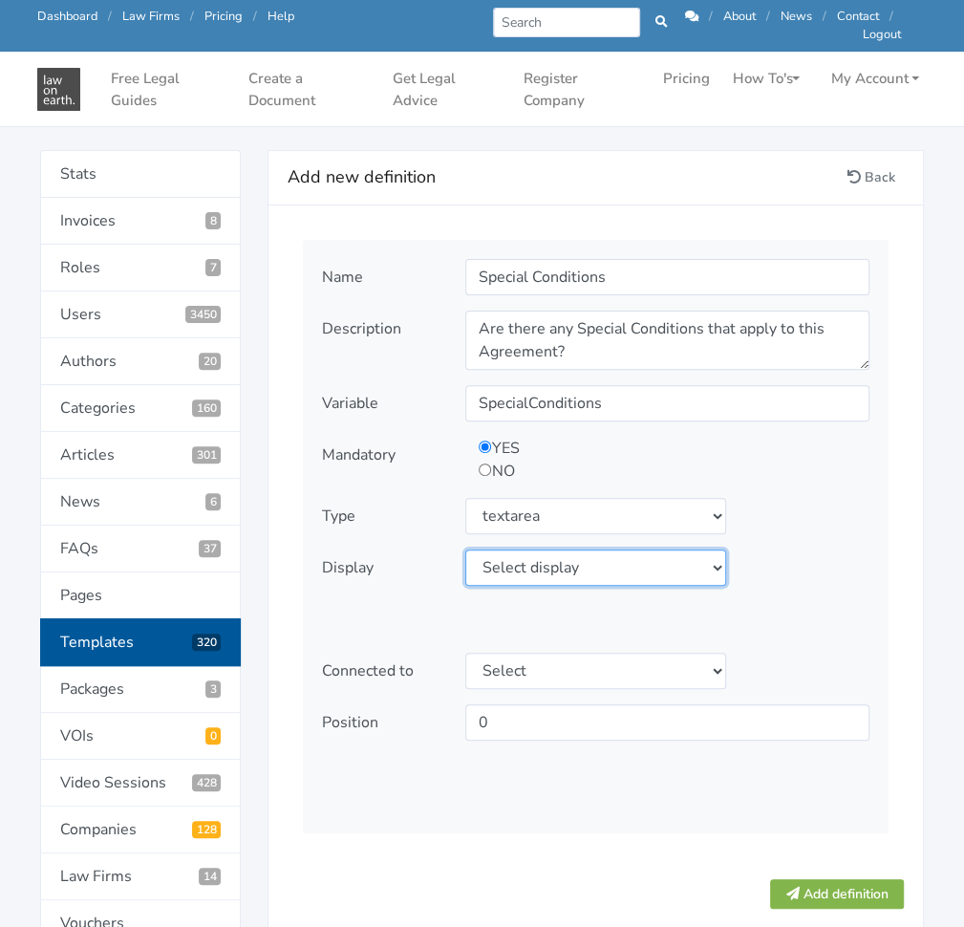
click at [583, 549] on select "Select display as is uppercase lowercase first letter uppercase first letter lo…" at bounding box center [595, 567] width 260 height 36
select select "first letter uppercase"
click at [465, 549] on select "Select display as is uppercase lowercase first letter uppercase first letter lo…" at bounding box center [595, 567] width 260 height 36
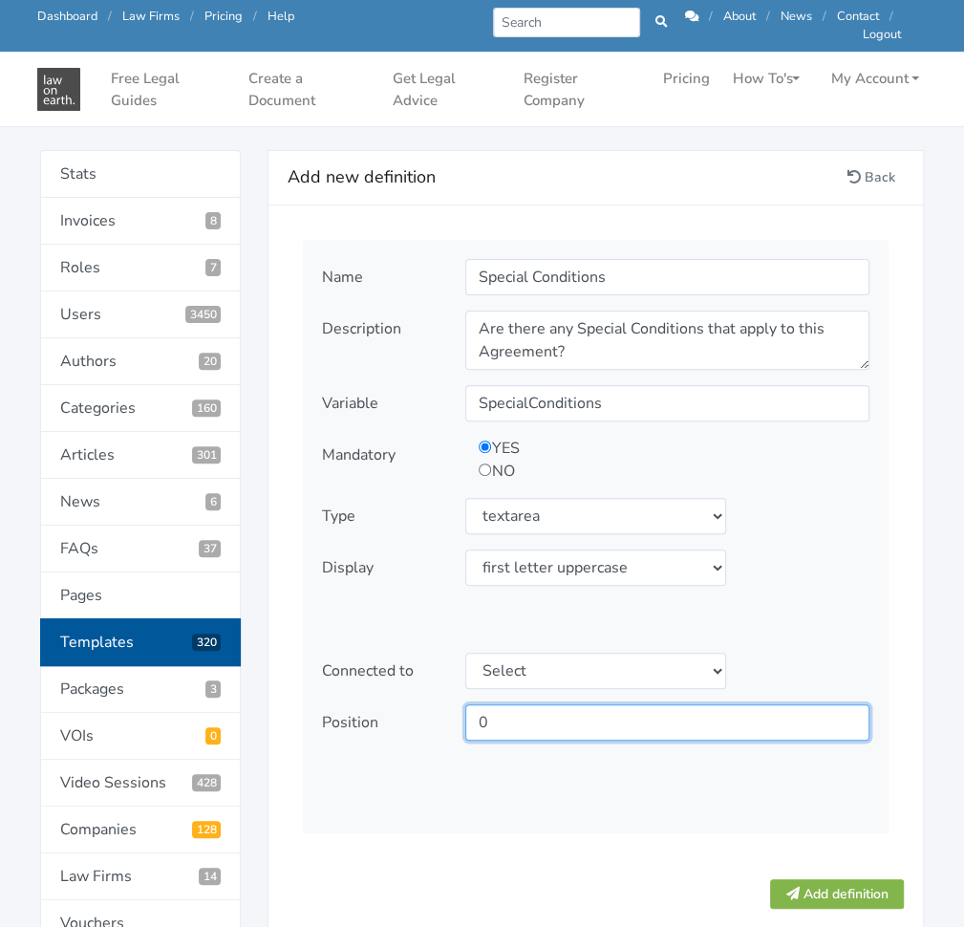
click at [683, 722] on input "0" at bounding box center [667, 722] width 404 height 36
type input "5107"
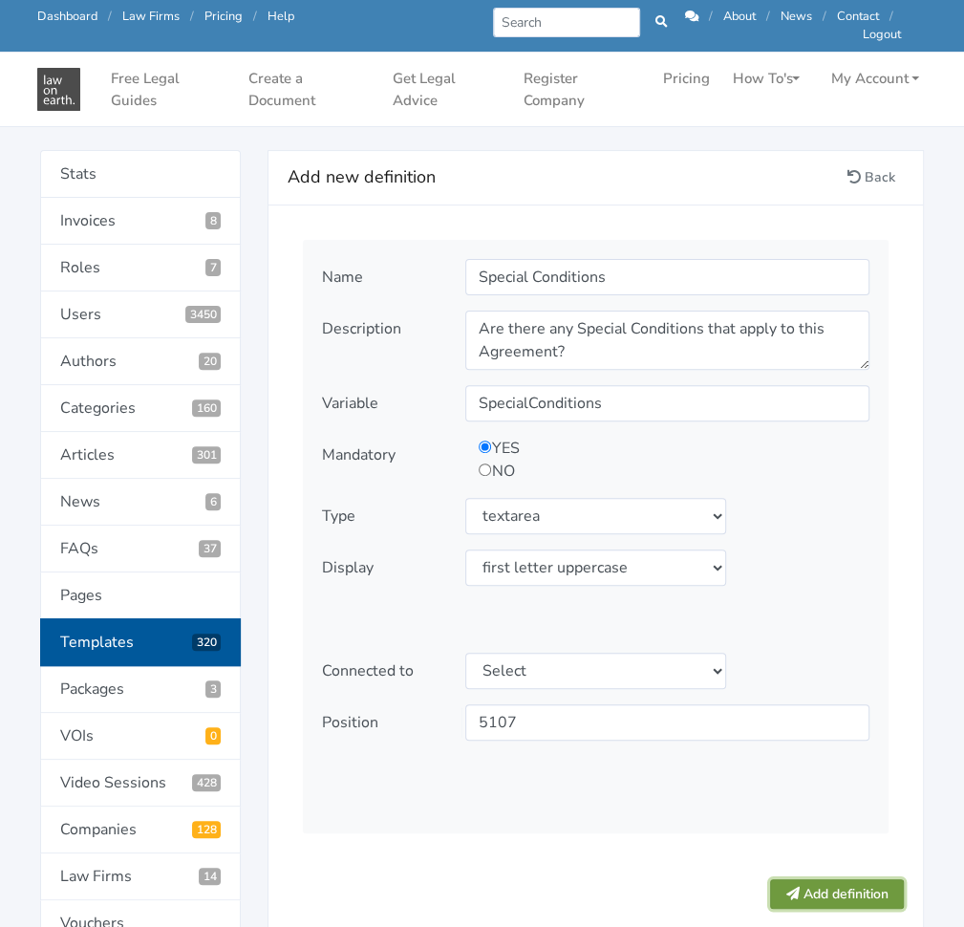
click at [821, 898] on button "Add definition" at bounding box center [837, 894] width 134 height 30
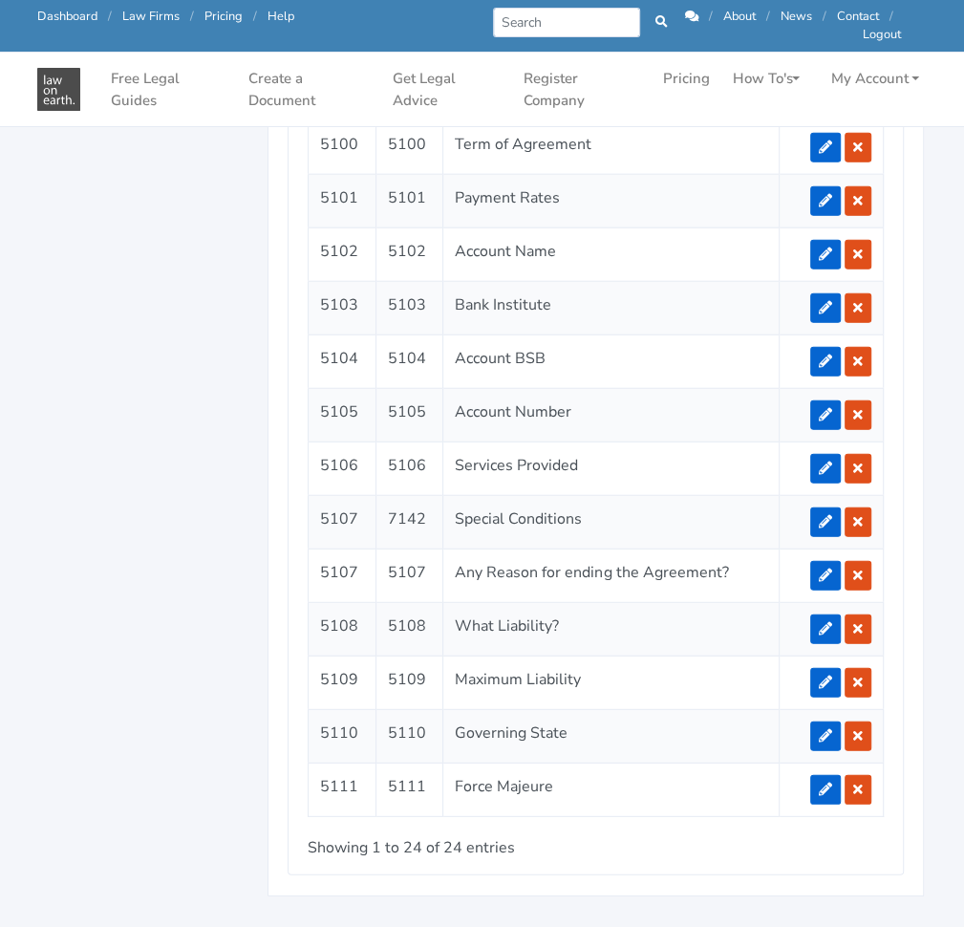
scroll to position [2425, 0]
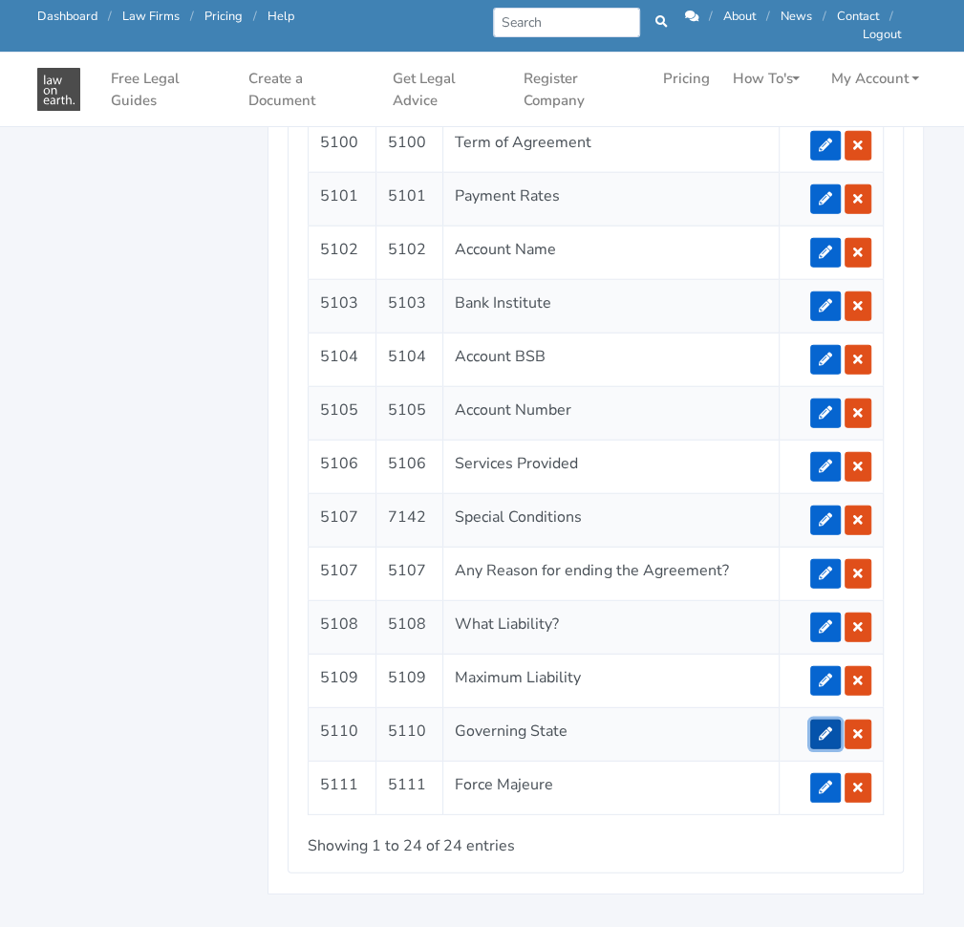
click at [825, 727] on icon at bounding box center [825, 733] width 13 height 13
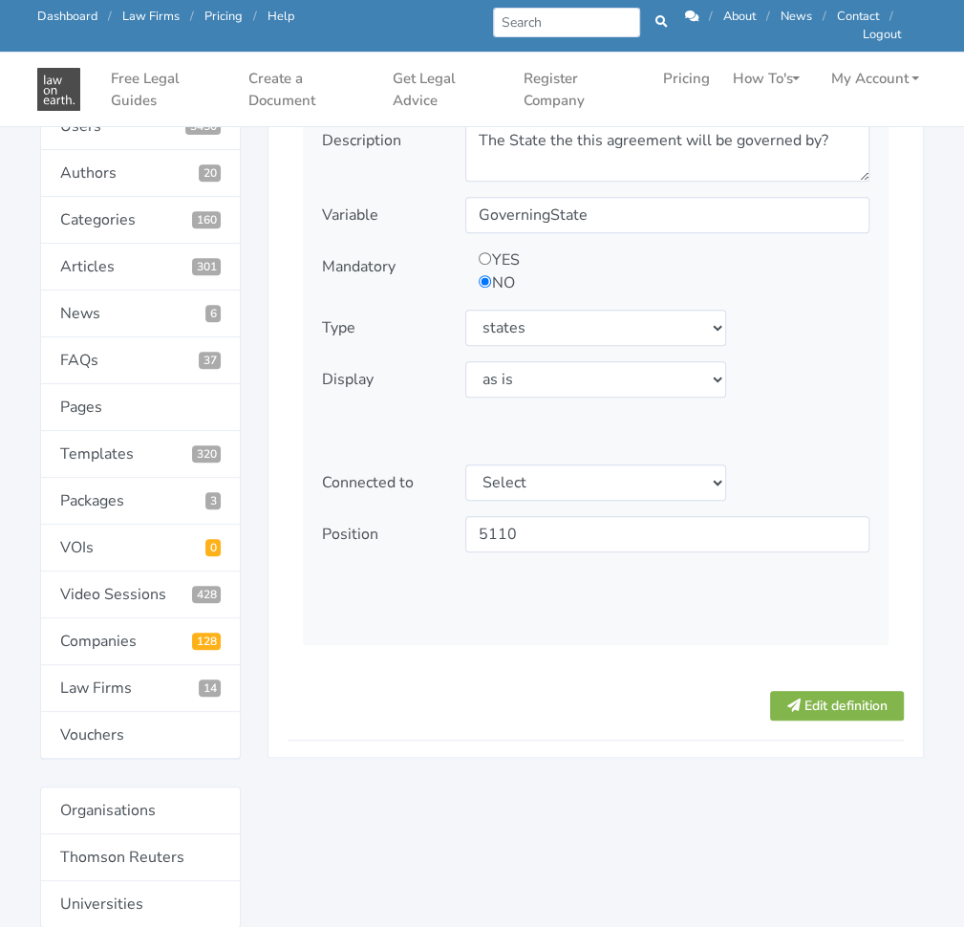
scroll to position [341, 0]
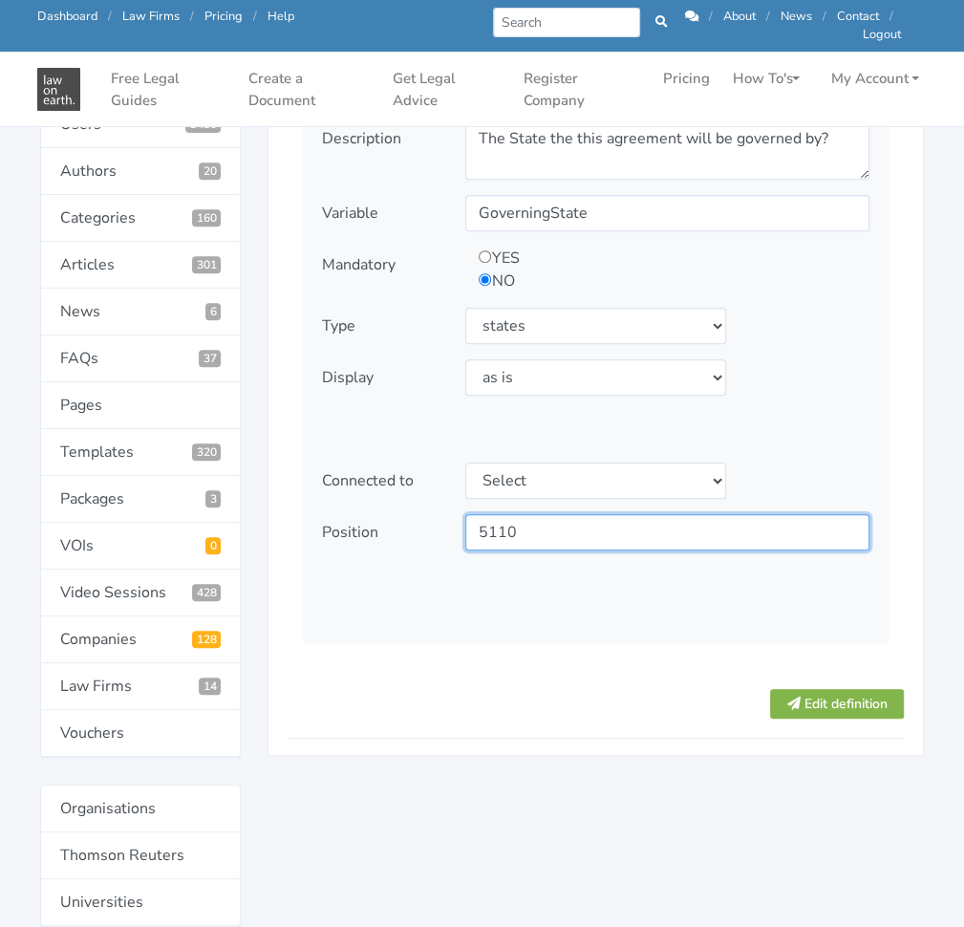
click at [531, 543] on input "5110" at bounding box center [667, 532] width 404 height 36
type input "5108"
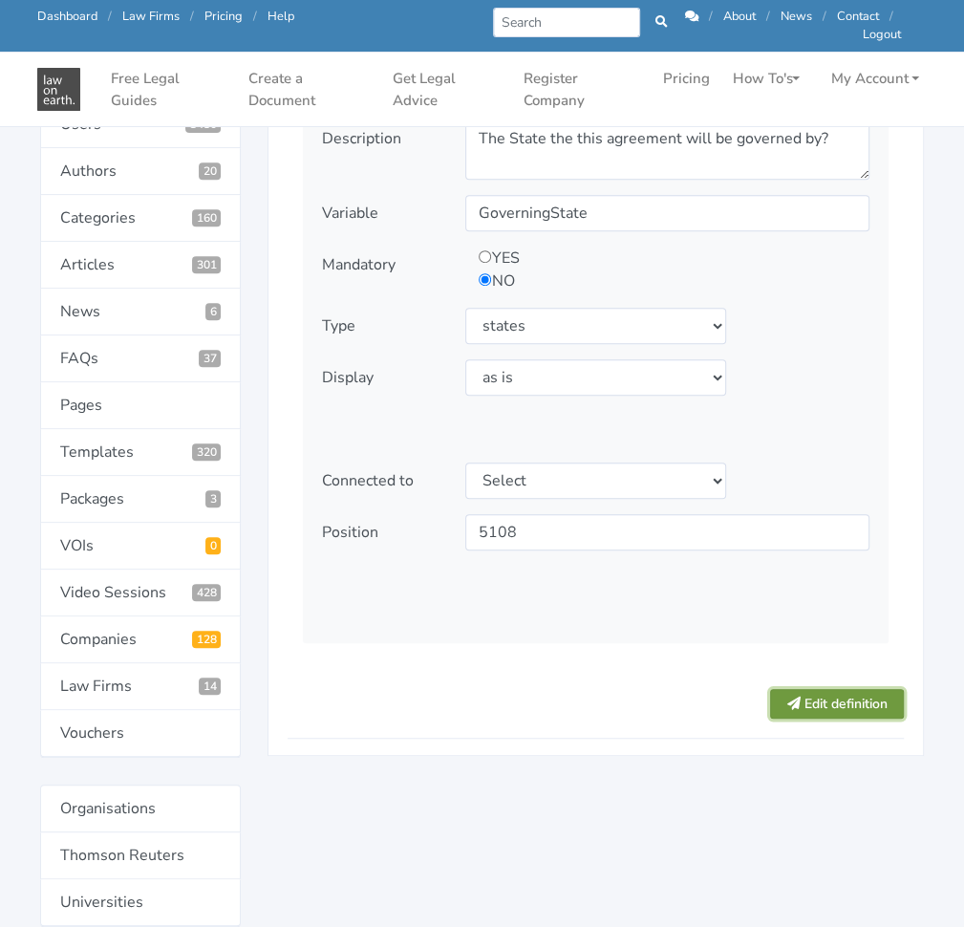
click at [844, 689] on button "Edit definition" at bounding box center [837, 704] width 134 height 30
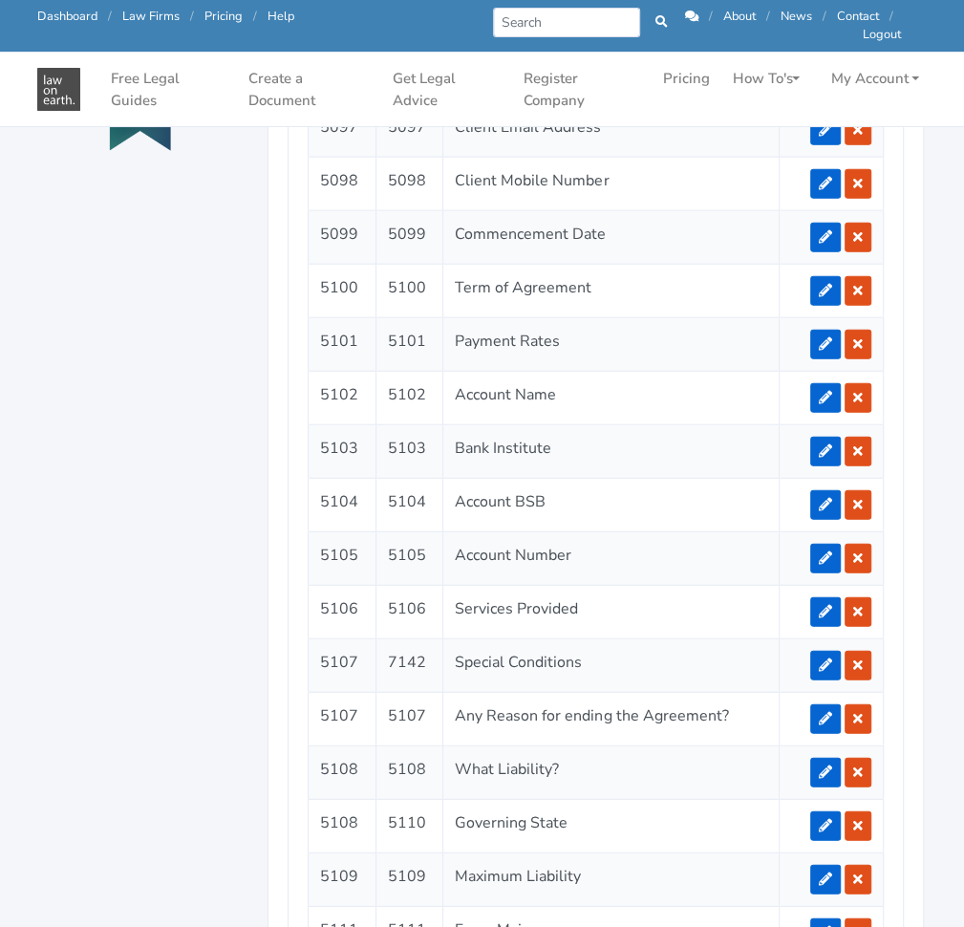
scroll to position [2327, 0]
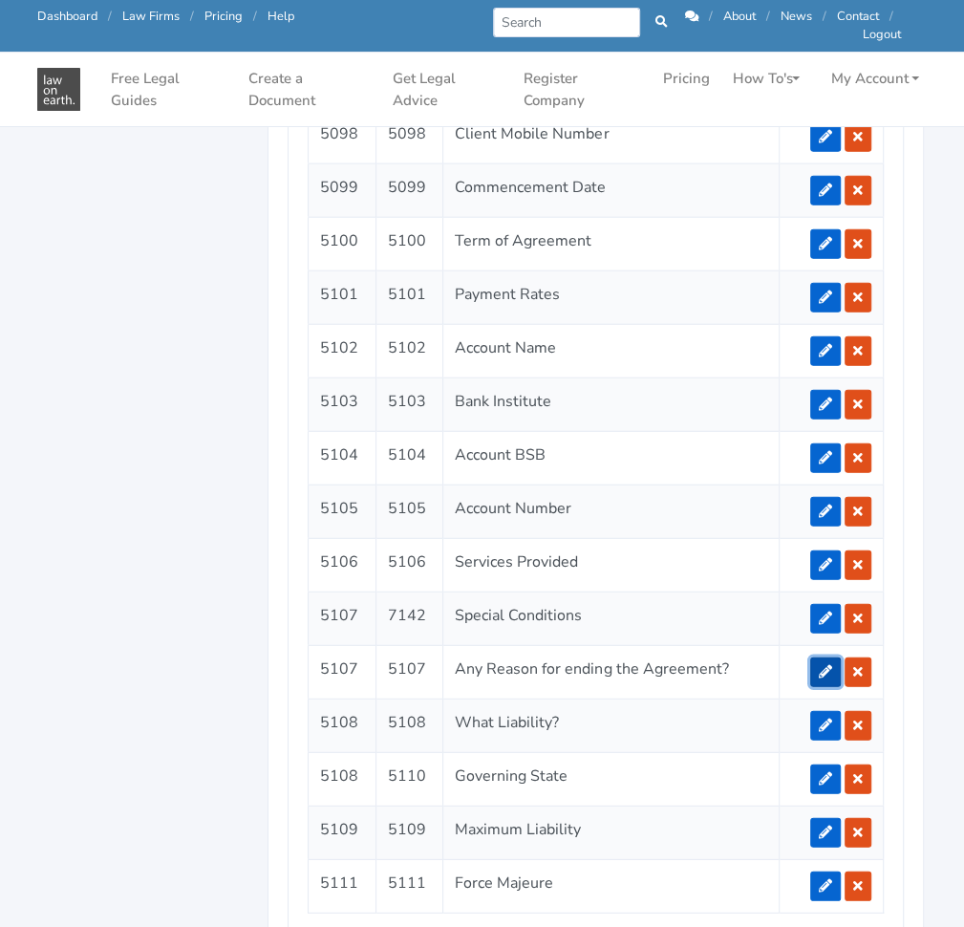
click at [813, 657] on link at bounding box center [825, 672] width 31 height 30
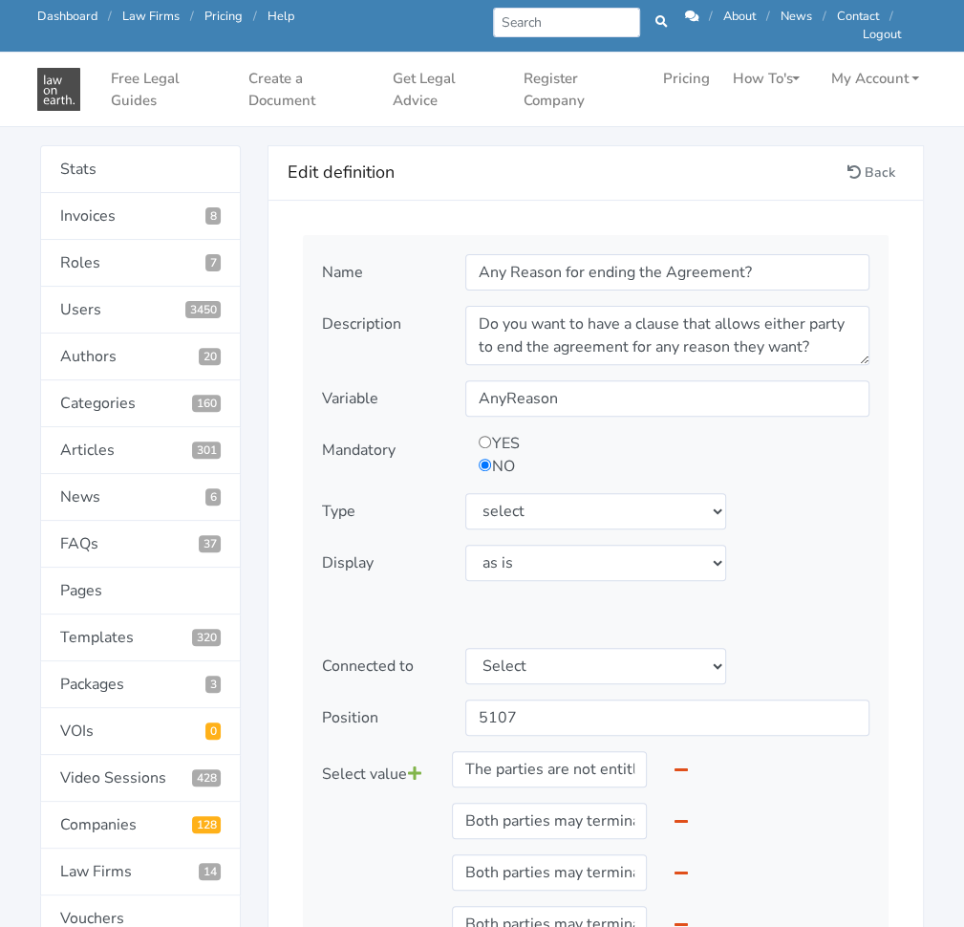
scroll to position [160, 0]
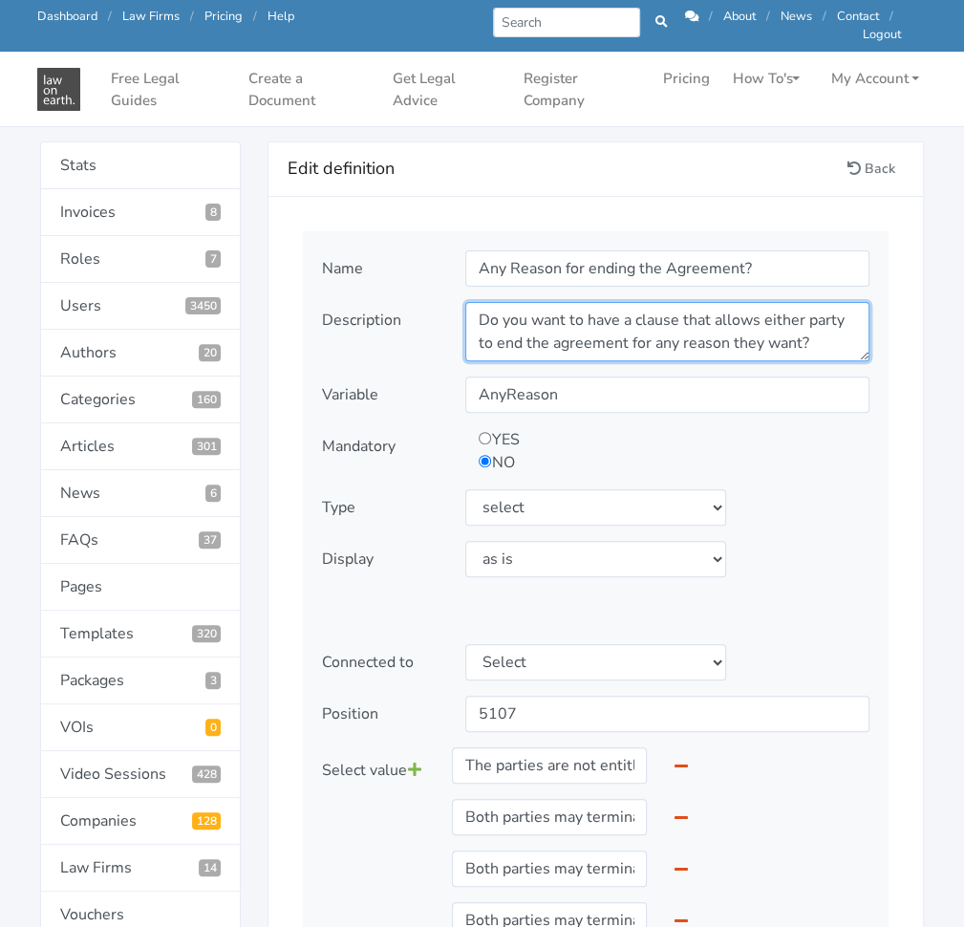
click at [667, 356] on textarea "Do you want to have a clause that allows either party to end the agreement for …" at bounding box center [667, 331] width 404 height 59
paste textarea "Is either party entitled to terminate the Agreement for any reason purely out o…"
type textarea "Is either party entitled to terminate the Agreement for any reason purely out o…"
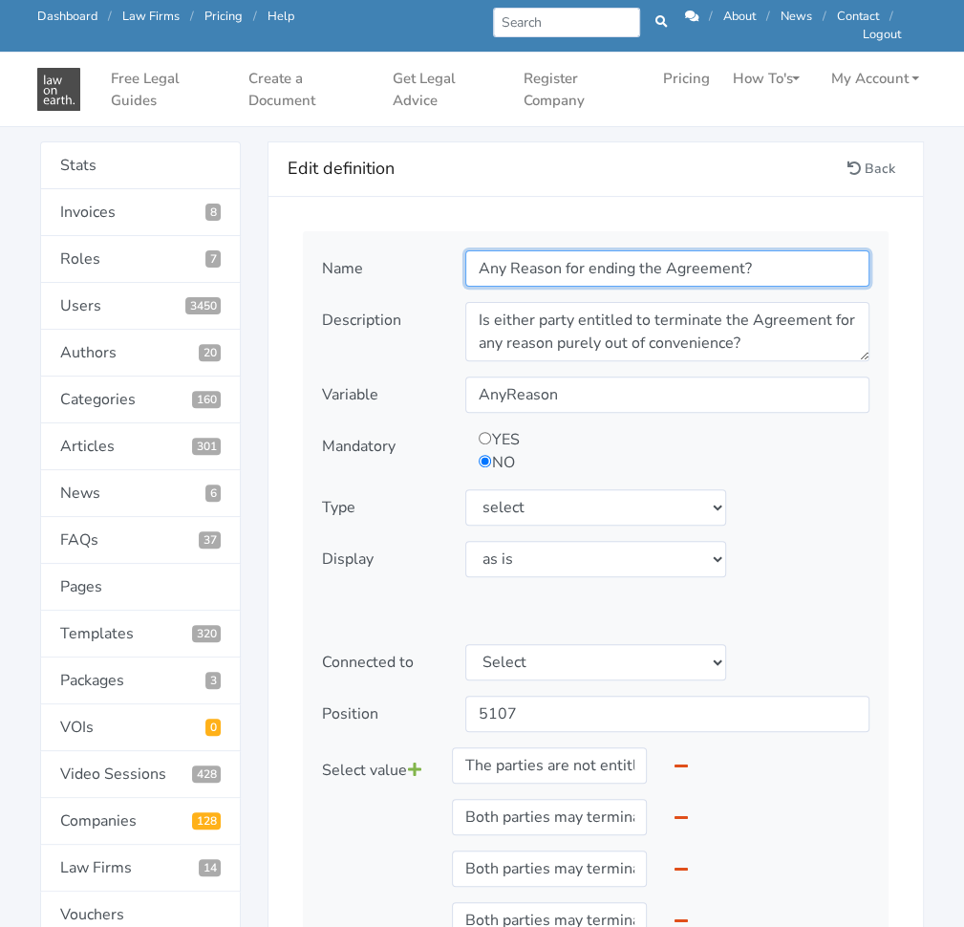
click at [600, 262] on input "Any Reason for ending the Agreement?" at bounding box center [667, 268] width 404 height 36
paste input "Termination For Convenience"
type input "Termination for Convenience"
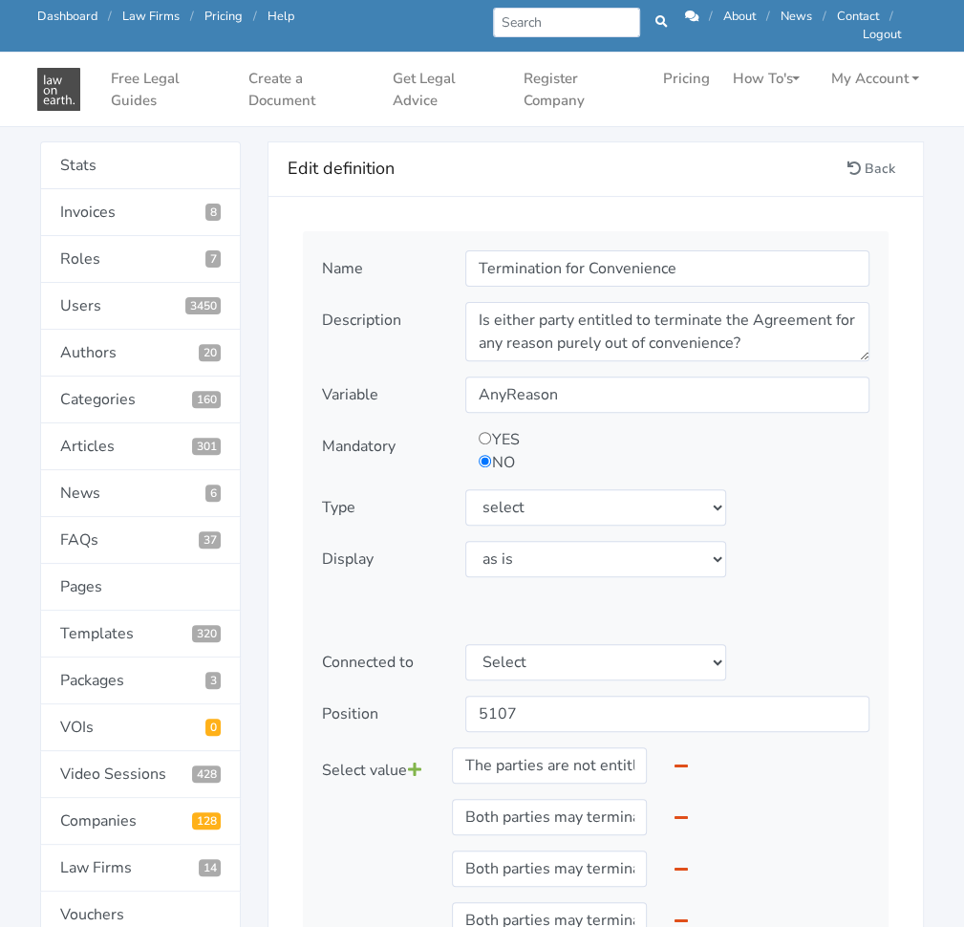
click at [489, 433] on input "radio" at bounding box center [485, 438] width 12 height 12
radio input "true"
click at [631, 496] on select "Select type text textarea number checkbox compounded date select states" at bounding box center [595, 507] width 260 height 36
click at [465, 489] on select "Select type text textarea number checkbox compounded date select states" at bounding box center [595, 507] width 260 height 36
click at [592, 562] on select "Select display as is uppercase lowercase first letter uppercase first letter lo…" at bounding box center [595, 559] width 260 height 36
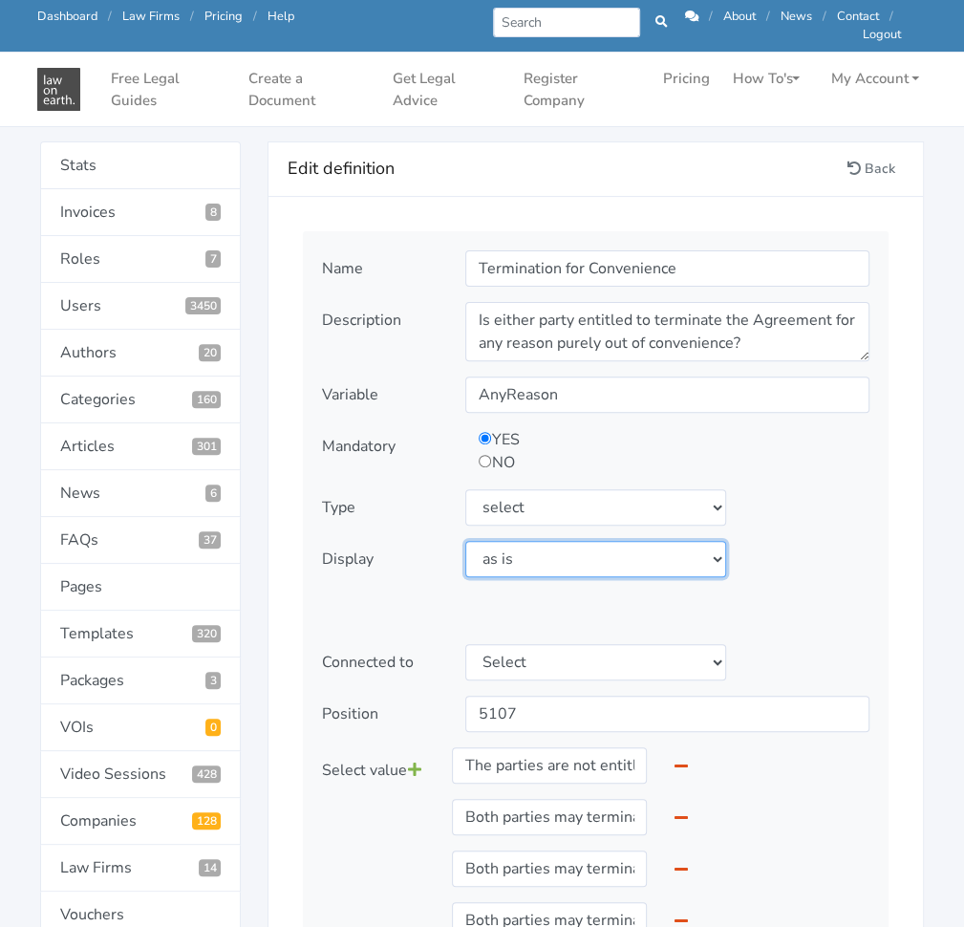
select select "first letter uppercase"
click at [465, 541] on select "Select display as is uppercase lowercase first letter uppercase first letter lo…" at bounding box center [595, 559] width 260 height 36
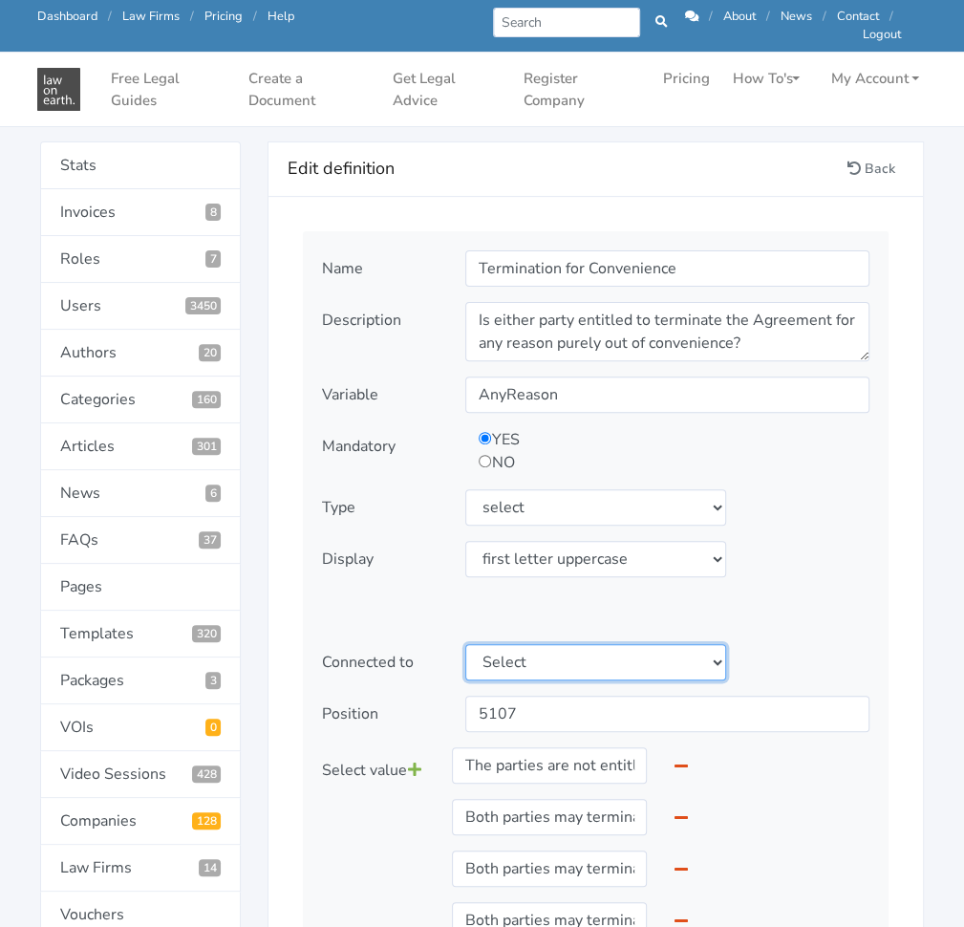
click at [645, 660] on select "Select" at bounding box center [595, 662] width 260 height 36
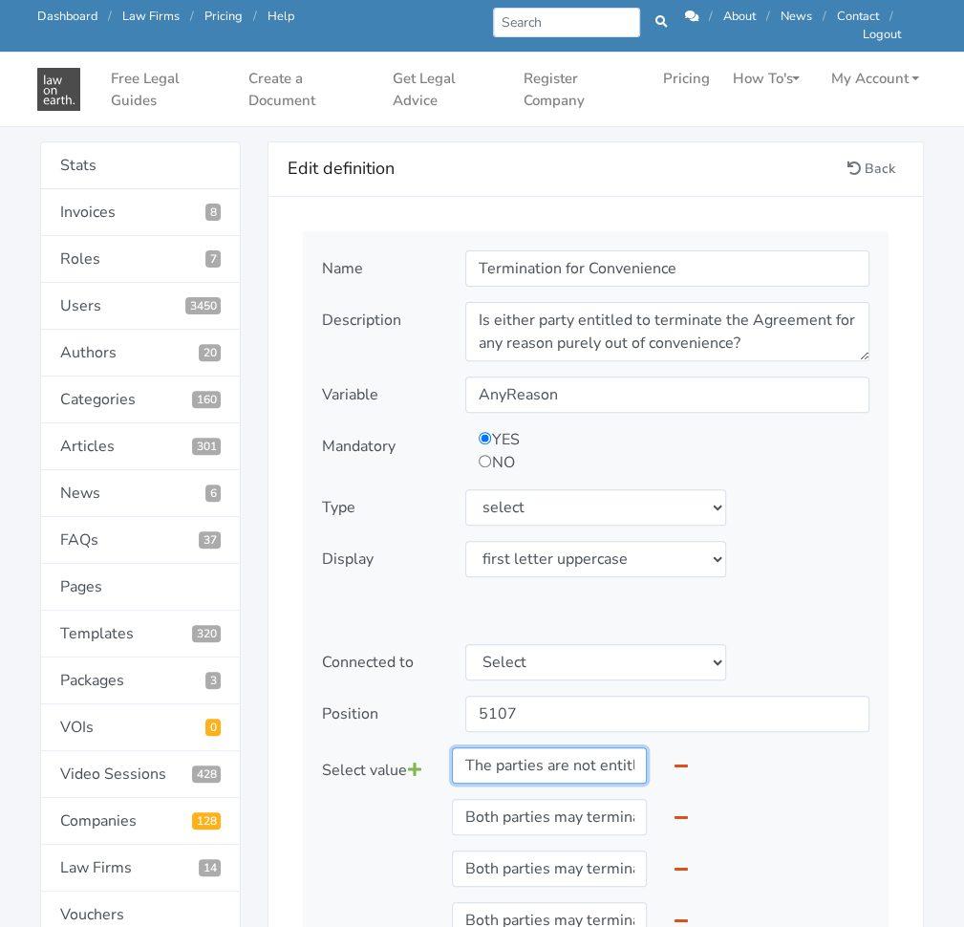
click at [539, 753] on input "The parties are not entitled to terminate for any other reason." at bounding box center [549, 765] width 195 height 36
paste input "No, neither party is entitled to terminate the Agreement for convenience"
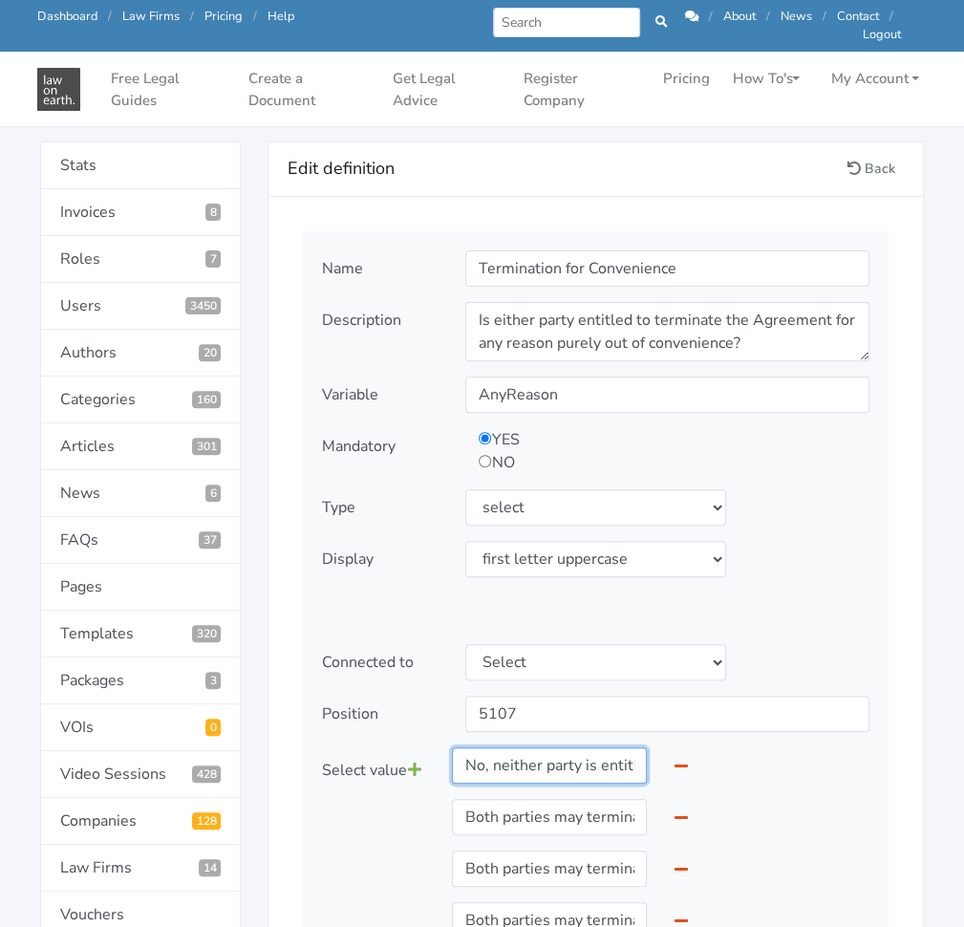
scroll to position [0, 325]
type input "No, neither party is entitled to terminate the Agreement for convenience."
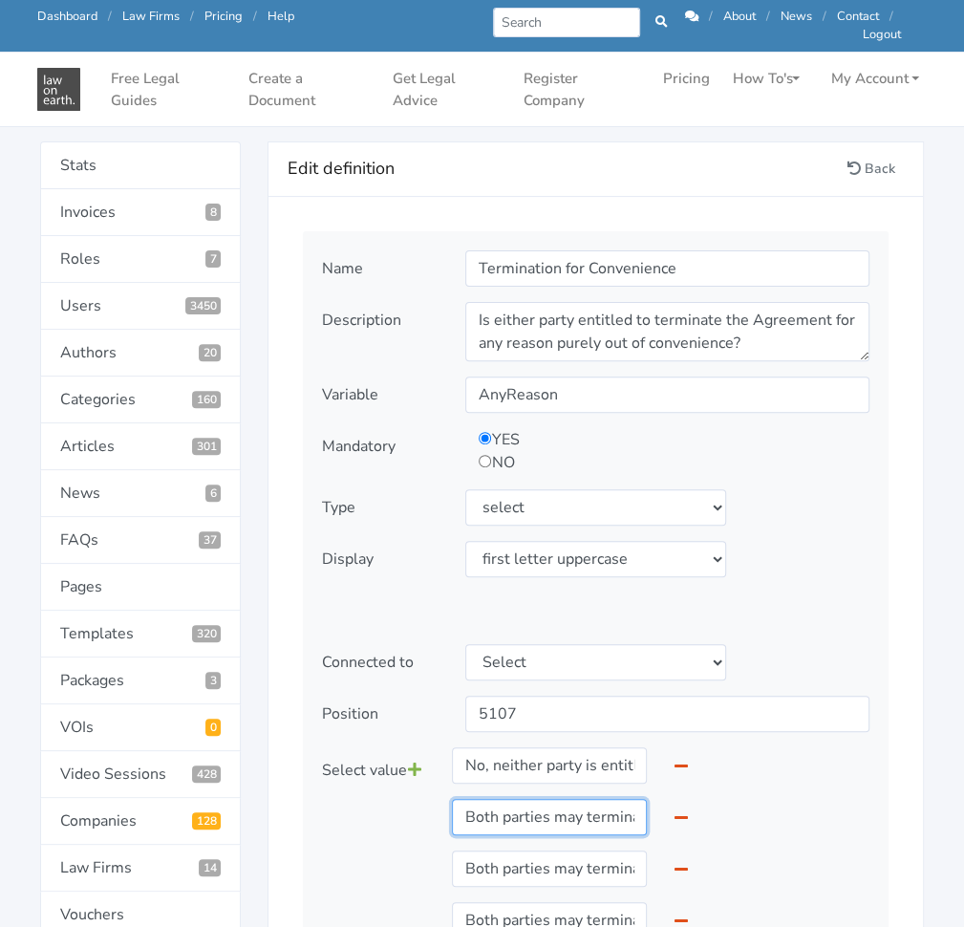
click at [561, 813] on input "Both parties may terminate this Agreement upon written notice to the other part…" at bounding box center [549, 817] width 195 height 36
paste input "Yes, provided that party provides 30 days written notice"
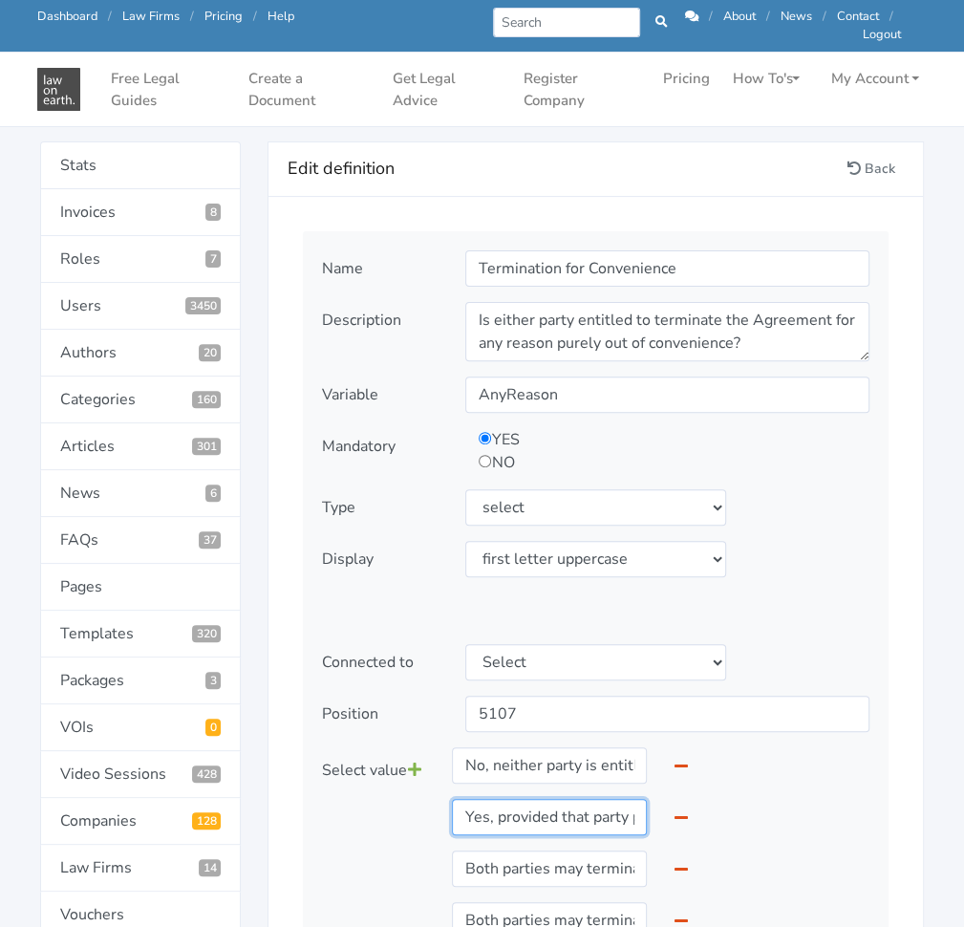
scroll to position [0, 215]
type input "Yes, provided that party provides 30 days written notice."
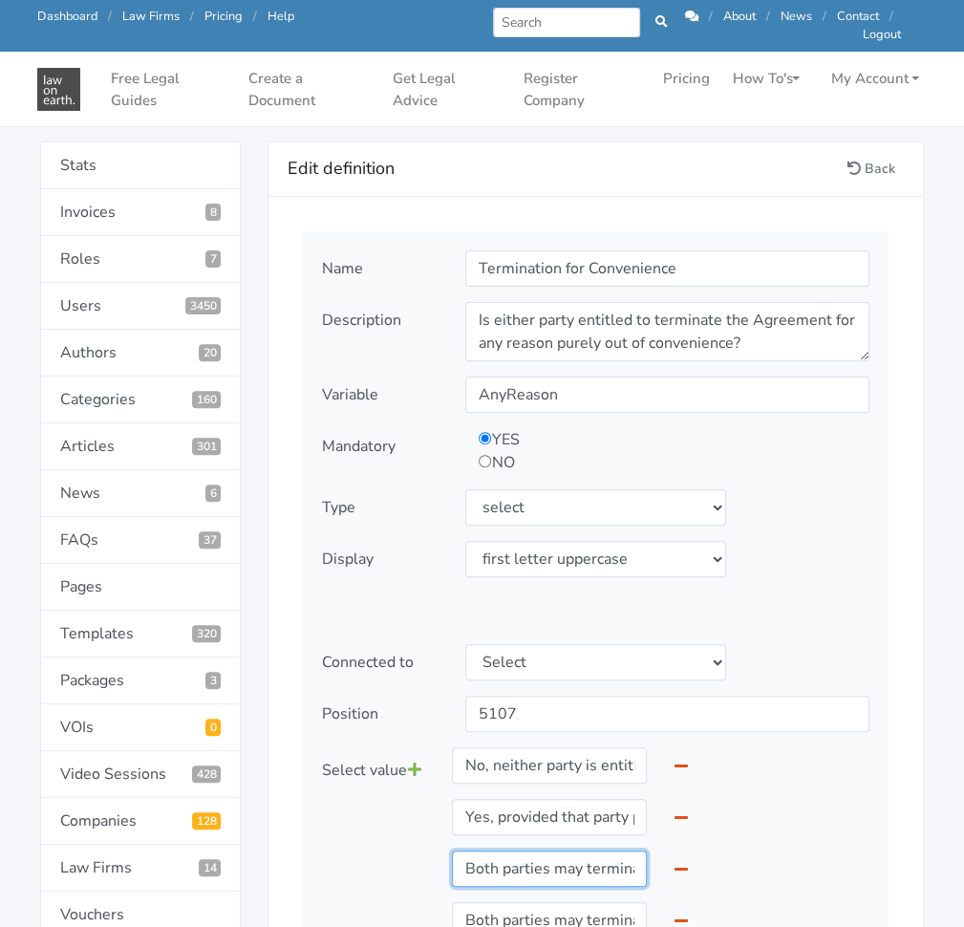
click at [546, 883] on input "Both parties may terminate this Agreement upon written notice to the other part…" at bounding box center [549, 868] width 195 height 36
paste input "Yes, provided that party provides 60 days written notice"
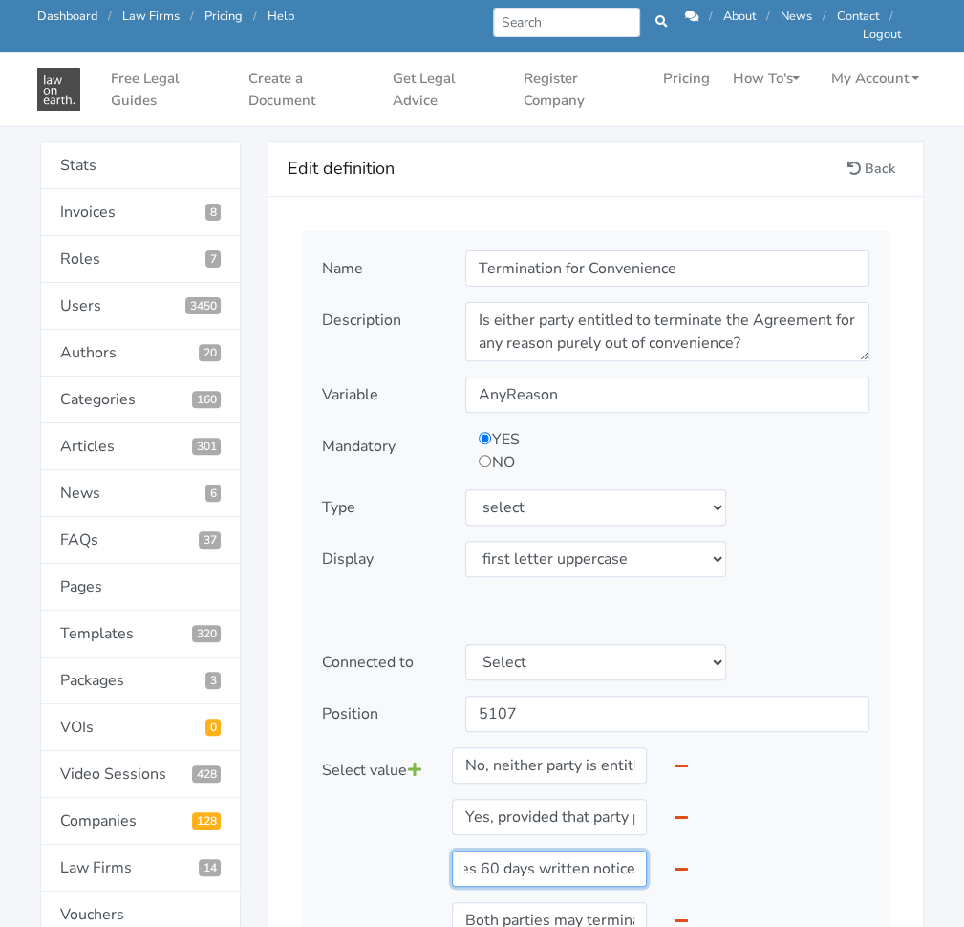
type input "Yes, provided that party provides 60 days written notice."
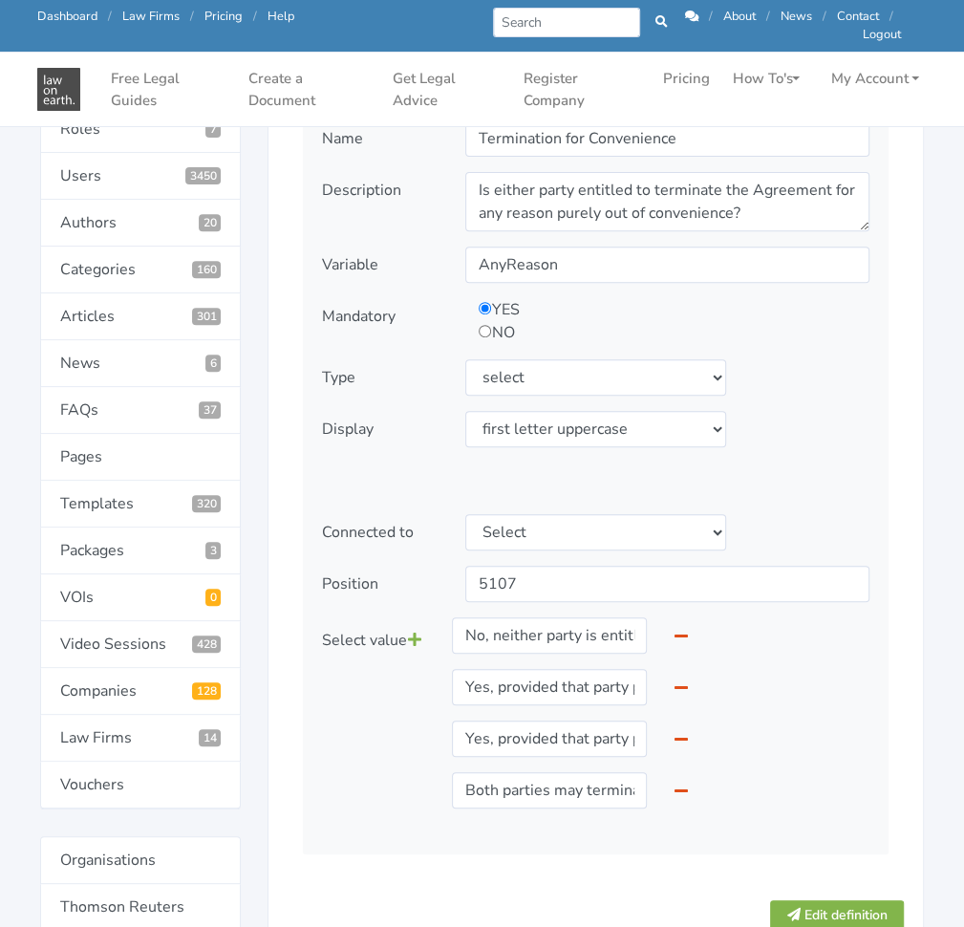
scroll to position [304, 0]
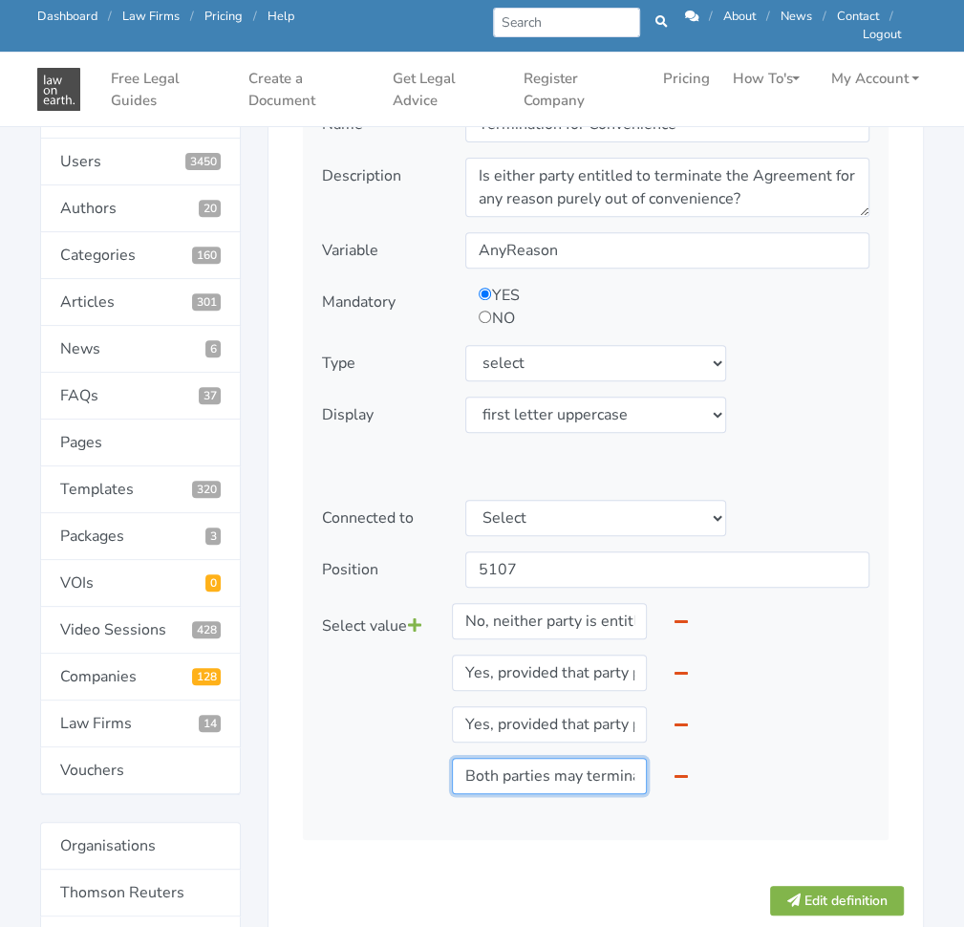
click at [539, 767] on input "Both parties may terminate this Agreement upon written notice to the other part…" at bounding box center [549, 776] width 195 height 36
paste input "Yes, provided that party provides 90 days written notice"
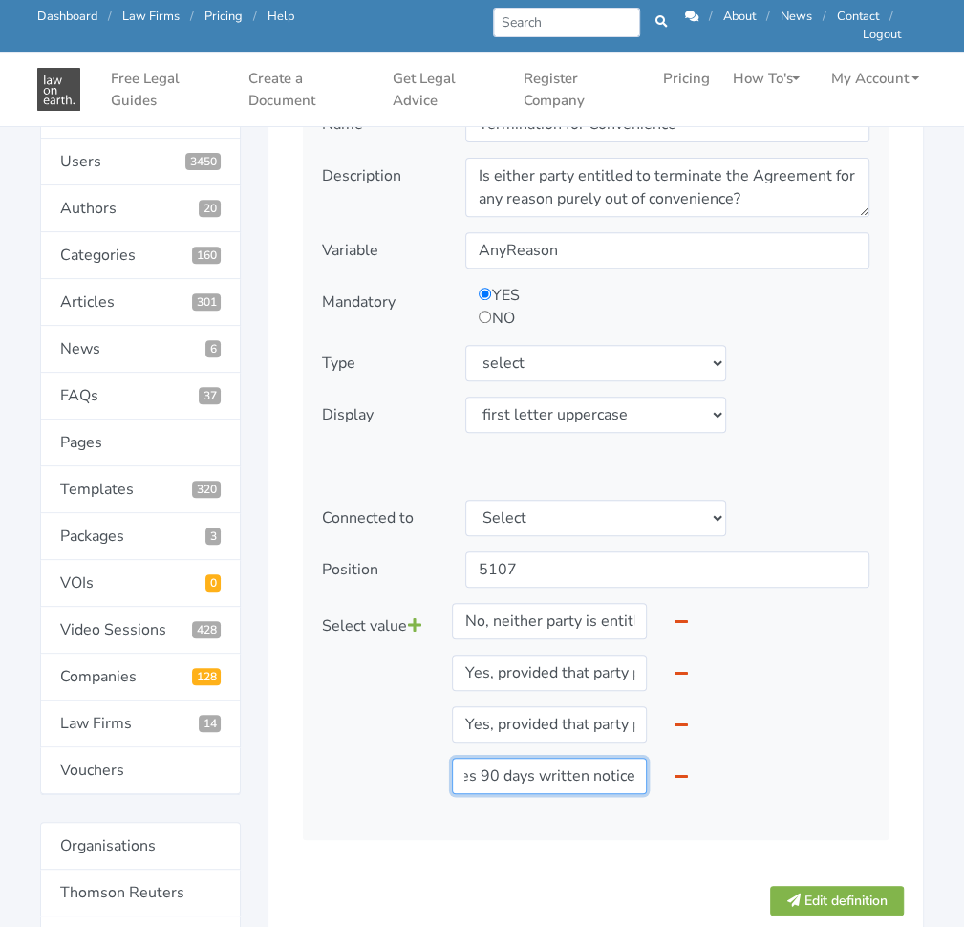
type input "Yes, provided that party provides 90 days written notice."
click at [422, 610] on link at bounding box center [414, 625] width 15 height 36
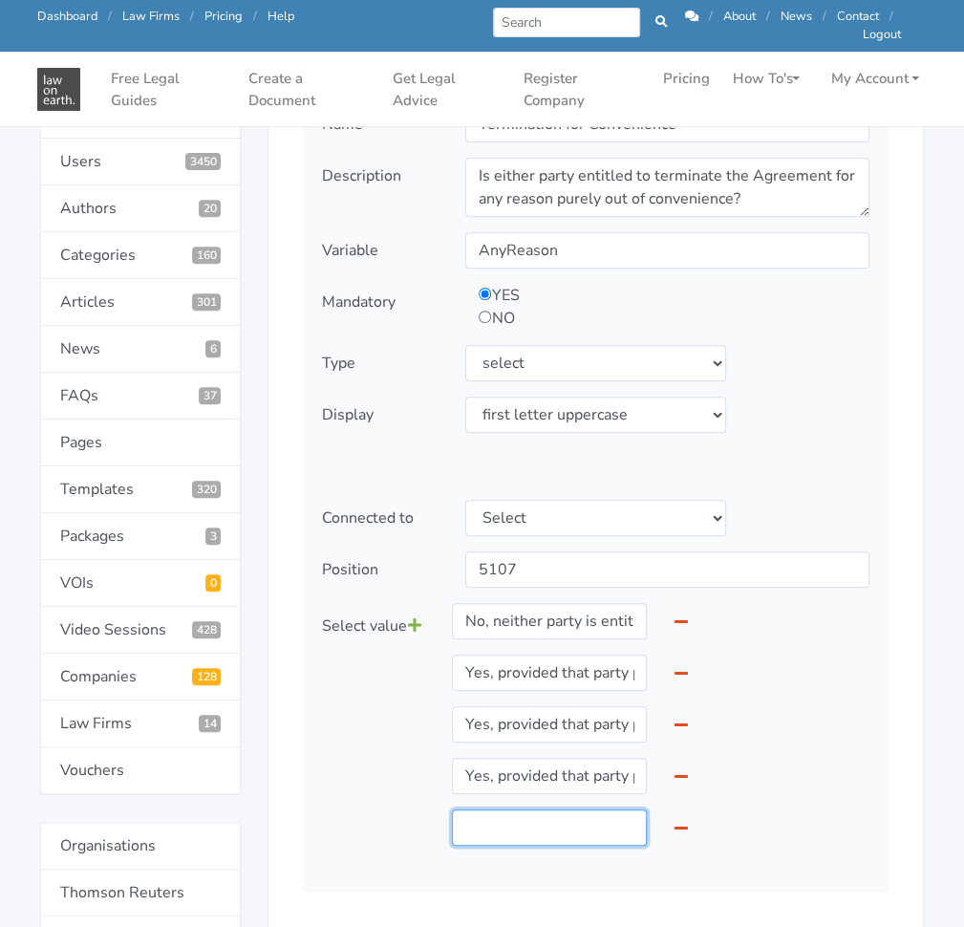
click at [556, 817] on input "text" at bounding box center [549, 827] width 195 height 36
paste input "Yes, provided that party provides 120 days written notice."
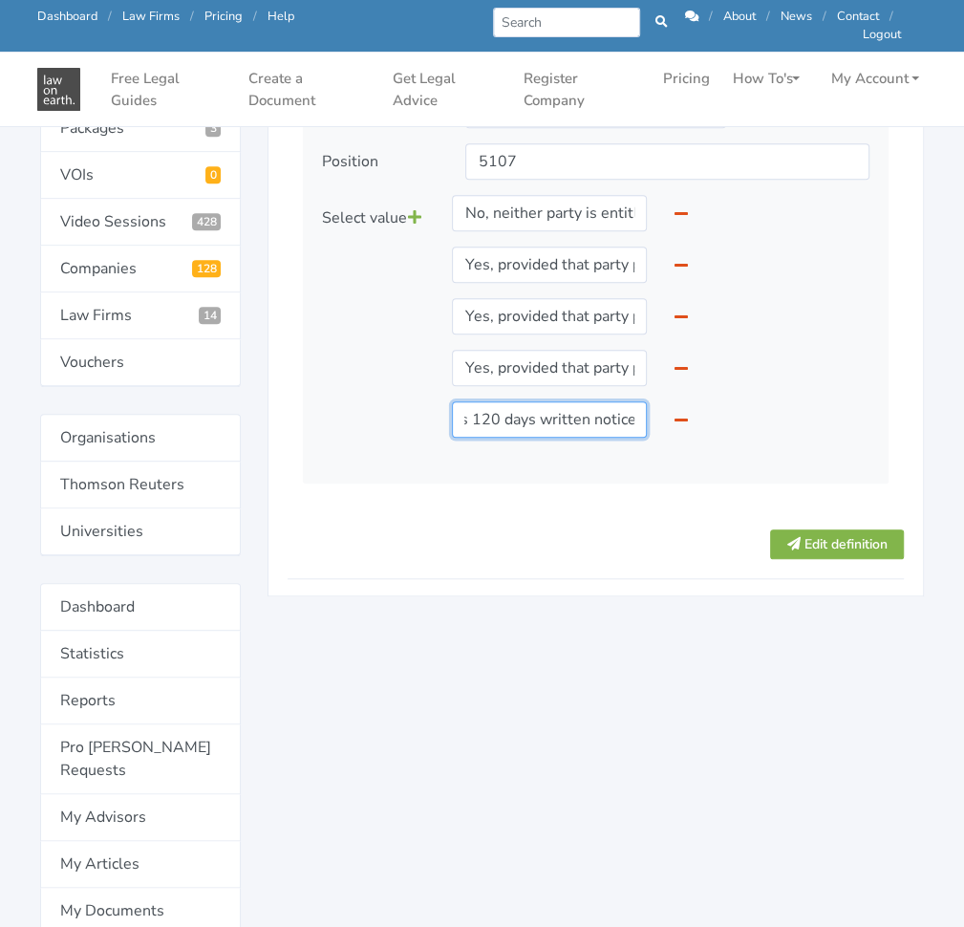
scroll to position [784, 0]
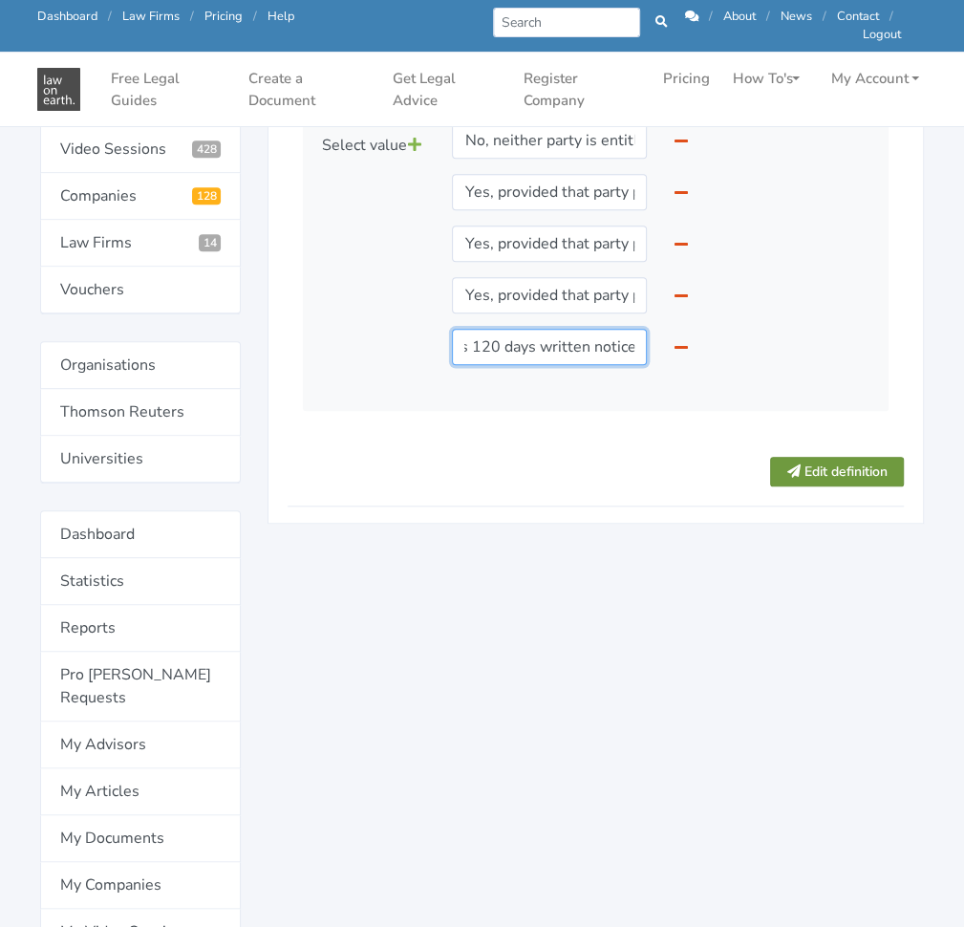
type input "Yes, provided that party provides 120 days written notice."
click at [823, 479] on button "Edit definition" at bounding box center [837, 472] width 134 height 30
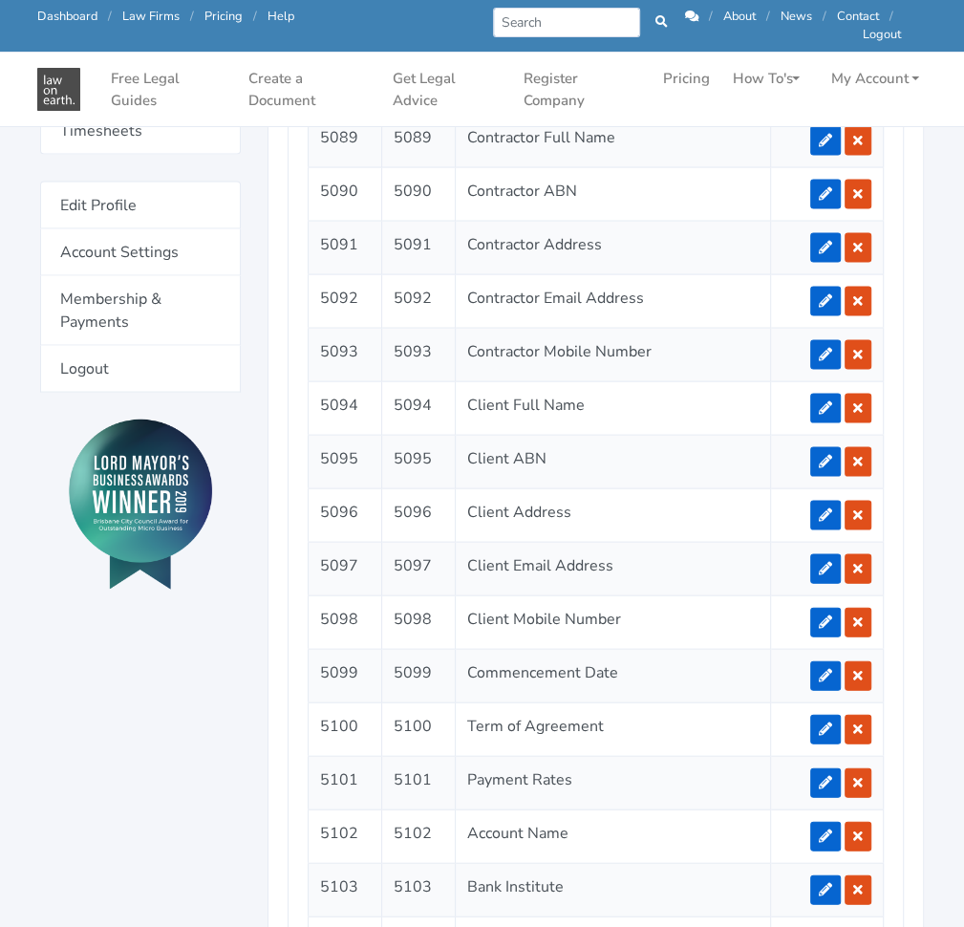
scroll to position [1842, 0]
